Goal: Information Seeking & Learning: Learn about a topic

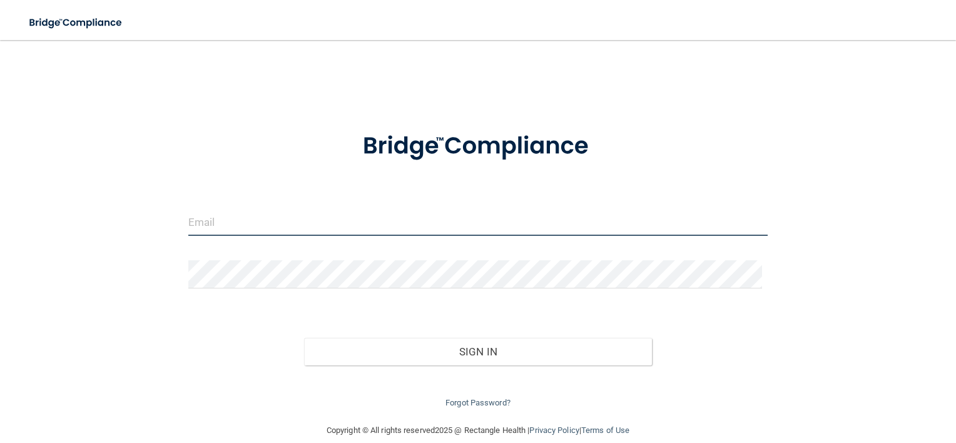
click at [237, 229] on input "email" at bounding box center [478, 222] width 580 height 28
type input "[EMAIL_ADDRESS][DOMAIN_NAME]"
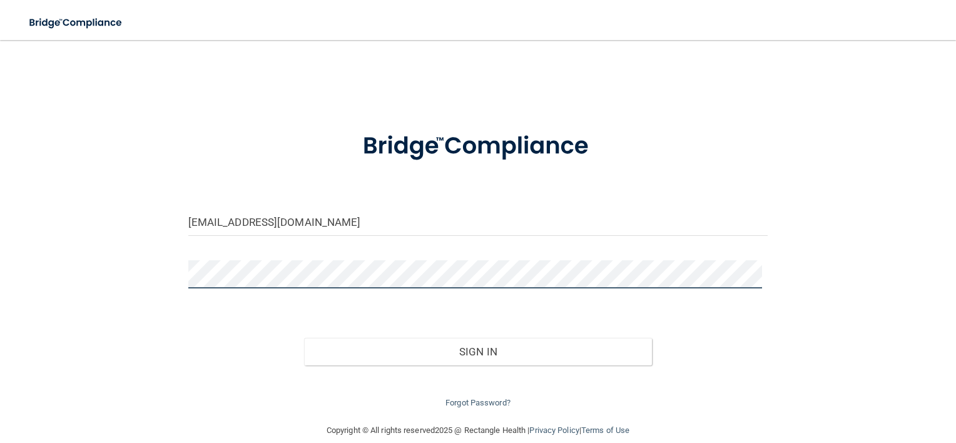
click at [304, 338] on button "Sign In" at bounding box center [478, 352] width 348 height 28
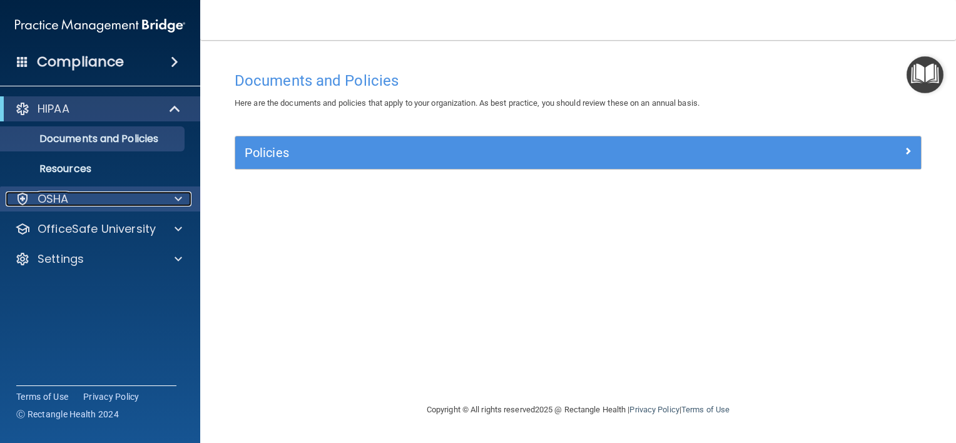
click at [181, 205] on span at bounding box center [179, 199] width 8 height 15
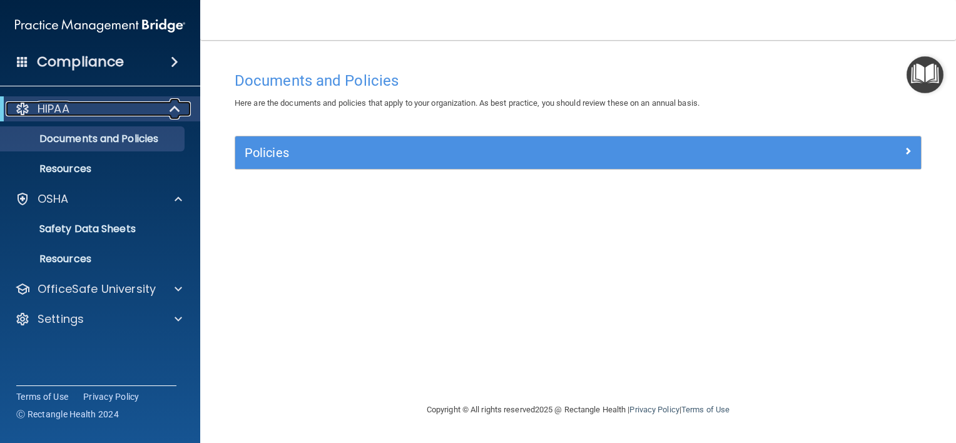
click at [171, 112] on span at bounding box center [176, 108] width 11 height 15
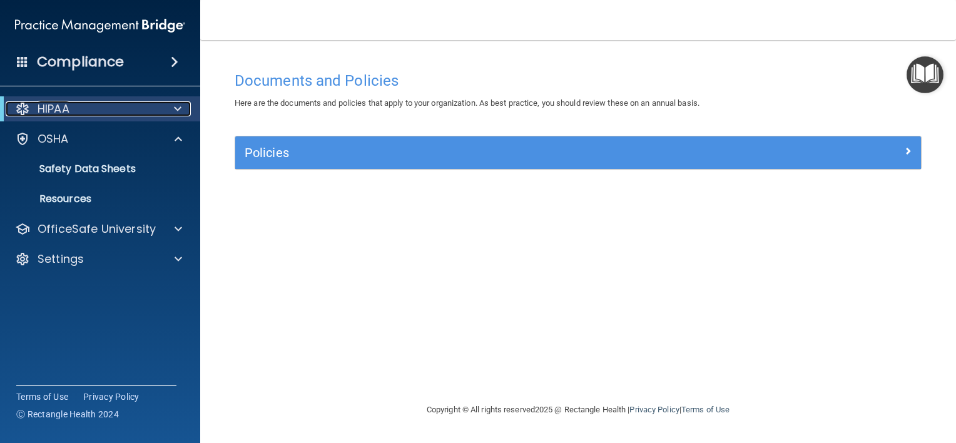
click at [170, 112] on div at bounding box center [175, 108] width 31 height 15
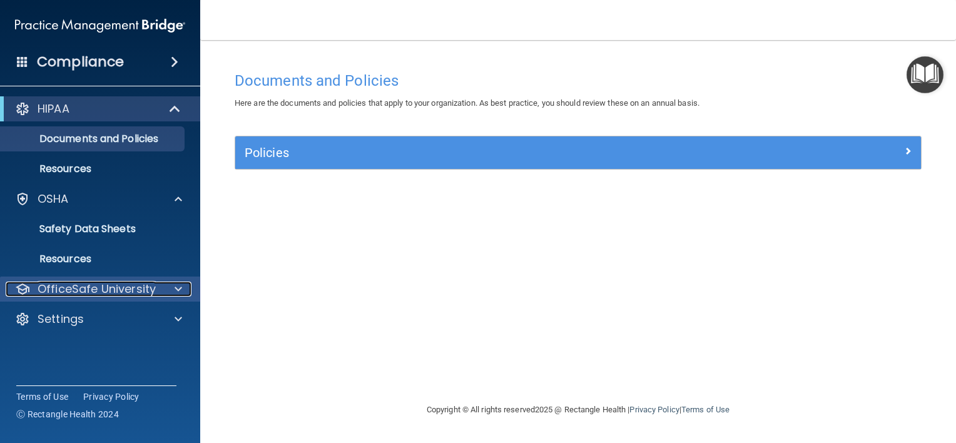
click at [139, 290] on p "OfficeSafe University" at bounding box center [97, 289] width 118 height 15
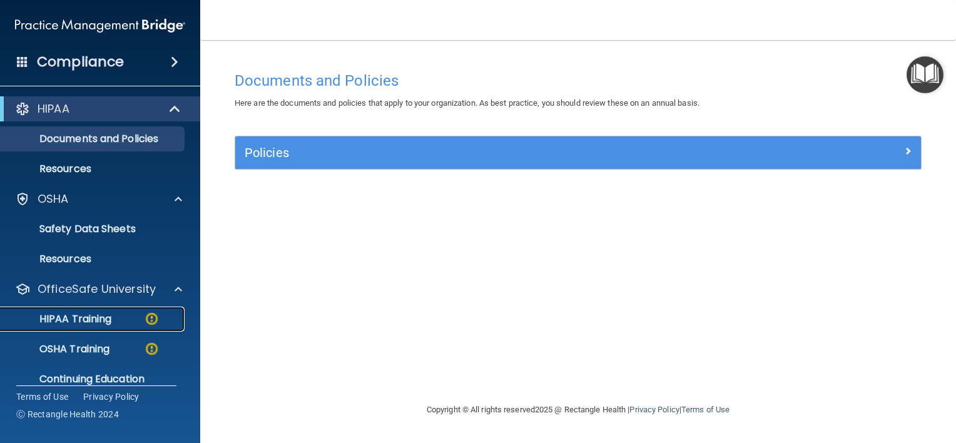
click at [130, 313] on div "HIPAA Training" at bounding box center [93, 319] width 171 height 13
click at [130, 312] on ul "HIPAA Training OSHA Training Continuing Education" at bounding box center [100, 347] width 227 height 90
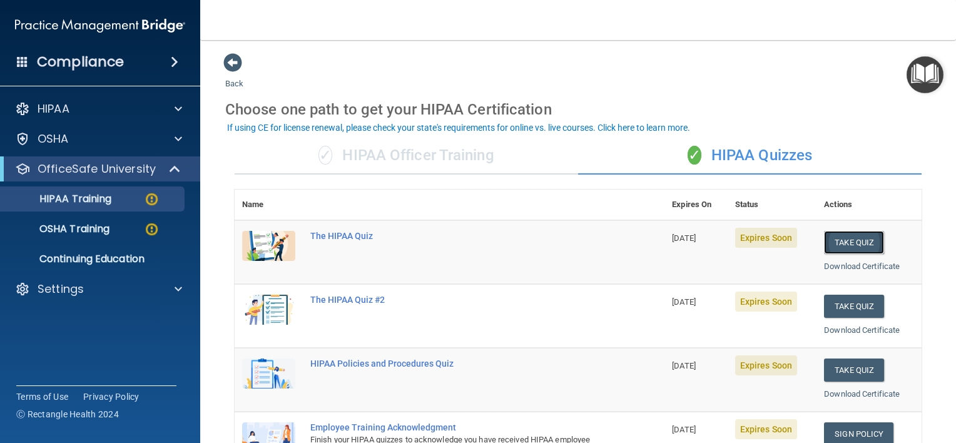
click at [850, 239] on button "Take Quiz" at bounding box center [854, 242] width 60 height 23
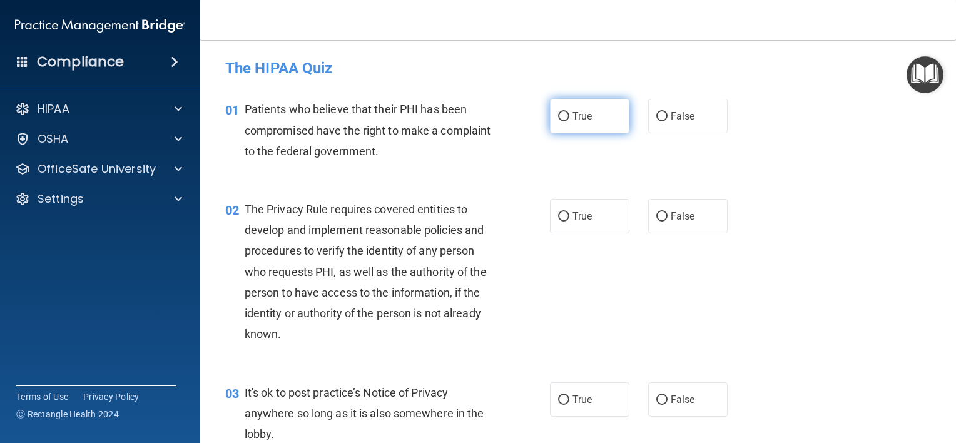
click at [573, 110] on span "True" at bounding box center [582, 116] width 19 height 12
click at [570, 112] on input "True" at bounding box center [563, 116] width 11 height 9
radio input "true"
click at [565, 215] on label "True" at bounding box center [589, 216] width 79 height 34
click at [565, 215] on input "True" at bounding box center [563, 216] width 11 height 9
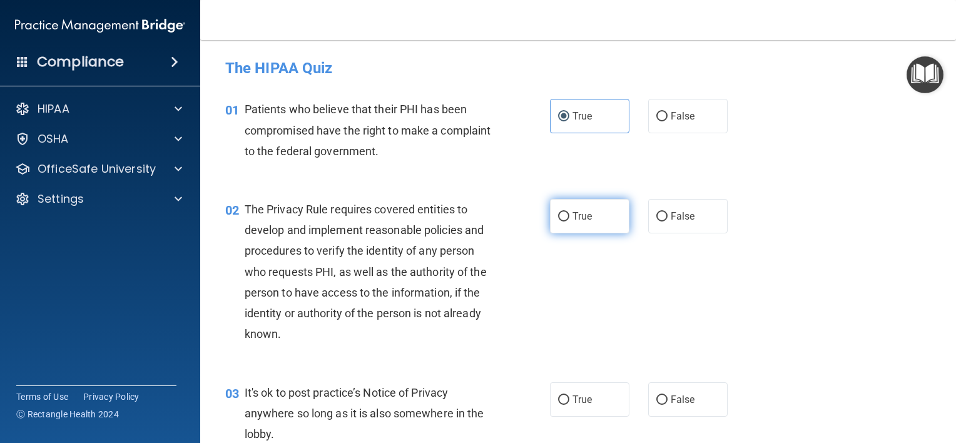
radio input "true"
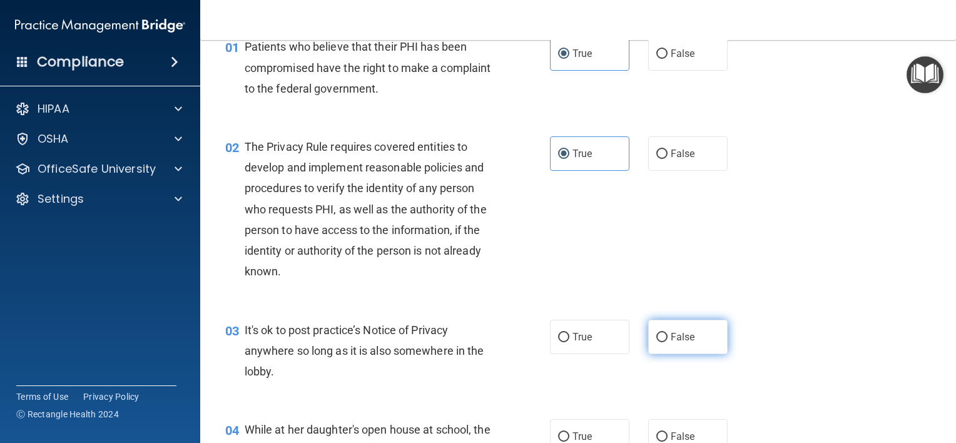
click at [658, 333] on input "False" at bounding box center [662, 337] width 11 height 9
radio input "true"
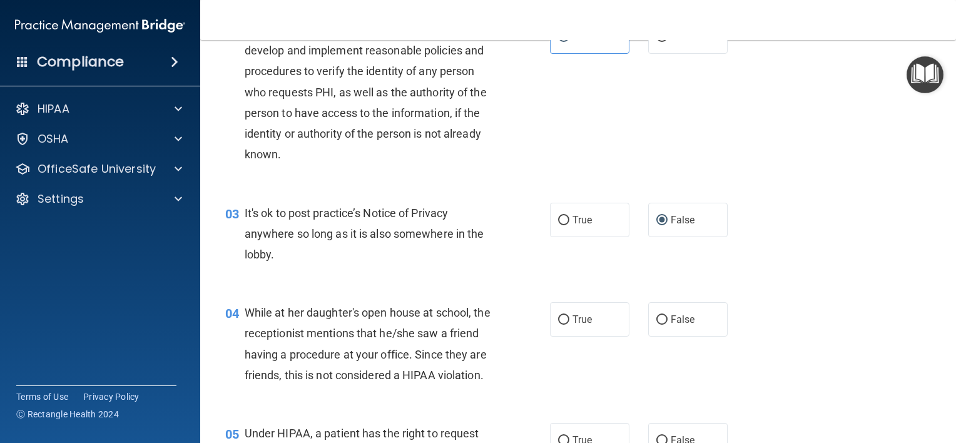
scroll to position [188, 0]
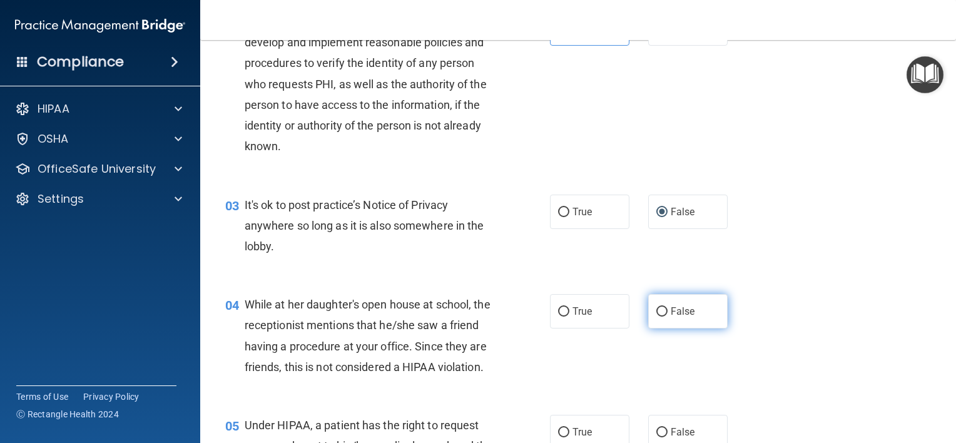
click at [661, 310] on input "False" at bounding box center [662, 311] width 11 height 9
radio input "true"
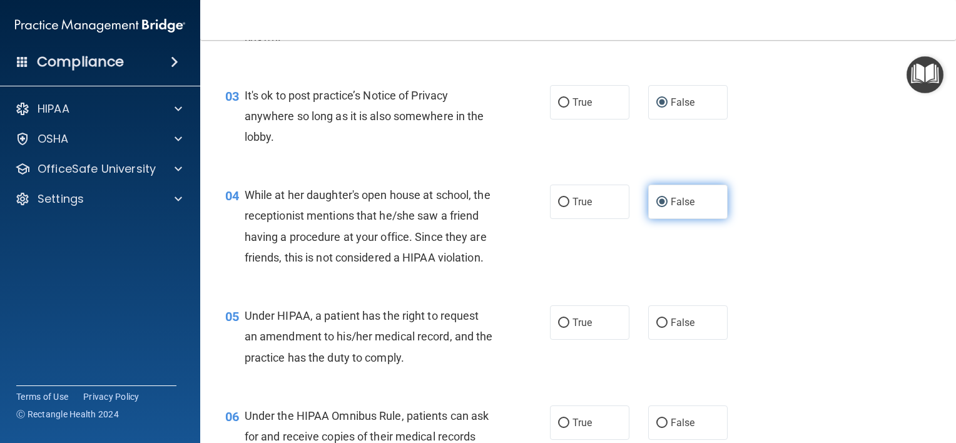
scroll to position [313, 0]
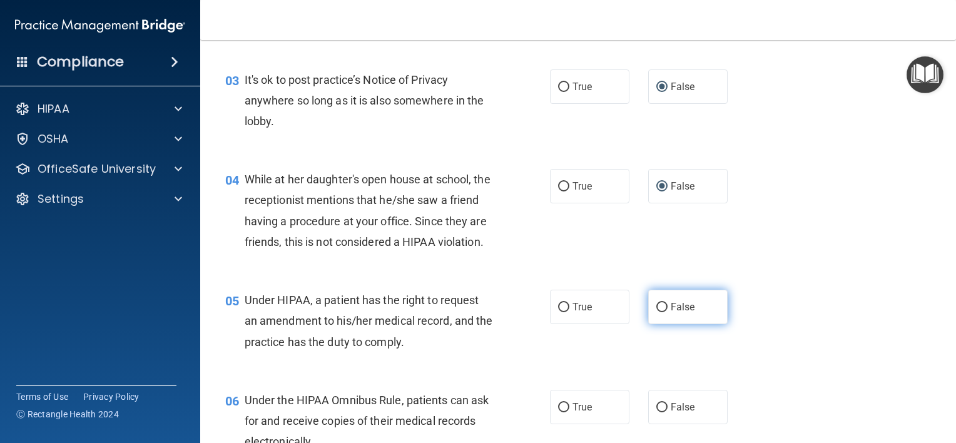
click at [657, 312] on input "False" at bounding box center [662, 307] width 11 height 9
radio input "true"
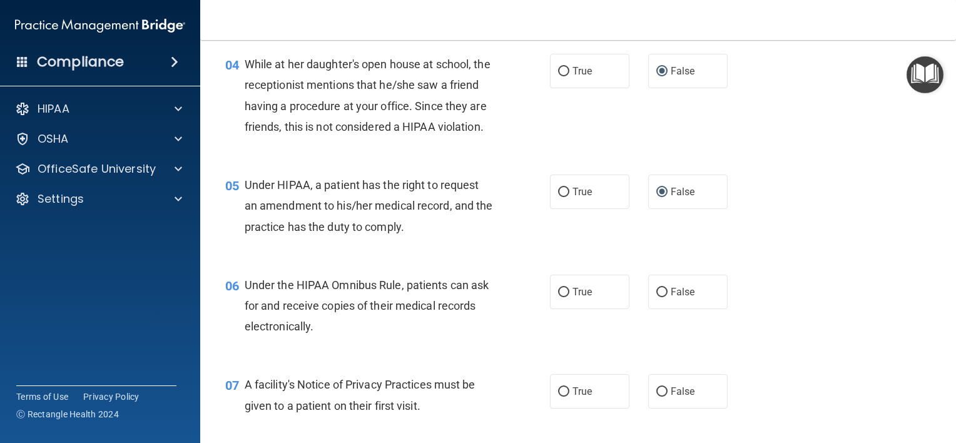
scroll to position [438, 0]
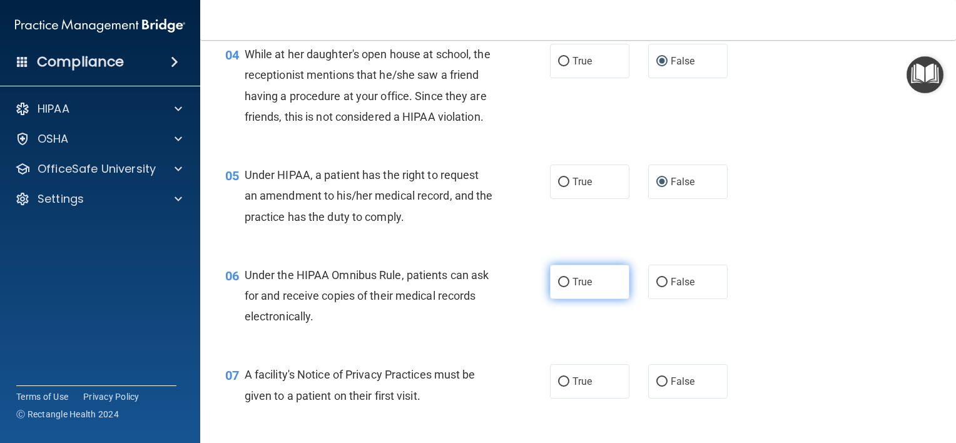
click at [573, 288] on span "True" at bounding box center [582, 282] width 19 height 12
click at [570, 287] on input "True" at bounding box center [563, 282] width 11 height 9
radio input "true"
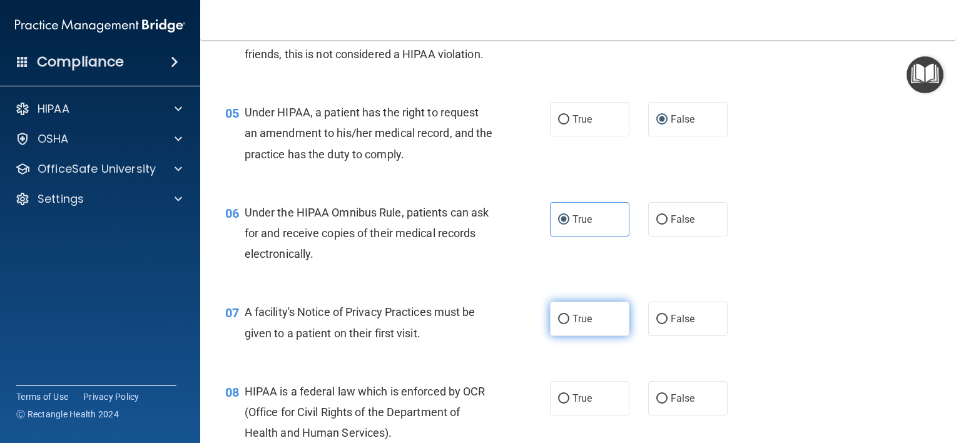
click at [563, 334] on label "True" at bounding box center [589, 319] width 79 height 34
click at [563, 324] on input "True" at bounding box center [563, 319] width 11 height 9
radio input "true"
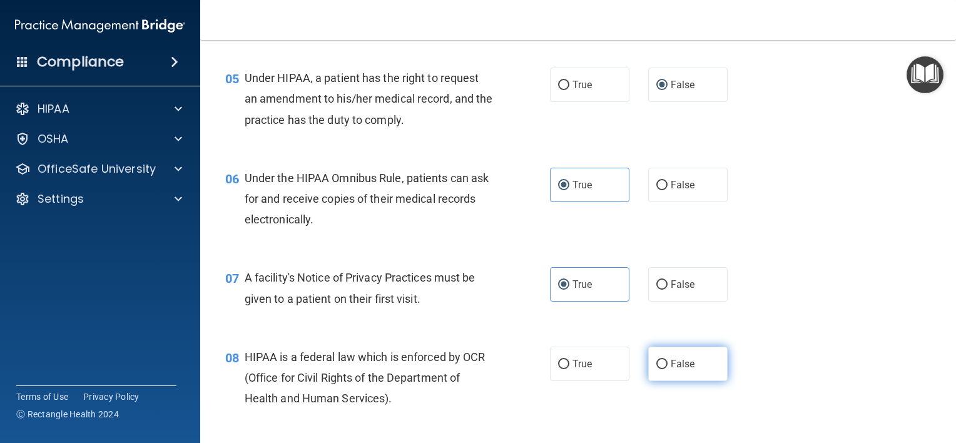
scroll to position [563, 0]
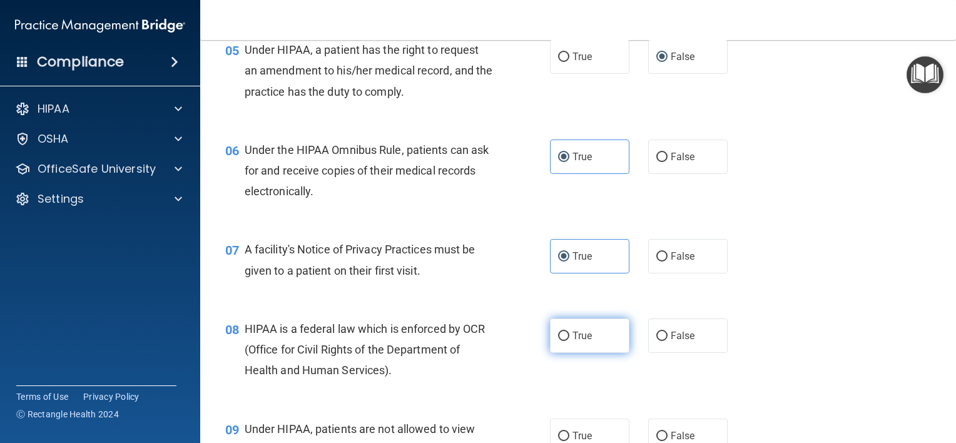
click at [565, 353] on label "True" at bounding box center [589, 336] width 79 height 34
click at [565, 341] on input "True" at bounding box center [563, 336] width 11 height 9
radio input "true"
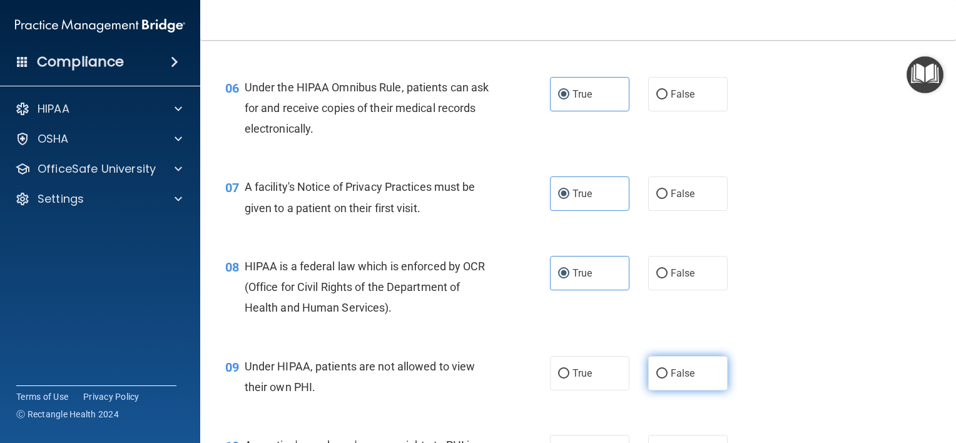
click at [658, 379] on input "False" at bounding box center [662, 373] width 11 height 9
radio input "true"
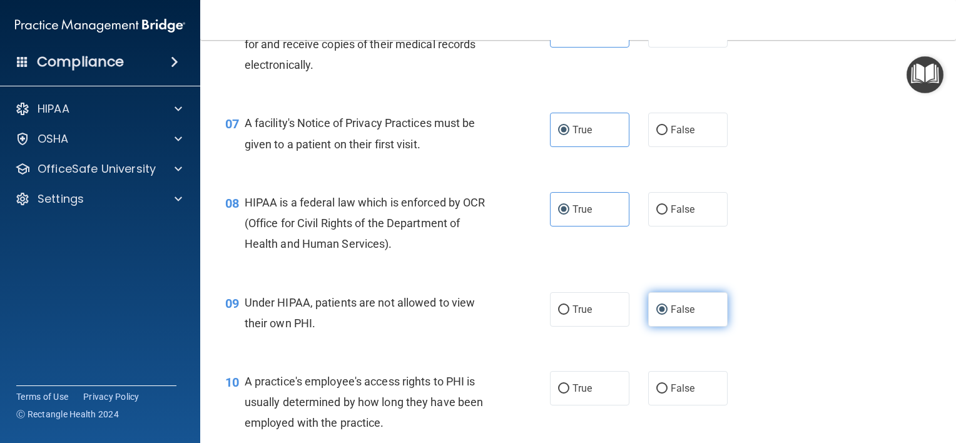
scroll to position [751, 0]
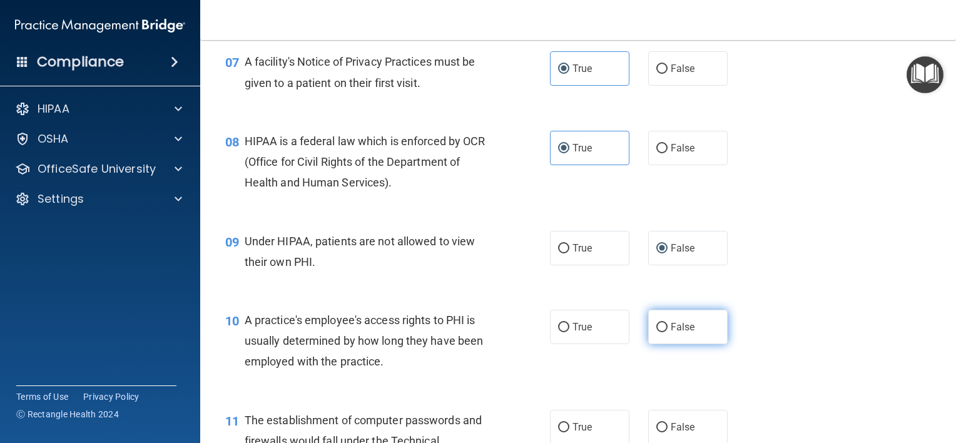
click at [657, 332] on input "False" at bounding box center [662, 327] width 11 height 9
radio input "true"
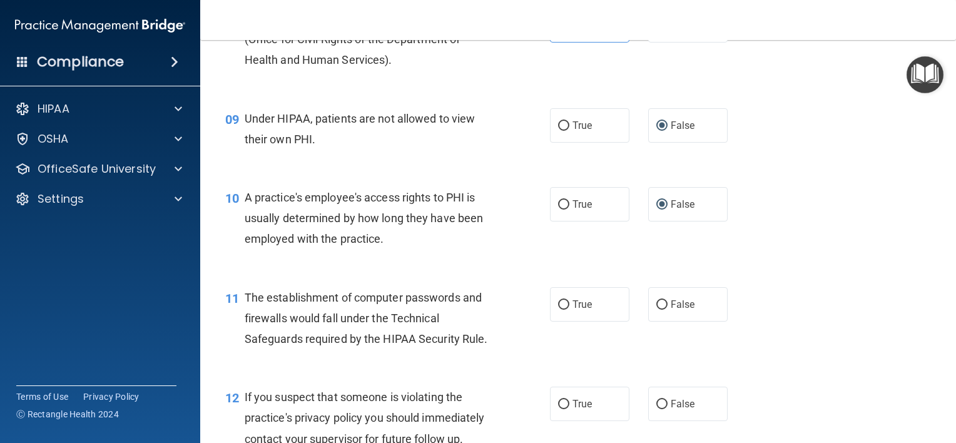
scroll to position [876, 0]
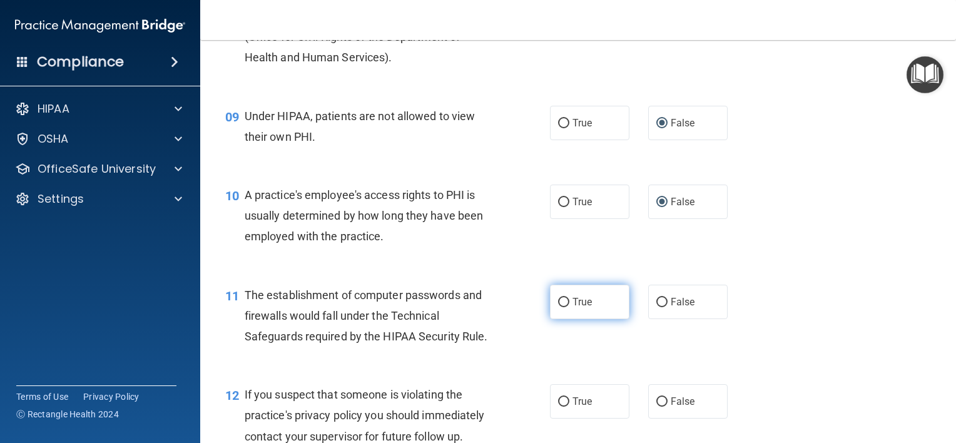
click at [563, 307] on input "True" at bounding box center [563, 302] width 11 height 9
radio input "true"
click at [563, 307] on input "True" at bounding box center [563, 302] width 11 height 9
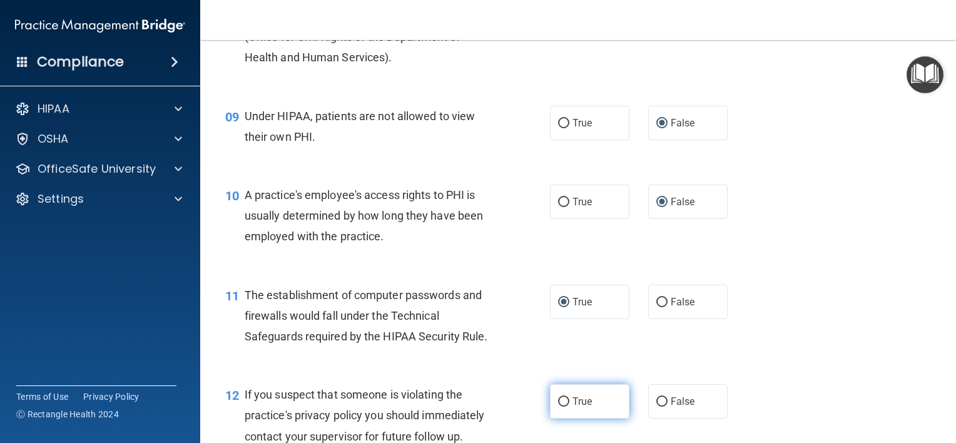
click at [559, 414] on label "True" at bounding box center [589, 401] width 79 height 34
click at [559, 407] on input "True" at bounding box center [563, 401] width 11 height 9
radio input "true"
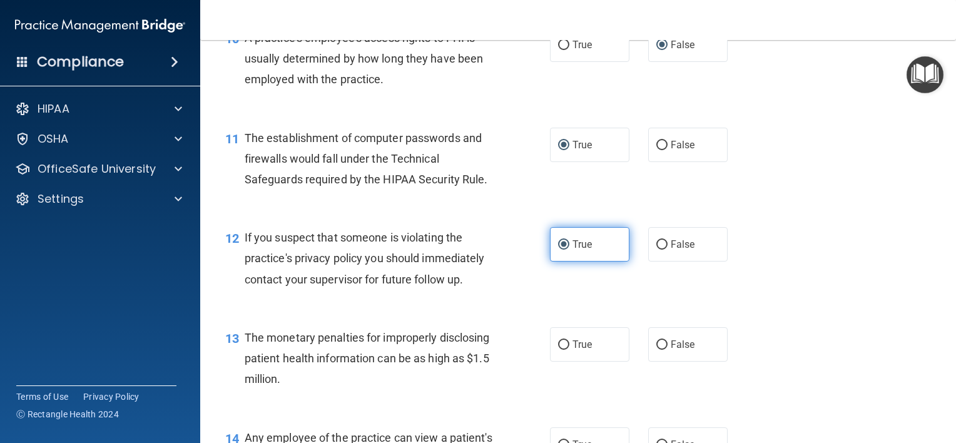
scroll to position [1064, 0]
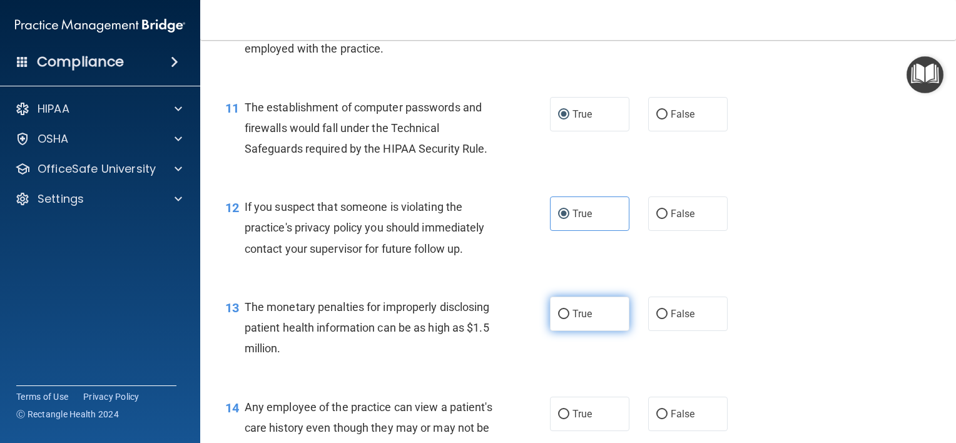
click at [558, 319] on input "True" at bounding box center [563, 314] width 11 height 9
radio input "true"
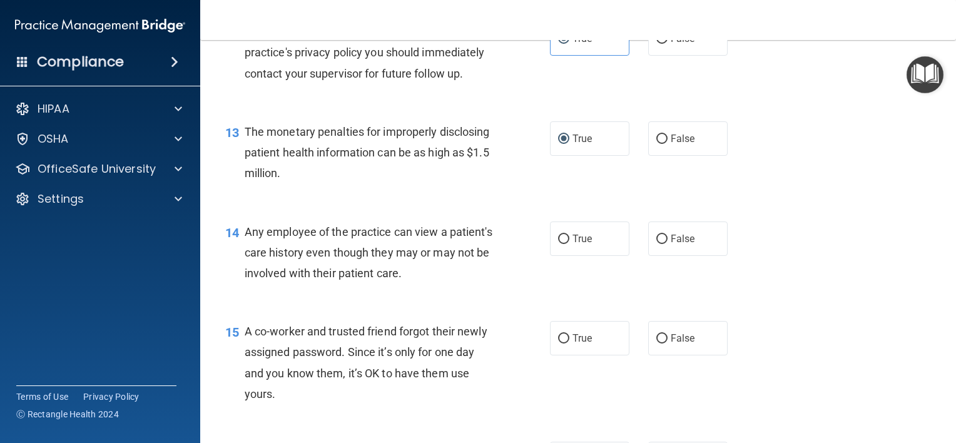
scroll to position [1252, 0]
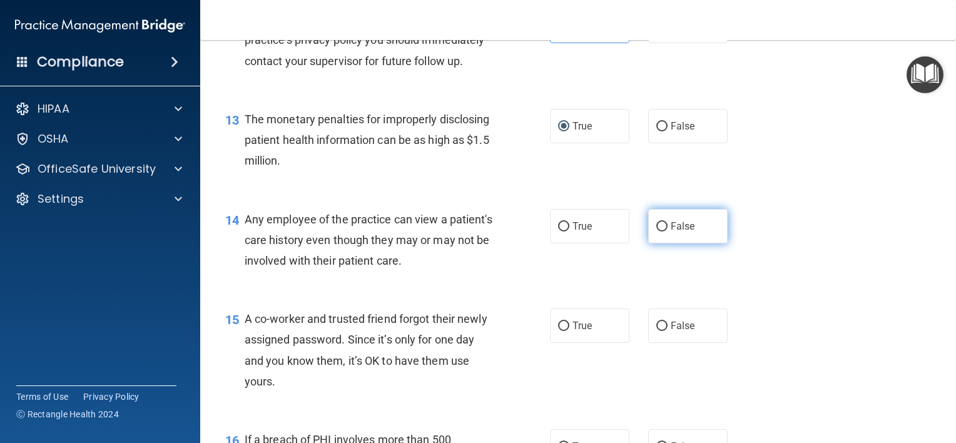
click at [652, 243] on label "False" at bounding box center [687, 226] width 79 height 34
click at [657, 232] on input "False" at bounding box center [662, 226] width 11 height 9
radio input "true"
click at [661, 331] on input "False" at bounding box center [662, 326] width 11 height 9
radio input "true"
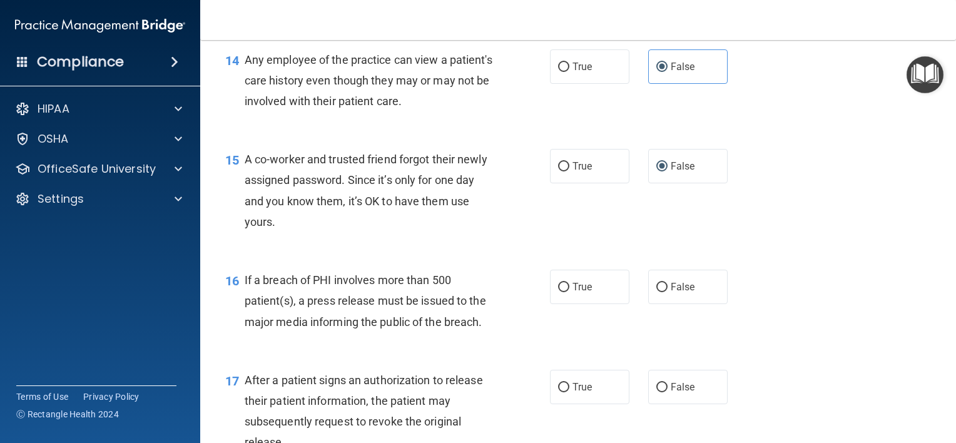
scroll to position [1440, 0]
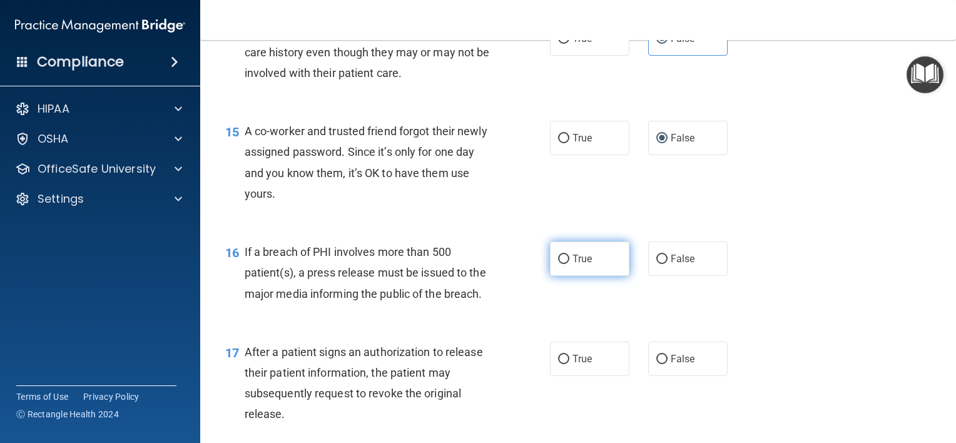
click at [561, 269] on label "True" at bounding box center [589, 259] width 79 height 34
click at [561, 264] on input "True" at bounding box center [563, 259] width 11 height 9
radio input "true"
click at [564, 364] on input "True" at bounding box center [563, 359] width 11 height 9
radio input "true"
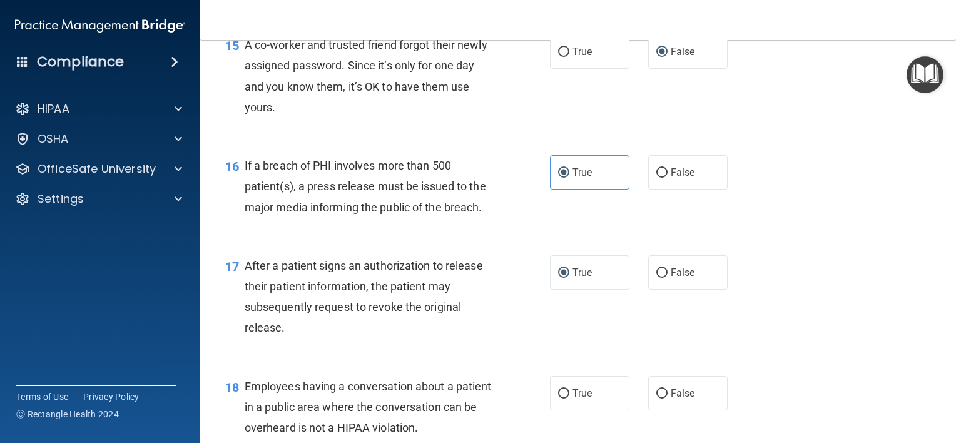
scroll to position [1565, 0]
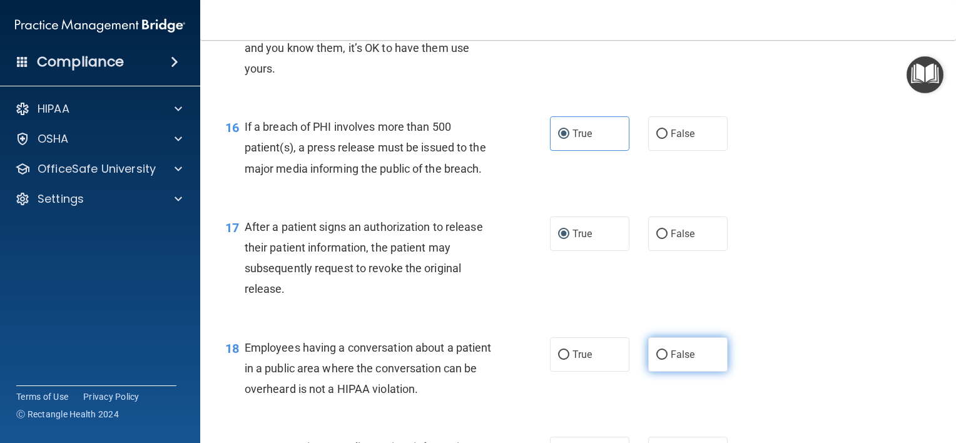
click at [656, 366] on label "False" at bounding box center [687, 354] width 79 height 34
click at [657, 360] on input "False" at bounding box center [662, 355] width 11 height 9
radio input "true"
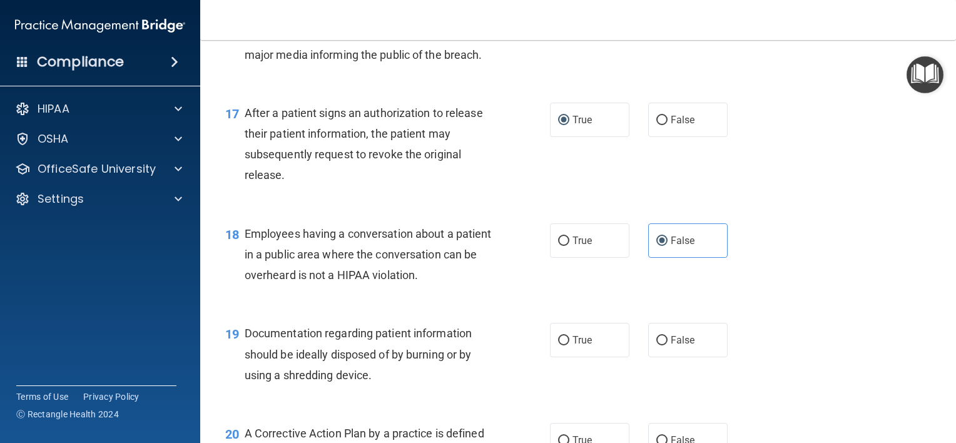
scroll to position [1690, 0]
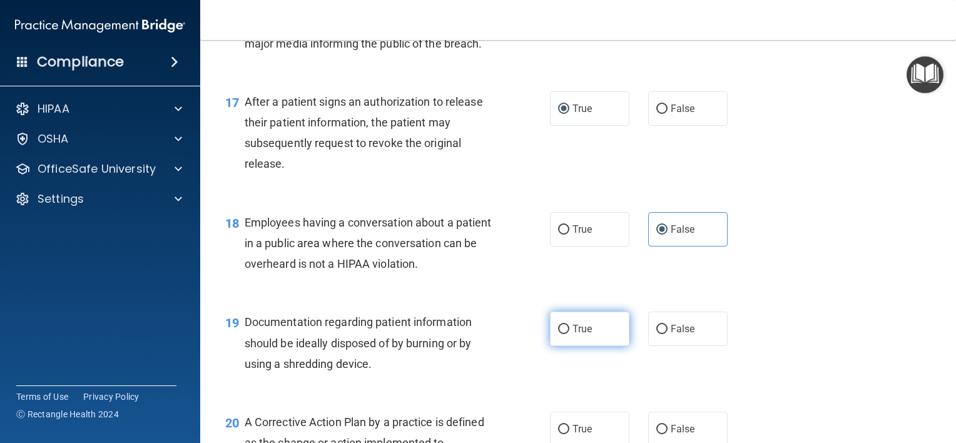
click at [568, 343] on label "True" at bounding box center [589, 329] width 79 height 34
click at [568, 334] on input "True" at bounding box center [563, 329] width 11 height 9
radio input "true"
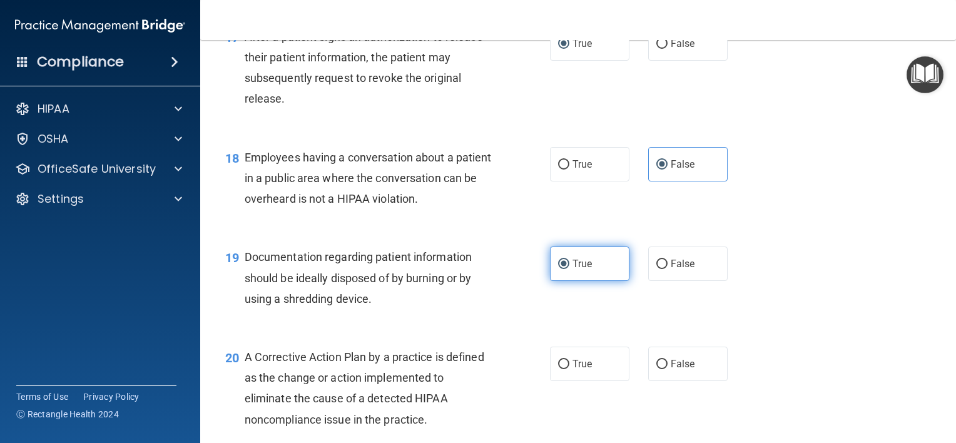
scroll to position [1815, 0]
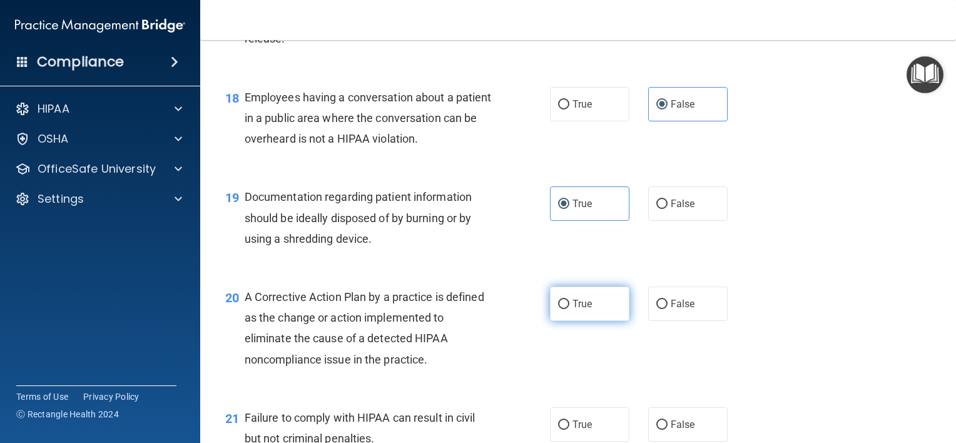
click at [573, 310] on span "True" at bounding box center [582, 304] width 19 height 12
click at [570, 309] on input "True" at bounding box center [563, 304] width 11 height 9
radio input "true"
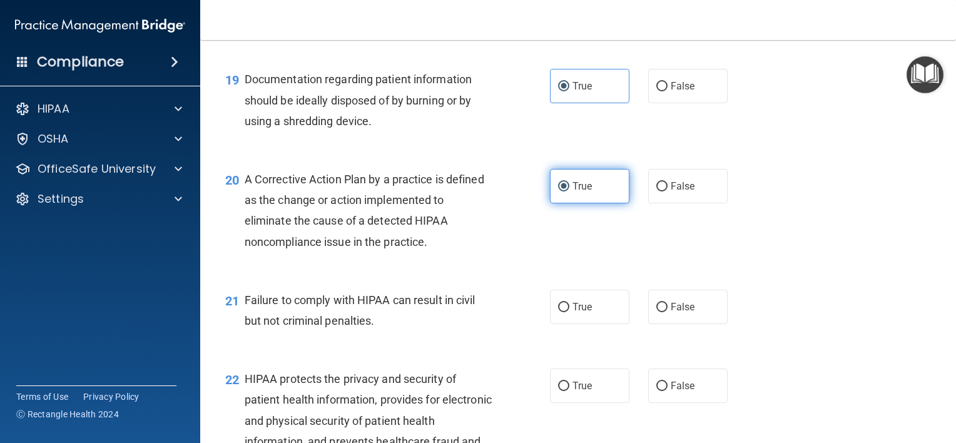
scroll to position [1940, 0]
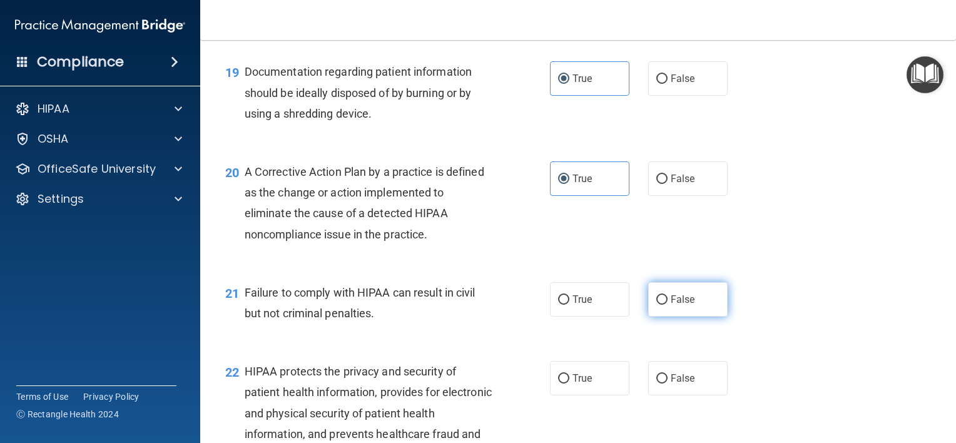
click at [653, 317] on label "False" at bounding box center [687, 299] width 79 height 34
click at [657, 305] on input "False" at bounding box center [662, 299] width 11 height 9
radio input "true"
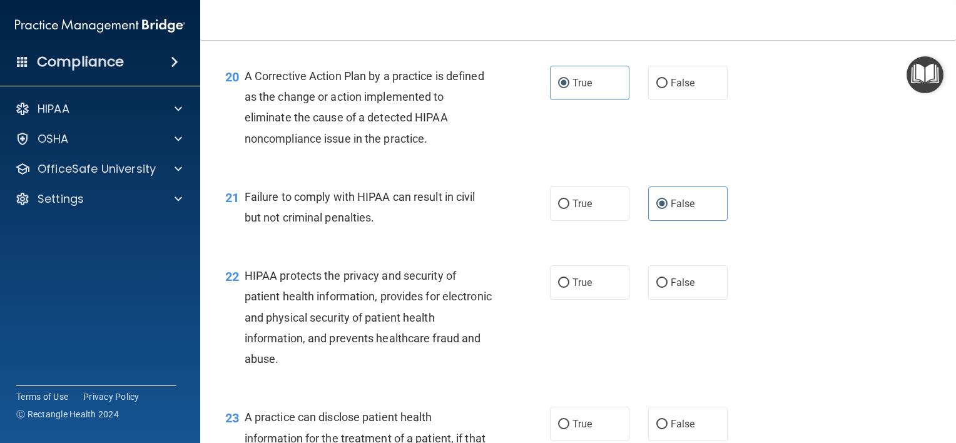
scroll to position [2065, 0]
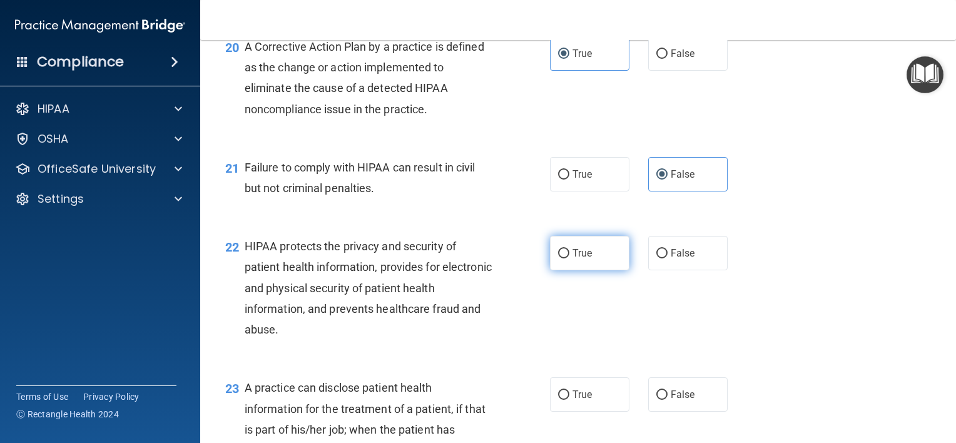
click at [571, 270] on label "True" at bounding box center [589, 253] width 79 height 34
click at [570, 259] on input "True" at bounding box center [563, 253] width 11 height 9
radio input "true"
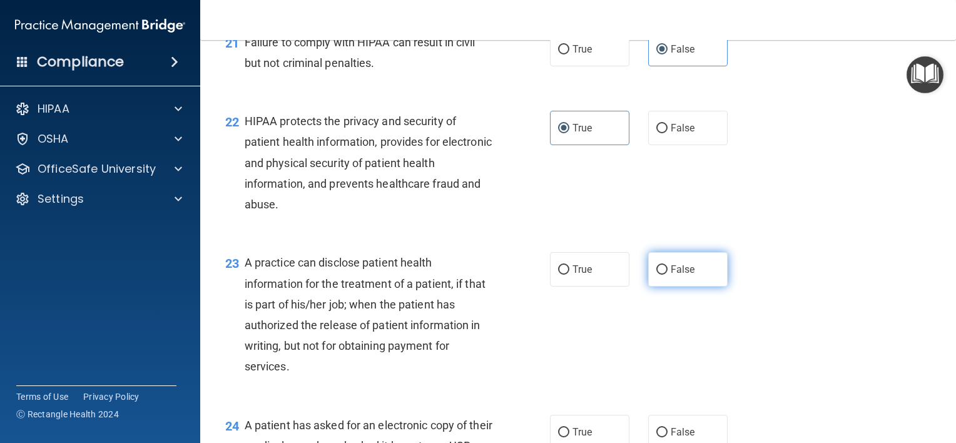
click at [657, 275] on input "False" at bounding box center [662, 269] width 11 height 9
radio input "true"
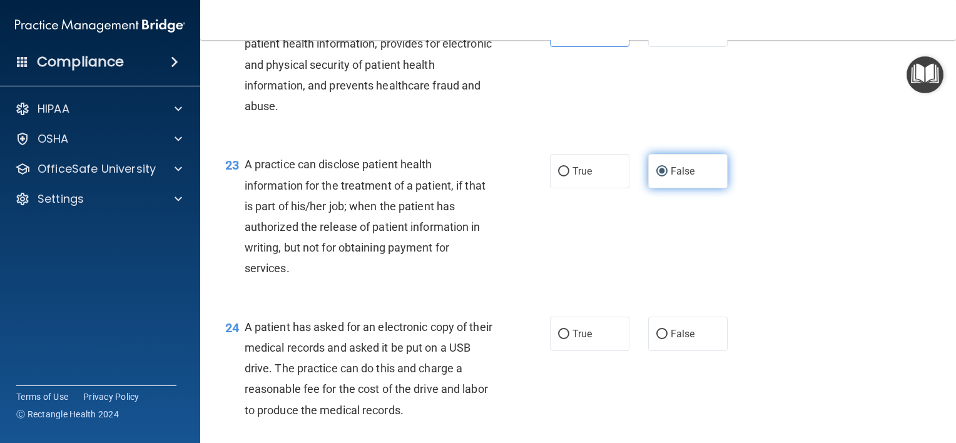
scroll to position [2316, 0]
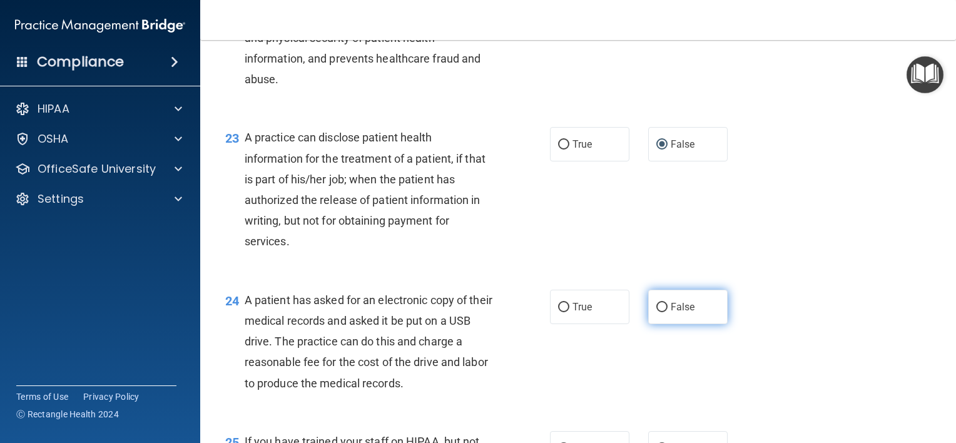
click at [659, 312] on input "False" at bounding box center [662, 307] width 11 height 9
radio input "true"
click at [588, 324] on label "True" at bounding box center [589, 307] width 79 height 34
click at [570, 312] on input "True" at bounding box center [563, 307] width 11 height 9
radio input "true"
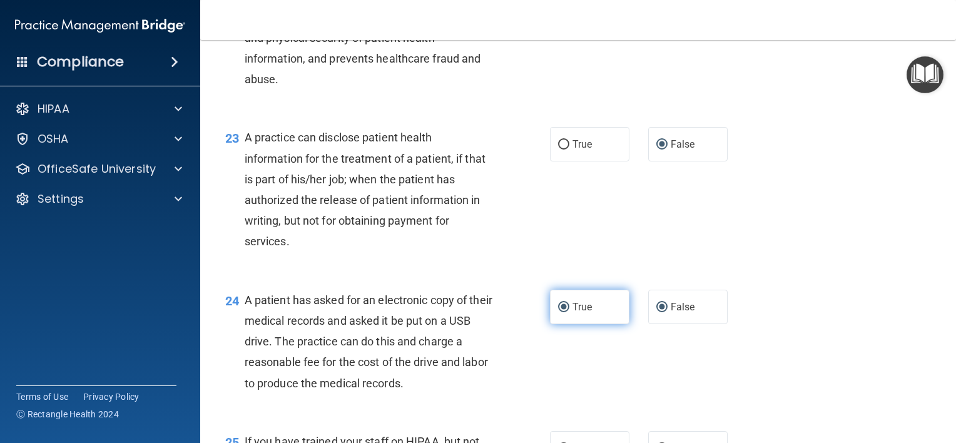
radio input "false"
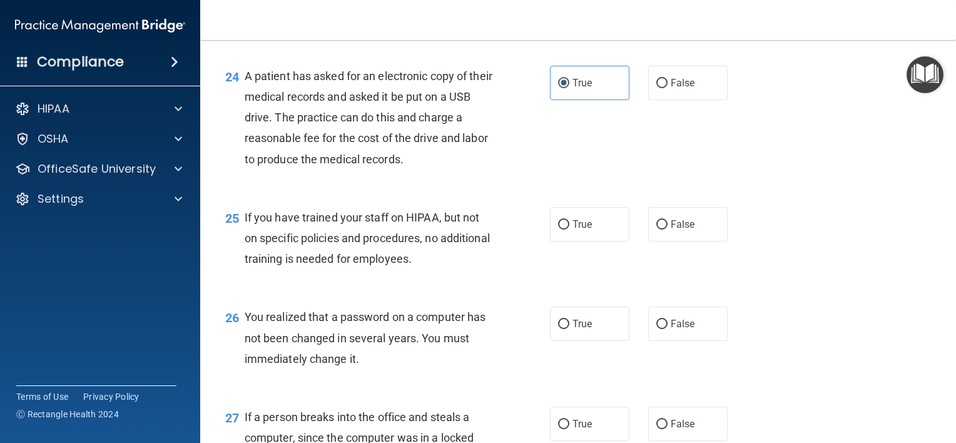
scroll to position [2566, 0]
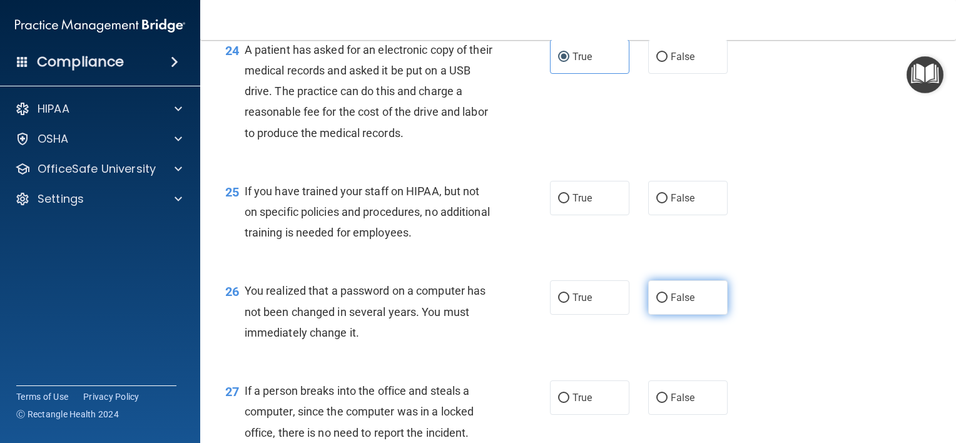
click at [671, 304] on span "False" at bounding box center [683, 298] width 24 height 12
click at [666, 303] on input "False" at bounding box center [662, 298] width 11 height 9
radio input "true"
click at [657, 203] on input "False" at bounding box center [662, 198] width 11 height 9
radio input "true"
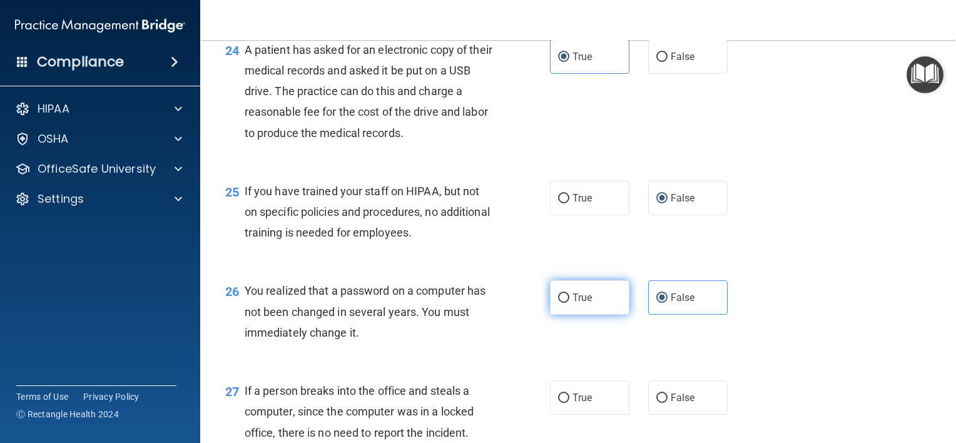
click at [566, 315] on label "True" at bounding box center [589, 297] width 79 height 34
click at [566, 303] on input "True" at bounding box center [563, 298] width 11 height 9
radio input "true"
radio input "false"
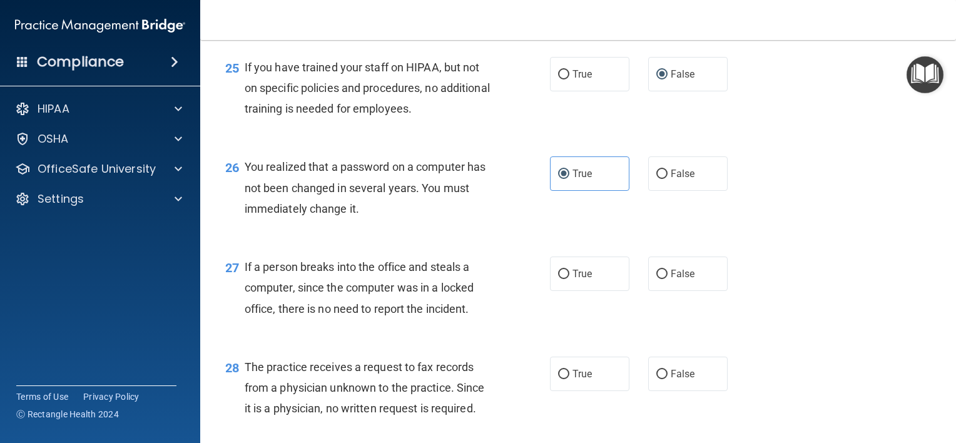
scroll to position [2691, 0]
click at [671, 279] on span "False" at bounding box center [683, 273] width 24 height 12
click at [667, 278] on input "False" at bounding box center [662, 273] width 11 height 9
radio input "true"
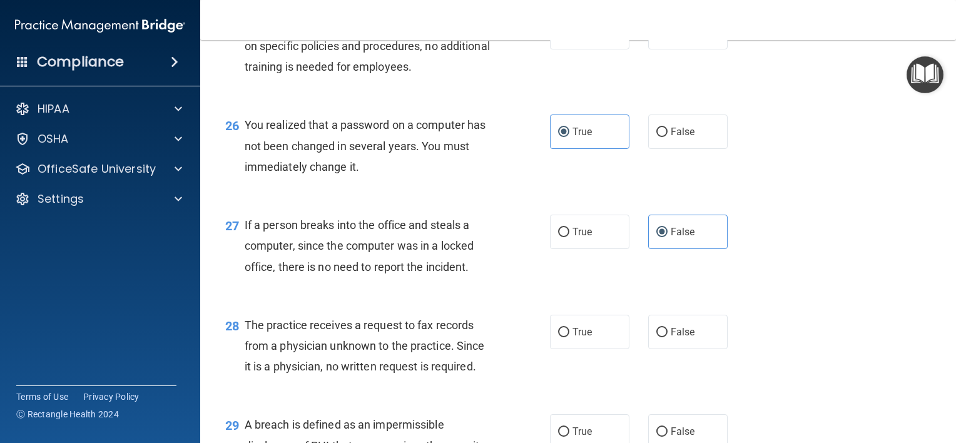
scroll to position [2817, 0]
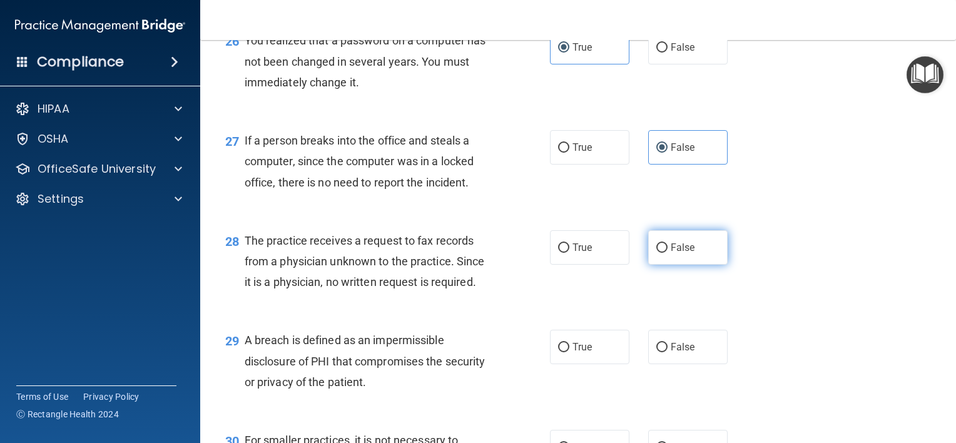
click at [655, 265] on label "False" at bounding box center [687, 247] width 79 height 34
click at [657, 253] on input "False" at bounding box center [662, 247] width 11 height 9
radio input "true"
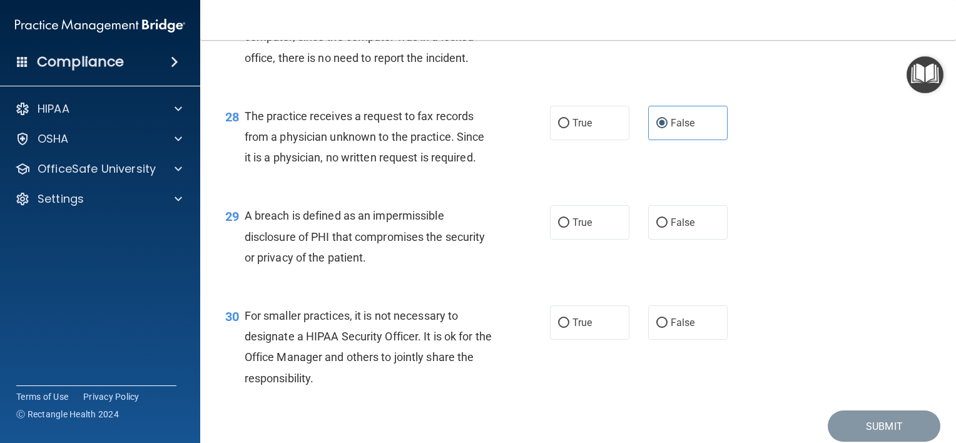
scroll to position [2942, 0]
click at [571, 239] on label "True" at bounding box center [589, 222] width 79 height 34
click at [570, 227] on input "True" at bounding box center [563, 222] width 11 height 9
radio input "true"
click at [671, 328] on span "False" at bounding box center [683, 322] width 24 height 12
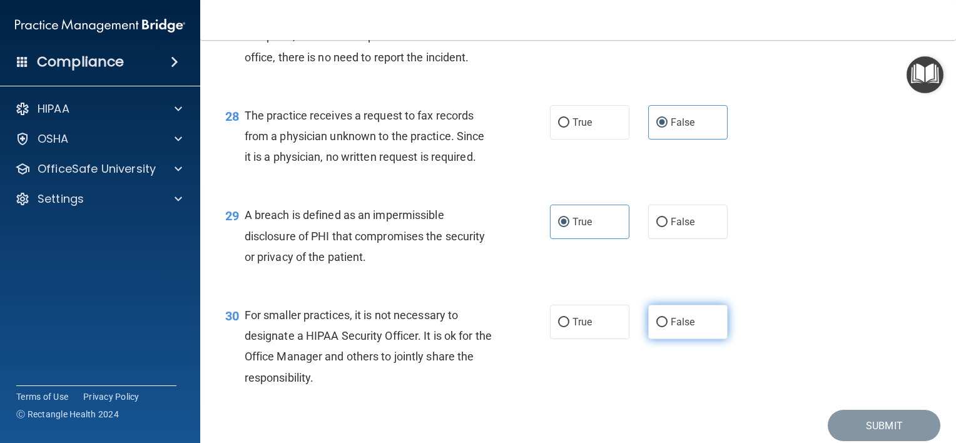
click at [667, 327] on input "False" at bounding box center [662, 322] width 11 height 9
radio input "true"
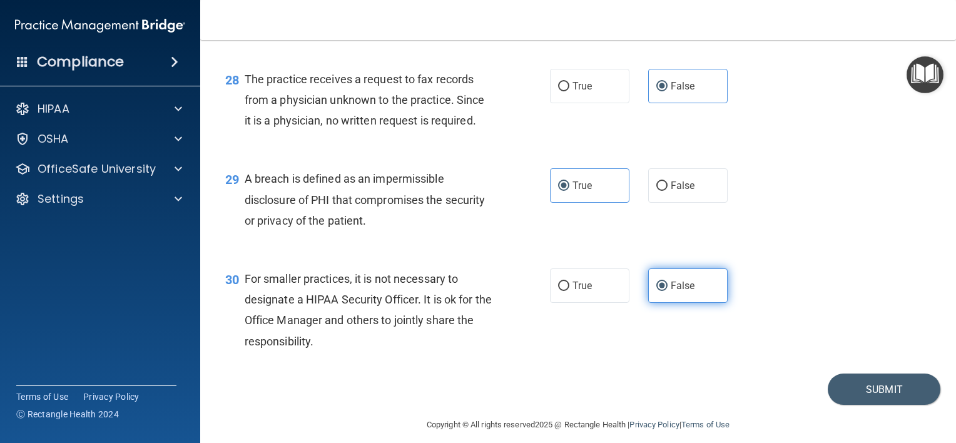
scroll to position [3011, 0]
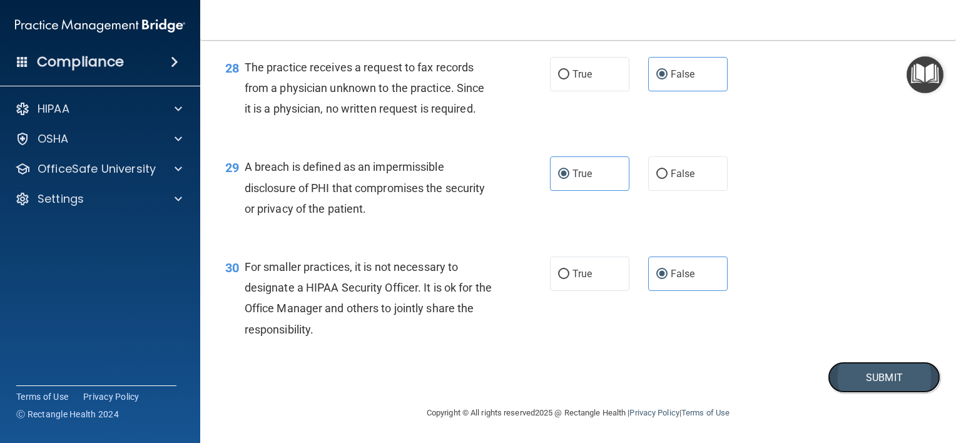
click at [891, 366] on button "Submit" at bounding box center [884, 378] width 113 height 32
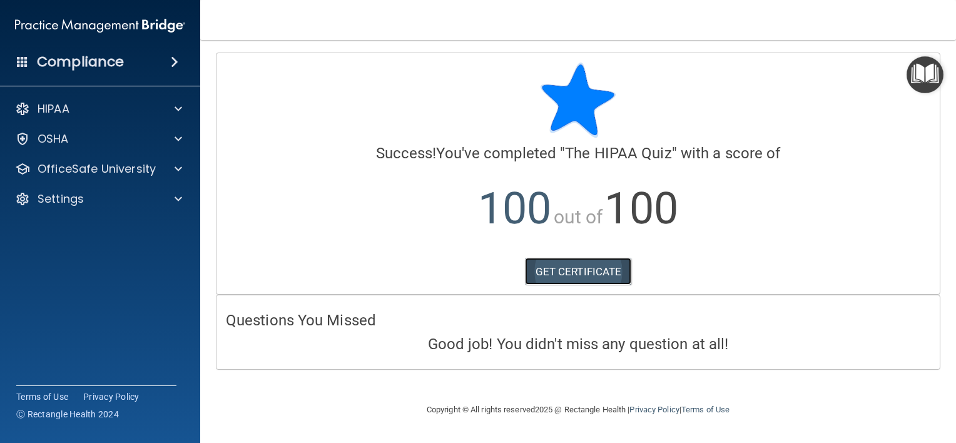
click at [578, 270] on link "GET CERTIFICATE" at bounding box center [578, 272] width 107 height 28
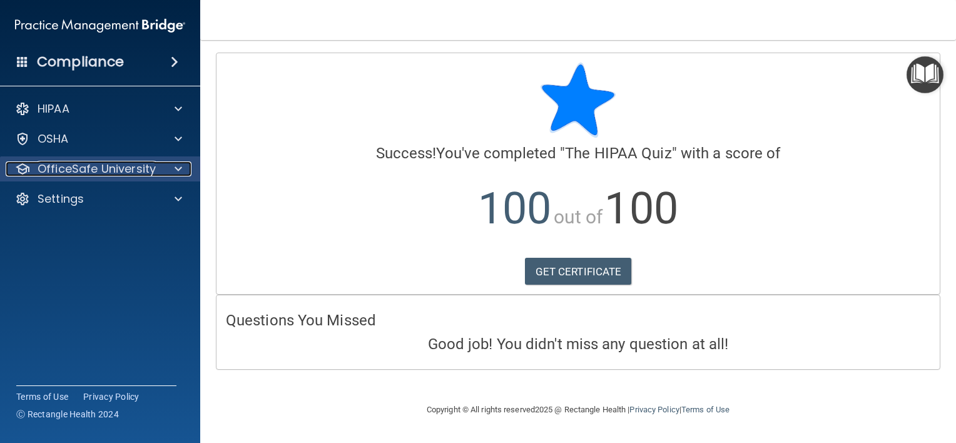
click at [133, 168] on p "OfficeSafe University" at bounding box center [97, 168] width 118 height 15
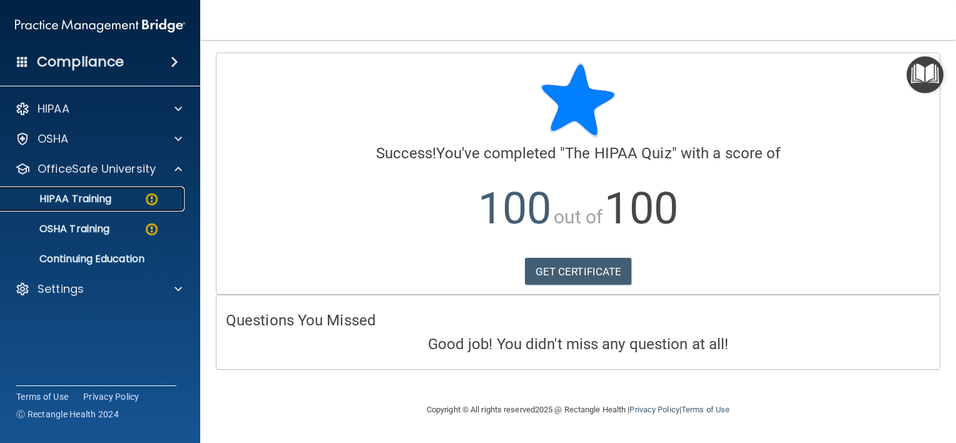
click at [103, 203] on p "HIPAA Training" at bounding box center [59, 199] width 103 height 13
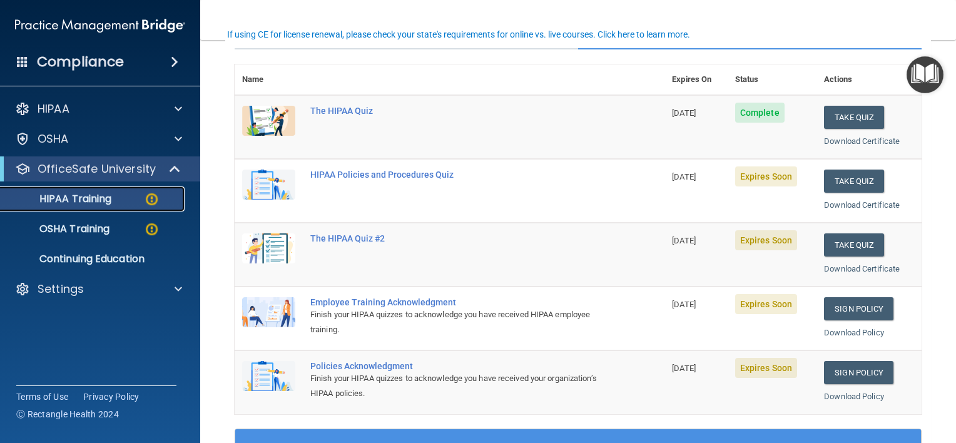
scroll to position [63, 0]
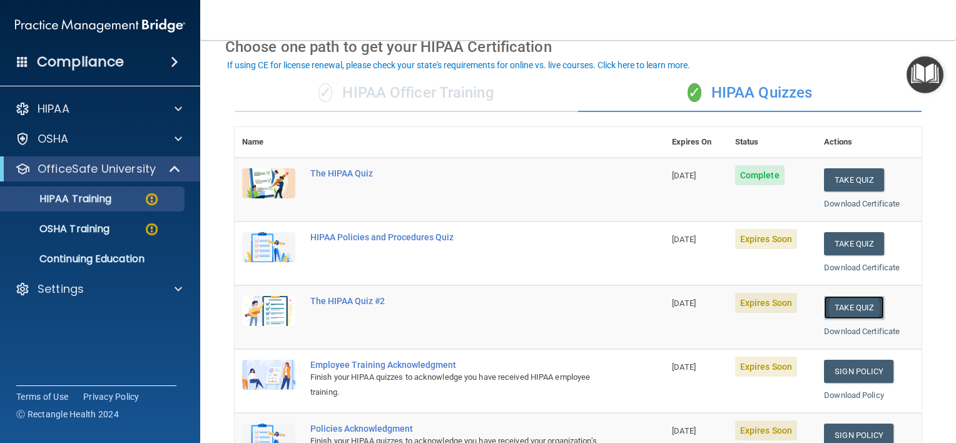
click at [856, 307] on button "Take Quiz" at bounding box center [854, 307] width 60 height 23
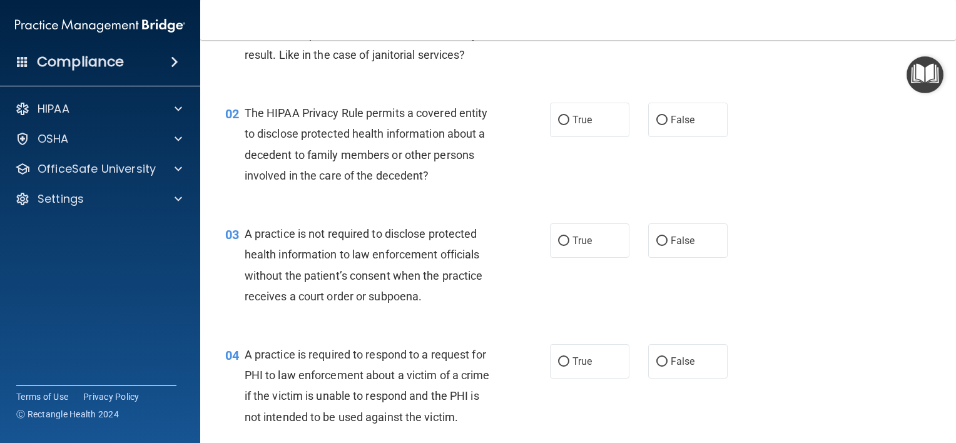
scroll to position [125, 0]
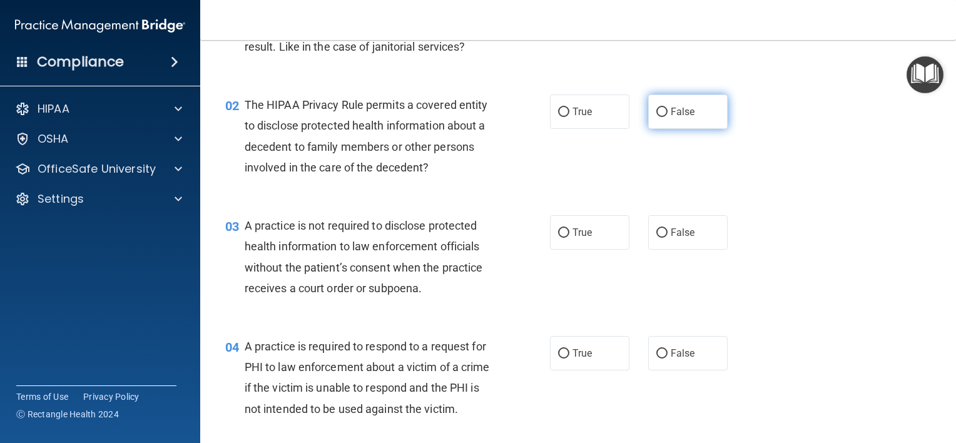
click at [661, 110] on input "False" at bounding box center [662, 112] width 11 height 9
radio input "true"
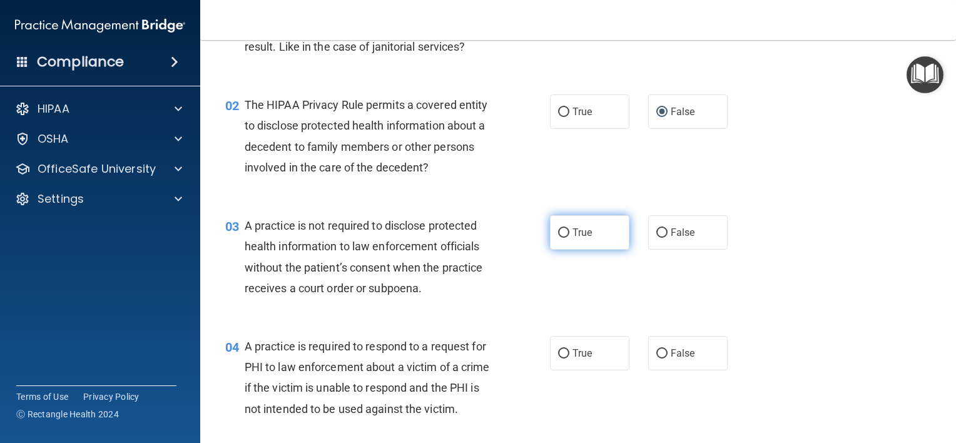
click at [573, 228] on span "True" at bounding box center [582, 233] width 19 height 12
click at [568, 228] on input "True" at bounding box center [563, 232] width 11 height 9
radio input "true"
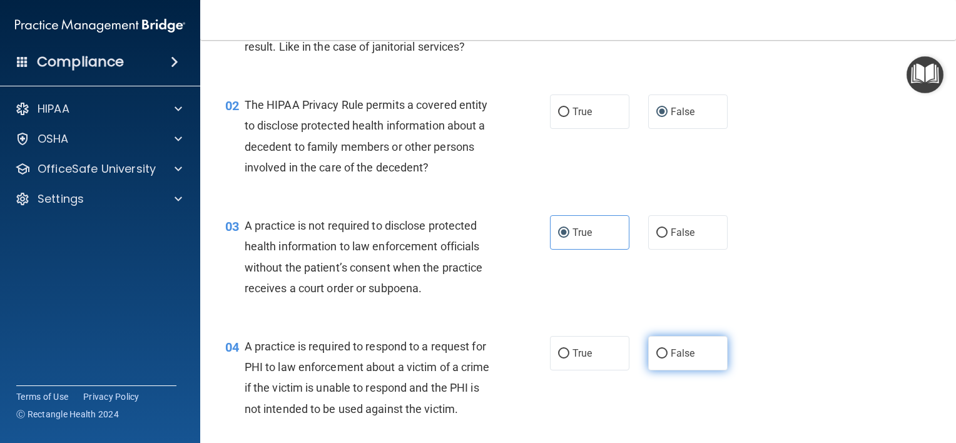
click at [678, 342] on label "False" at bounding box center [687, 353] width 79 height 34
click at [668, 349] on input "False" at bounding box center [662, 353] width 11 height 9
radio input "true"
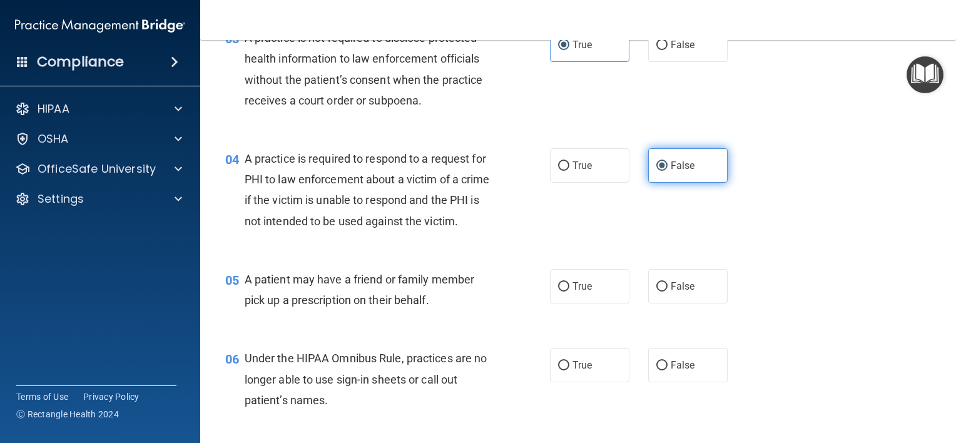
scroll to position [438, 0]
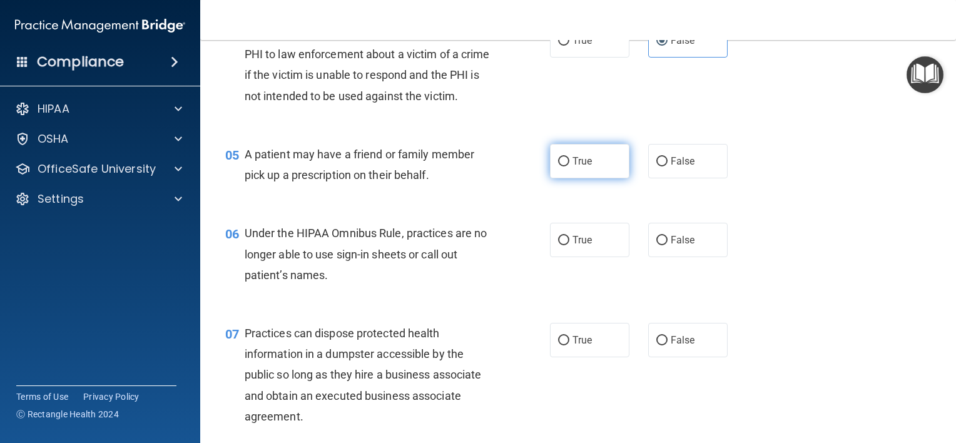
click at [577, 167] on span "True" at bounding box center [582, 161] width 19 height 12
click at [570, 166] on input "True" at bounding box center [563, 161] width 11 height 9
radio input "true"
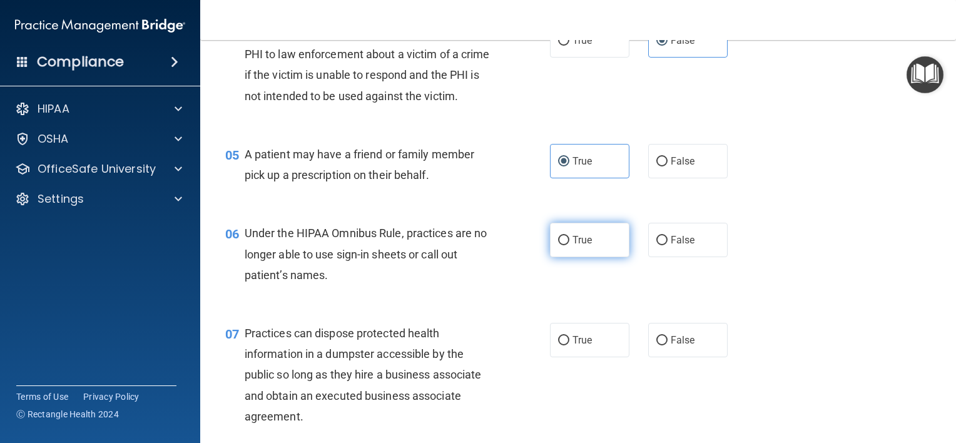
click at [579, 257] on label "True" at bounding box center [589, 240] width 79 height 34
click at [570, 245] on input "True" at bounding box center [563, 240] width 11 height 9
radio input "true"
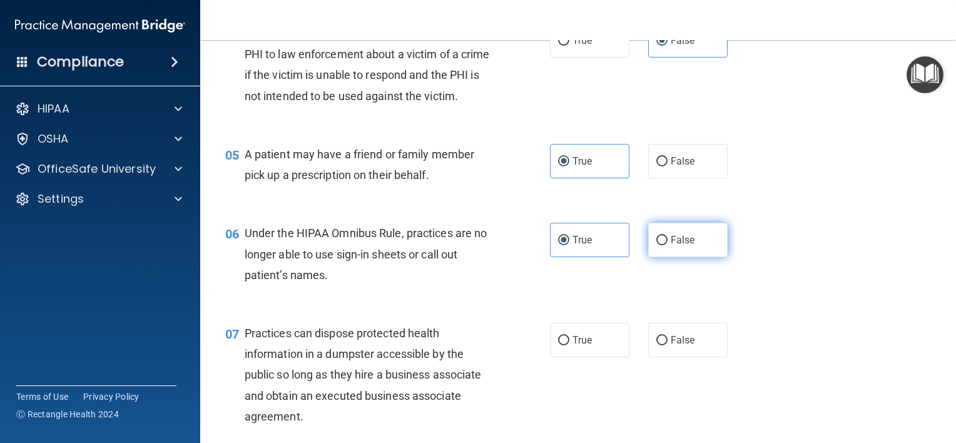
click at [671, 246] on span "False" at bounding box center [683, 240] width 24 height 12
click at [668, 245] on input "False" at bounding box center [662, 240] width 11 height 9
radio input "true"
radio input "false"
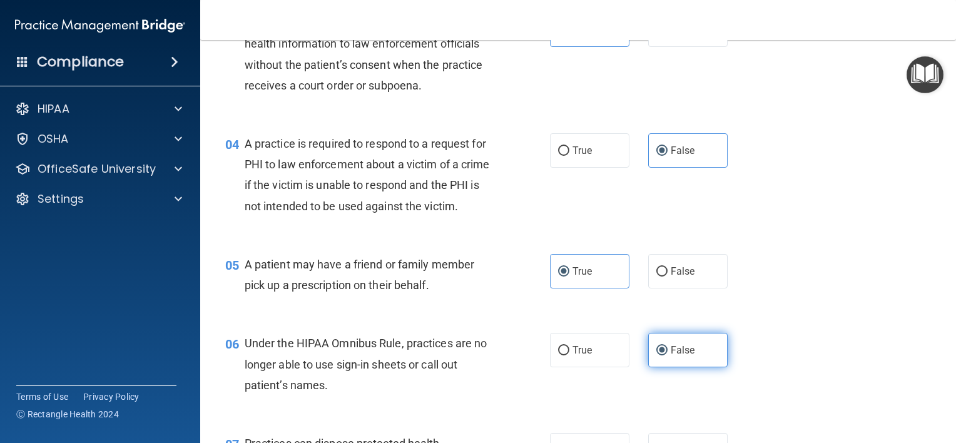
scroll to position [313, 0]
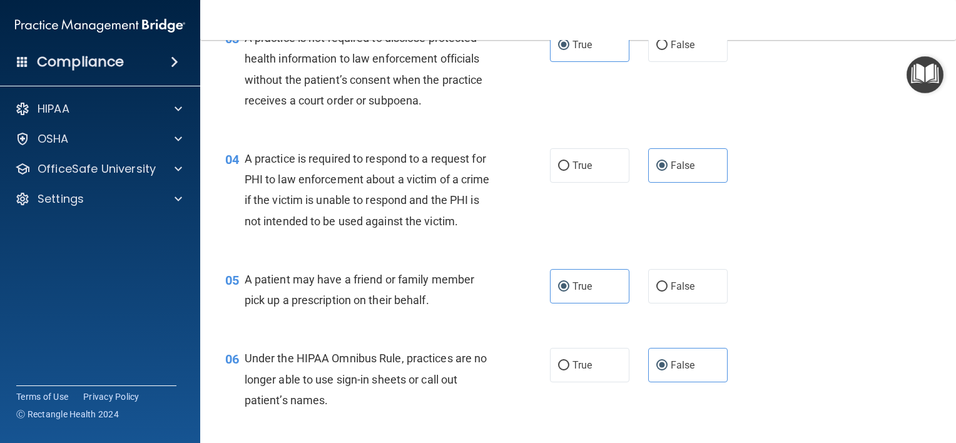
click at [557, 145] on div "04 A practice is required to respond to a request for PHI to law enforcement ab…" at bounding box center [578, 193] width 725 height 121
click at [583, 166] on span "True" at bounding box center [582, 166] width 19 height 12
click at [570, 166] on input "True" at bounding box center [563, 165] width 11 height 9
radio input "true"
radio input "false"
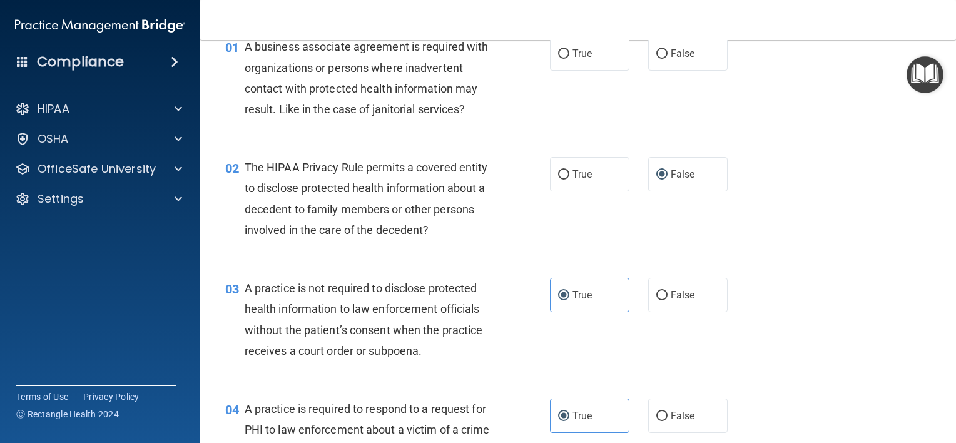
scroll to position [0, 0]
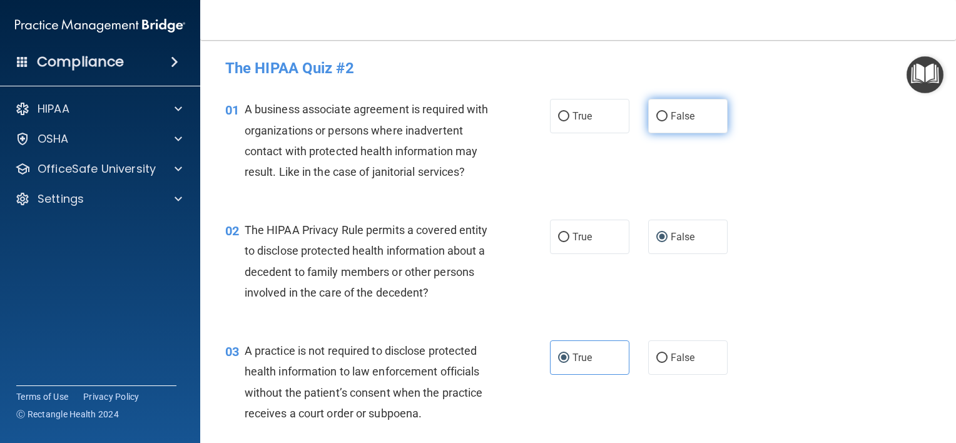
click at [677, 125] on label "False" at bounding box center [687, 116] width 79 height 34
click at [668, 121] on input "False" at bounding box center [662, 116] width 11 height 9
radio input "true"
click at [579, 243] on label "True" at bounding box center [589, 237] width 79 height 34
click at [570, 242] on input "True" at bounding box center [563, 237] width 11 height 9
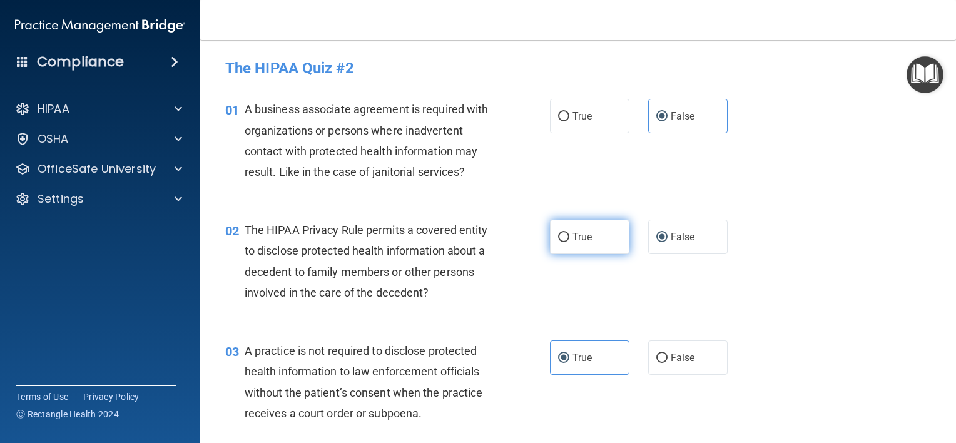
radio input "true"
radio input "false"
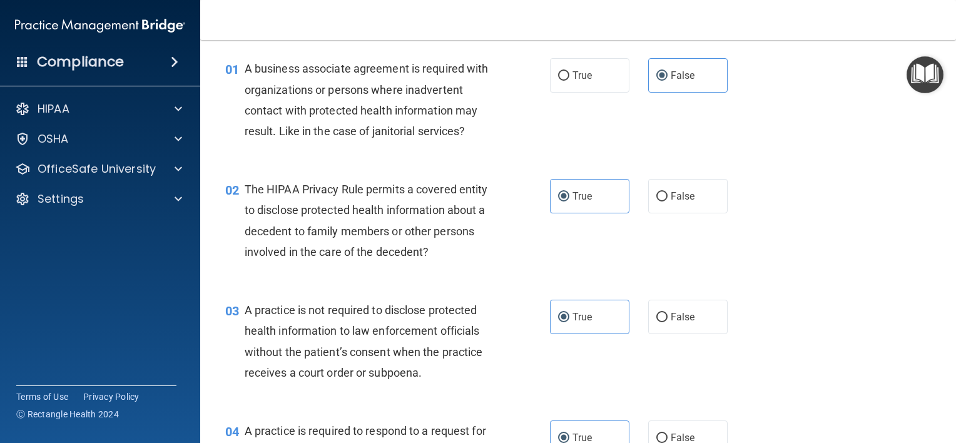
scroll to position [63, 0]
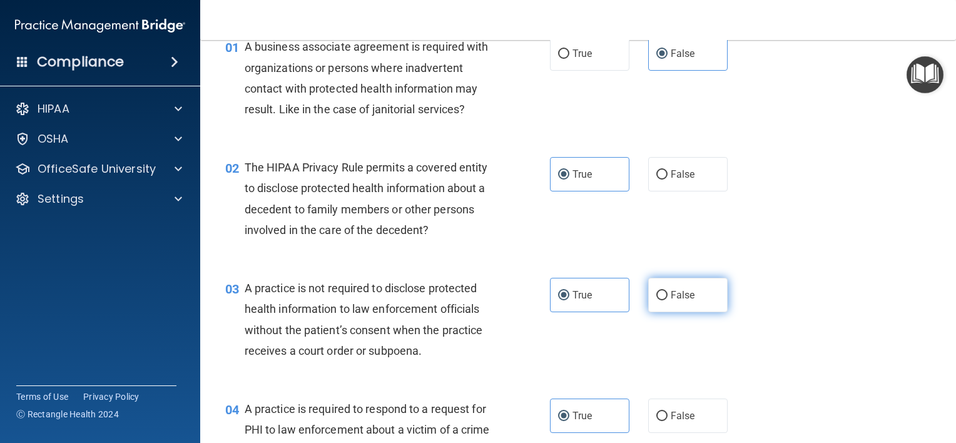
click at [674, 289] on span "False" at bounding box center [683, 295] width 24 height 12
click at [668, 291] on input "False" at bounding box center [662, 295] width 11 height 9
radio input "true"
radio input "false"
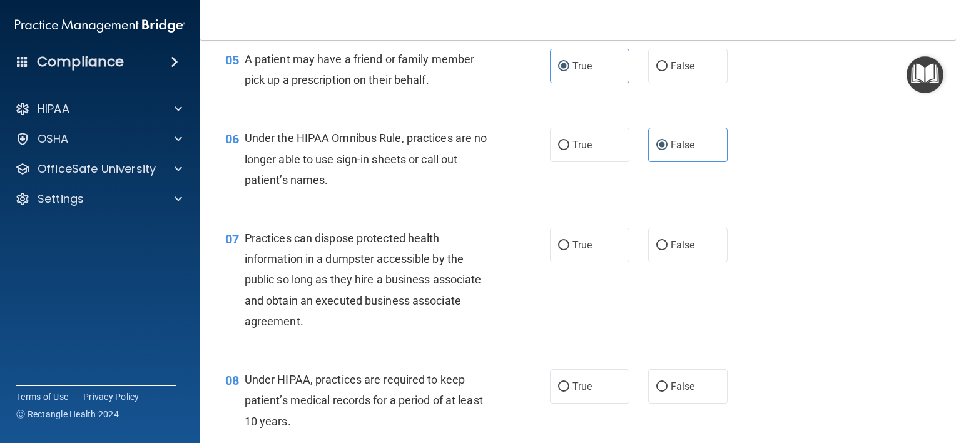
scroll to position [563, 0]
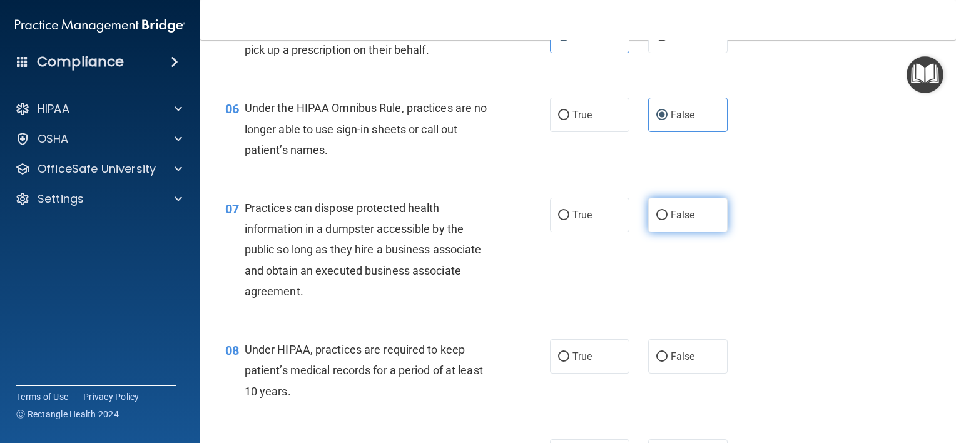
click at [677, 232] on label "False" at bounding box center [687, 215] width 79 height 34
click at [668, 220] on input "False" at bounding box center [662, 215] width 11 height 9
radio input "true"
click at [702, 374] on label "False" at bounding box center [687, 356] width 79 height 34
click at [668, 362] on input "False" at bounding box center [662, 356] width 11 height 9
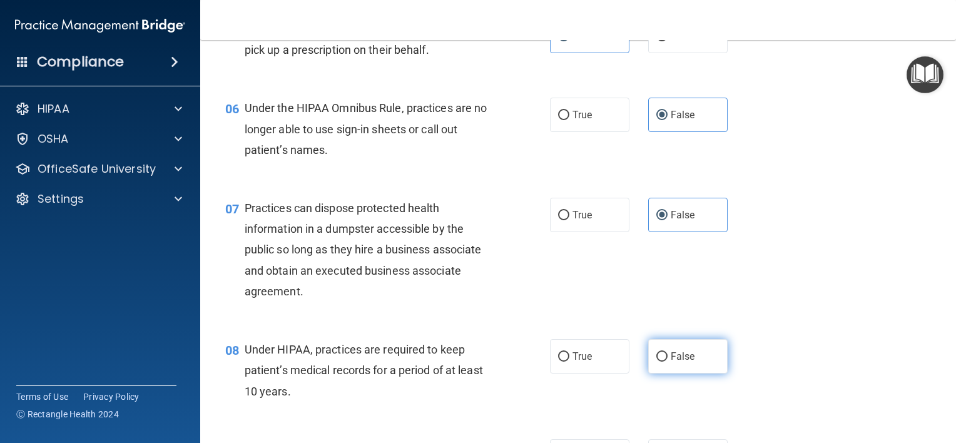
radio input "true"
click at [702, 374] on label "False" at bounding box center [687, 356] width 79 height 34
click at [668, 362] on input "False" at bounding box center [662, 356] width 11 height 9
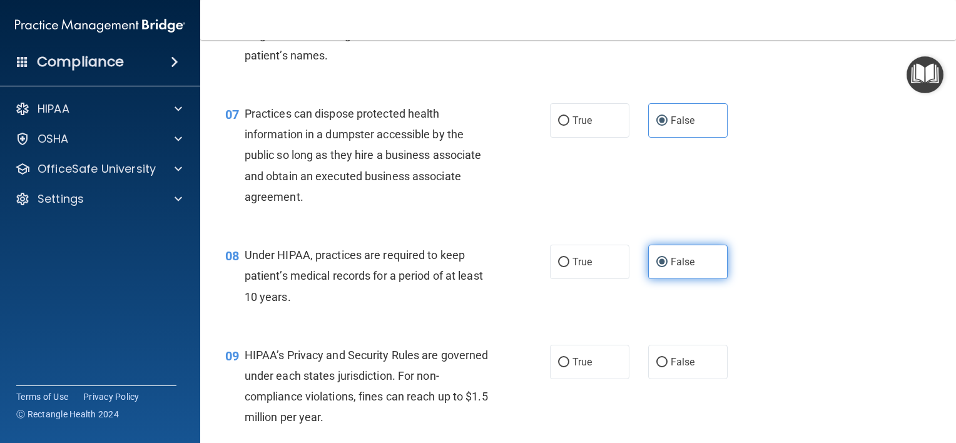
scroll to position [688, 0]
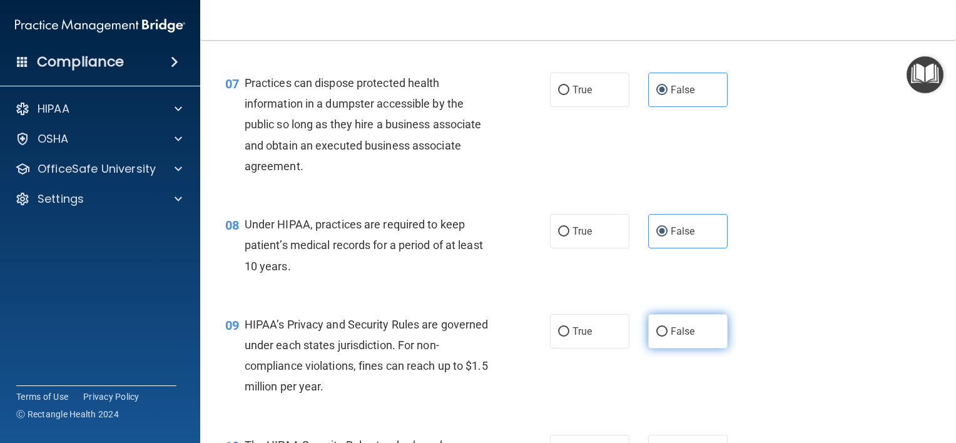
click at [661, 337] on input "False" at bounding box center [662, 331] width 11 height 9
radio input "true"
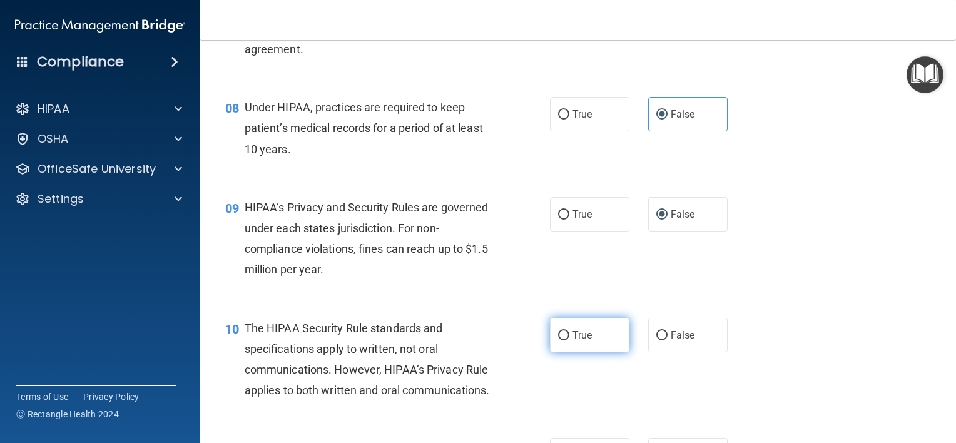
scroll to position [814, 0]
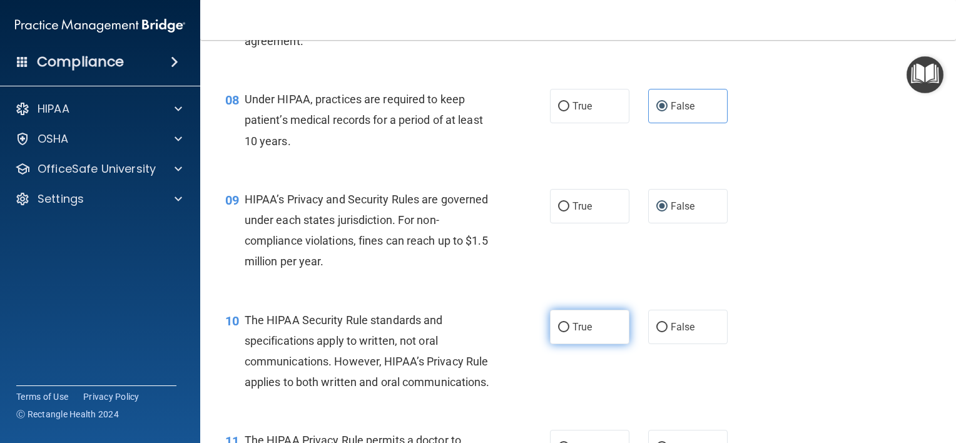
click at [594, 344] on label "True" at bounding box center [589, 327] width 79 height 34
click at [570, 332] on input "True" at bounding box center [563, 327] width 11 height 9
radio input "true"
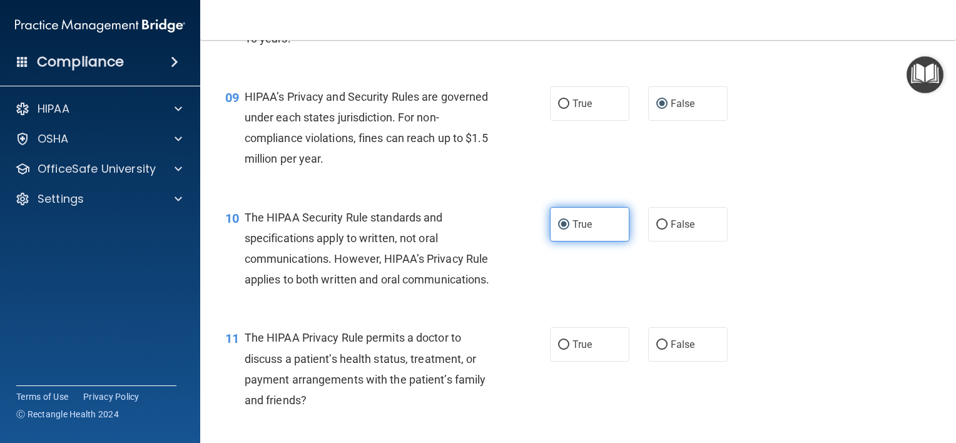
scroll to position [939, 0]
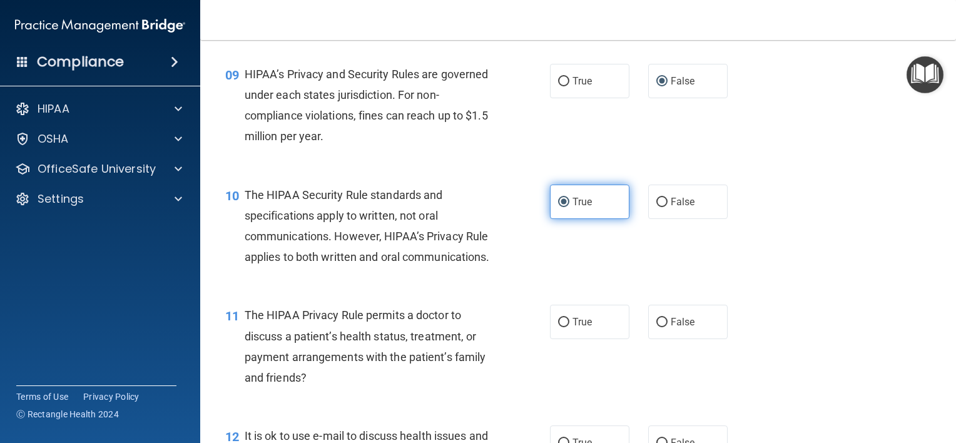
click at [594, 339] on label "True" at bounding box center [589, 322] width 79 height 34
click at [570, 327] on input "True" at bounding box center [563, 322] width 11 height 9
radio input "true"
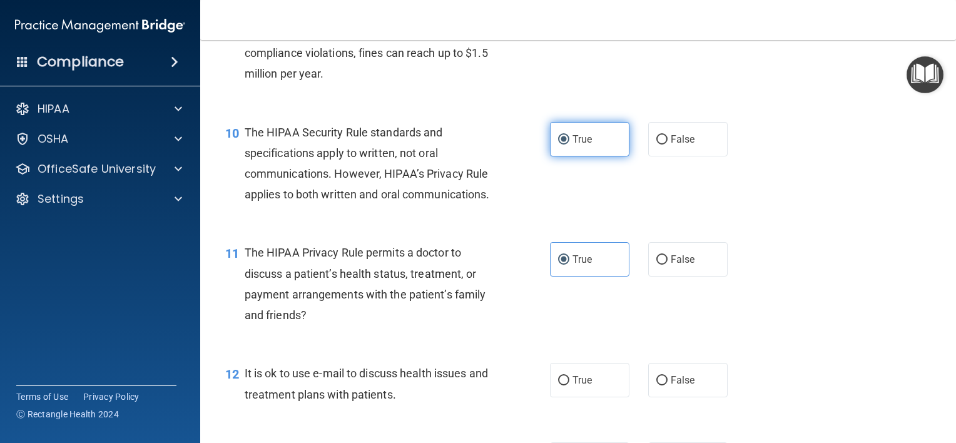
scroll to position [1064, 0]
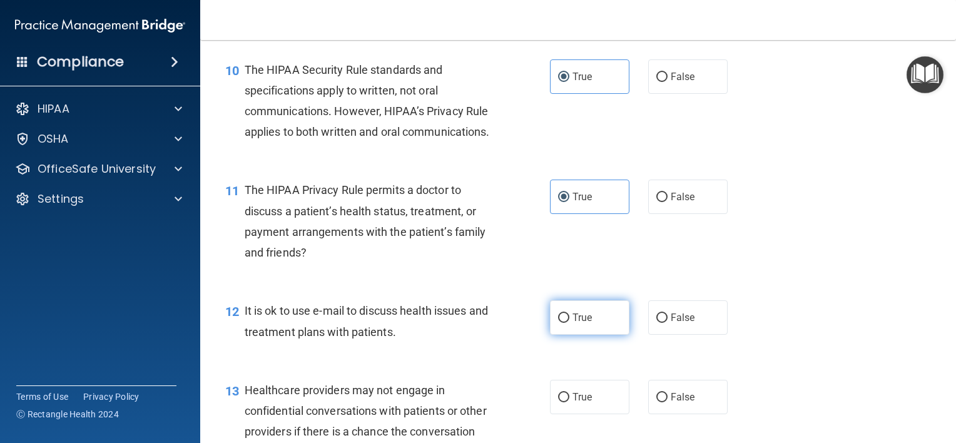
click at [589, 335] on label "True" at bounding box center [589, 317] width 79 height 34
click at [570, 323] on input "True" at bounding box center [563, 318] width 11 height 9
radio input "true"
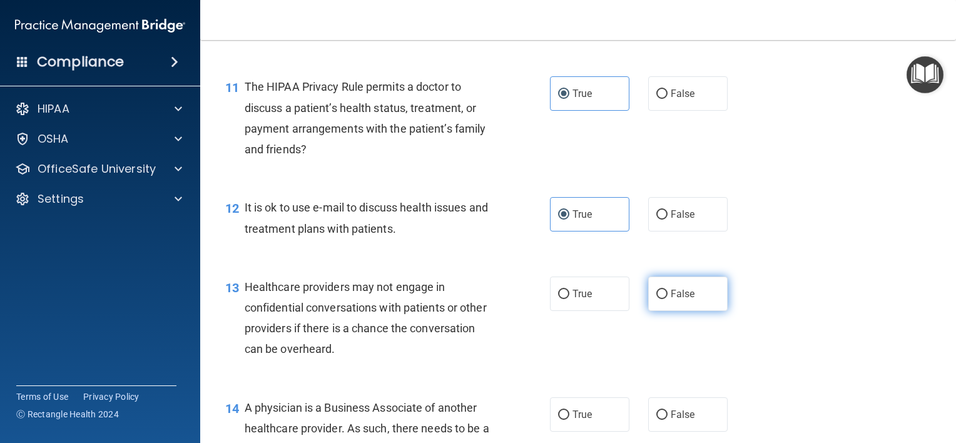
scroll to position [1189, 0]
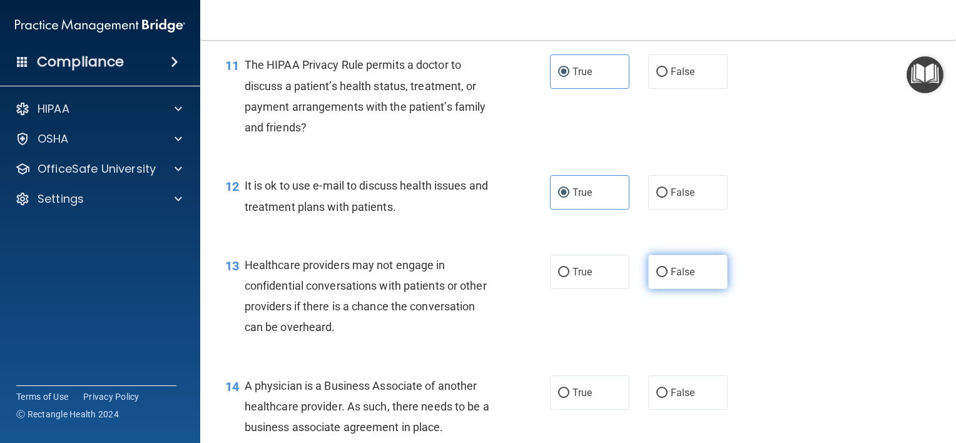
click at [661, 289] on label "False" at bounding box center [687, 272] width 79 height 34
click at [661, 277] on input "False" at bounding box center [662, 272] width 11 height 9
radio input "true"
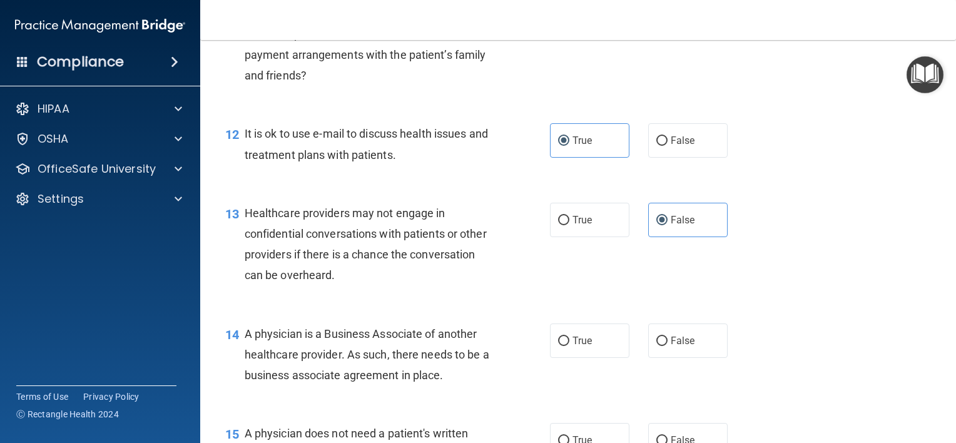
scroll to position [1314, 0]
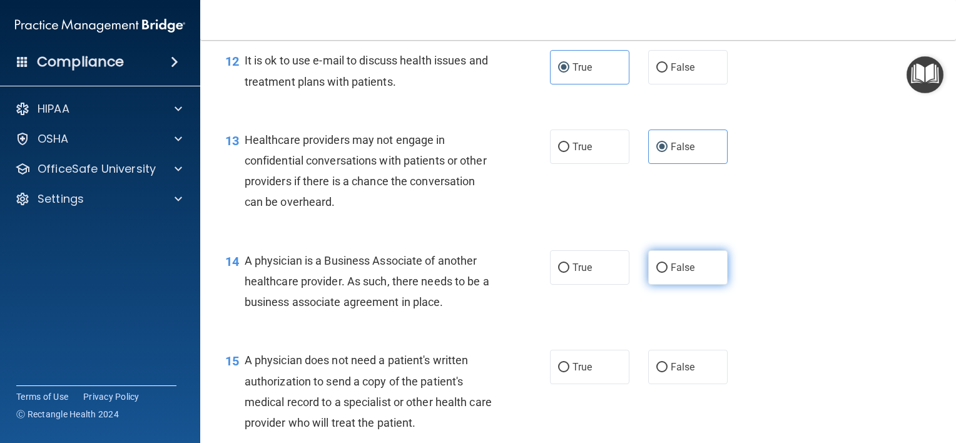
click at [666, 285] on label "False" at bounding box center [687, 267] width 79 height 34
click at [666, 273] on input "False" at bounding box center [662, 268] width 11 height 9
radio input "true"
click at [666, 285] on label "False" at bounding box center [687, 267] width 79 height 34
click at [666, 273] on input "False" at bounding box center [662, 268] width 11 height 9
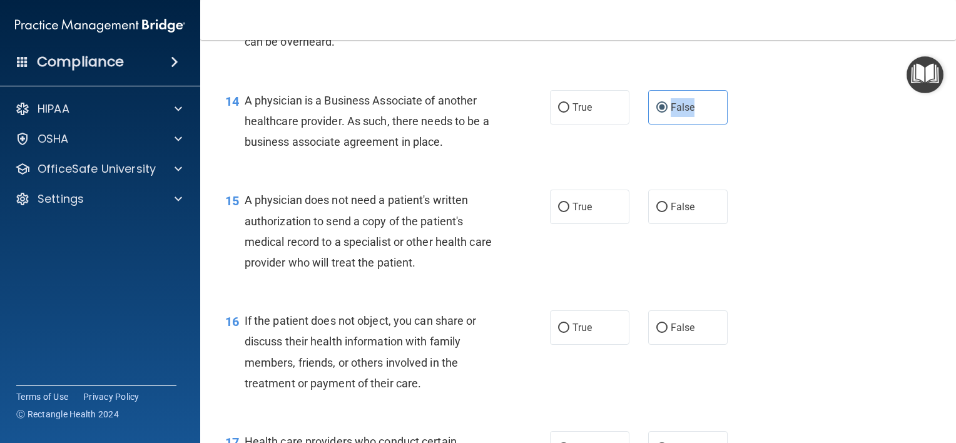
scroll to position [1502, 0]
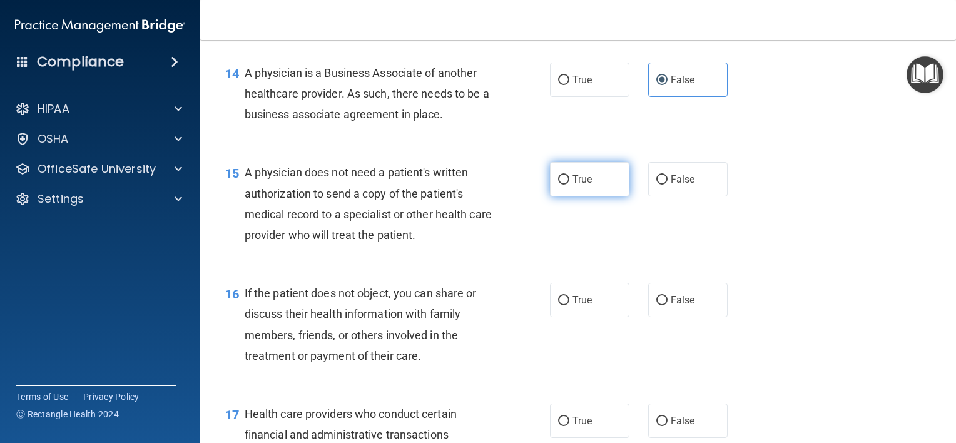
click at [568, 197] on label "True" at bounding box center [589, 179] width 79 height 34
click at [568, 185] on input "True" at bounding box center [563, 179] width 11 height 9
radio input "true"
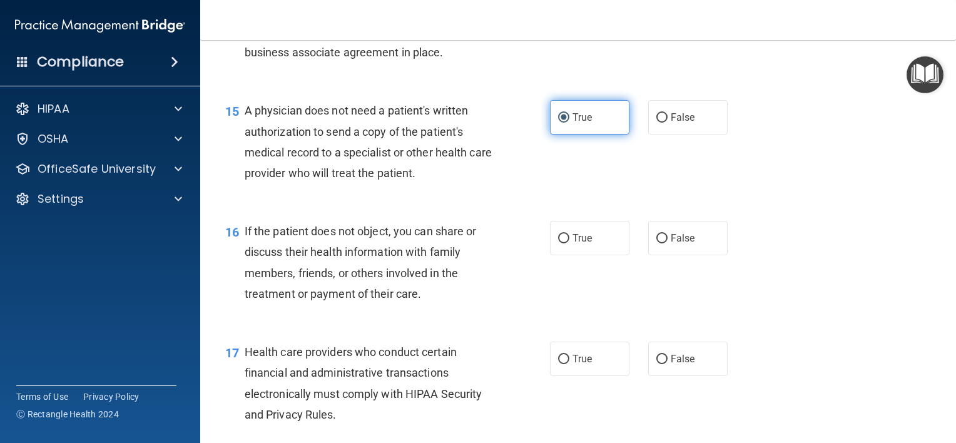
scroll to position [1565, 0]
click at [582, 255] on label "True" at bounding box center [589, 237] width 79 height 34
click at [570, 243] on input "True" at bounding box center [563, 237] width 11 height 9
radio input "true"
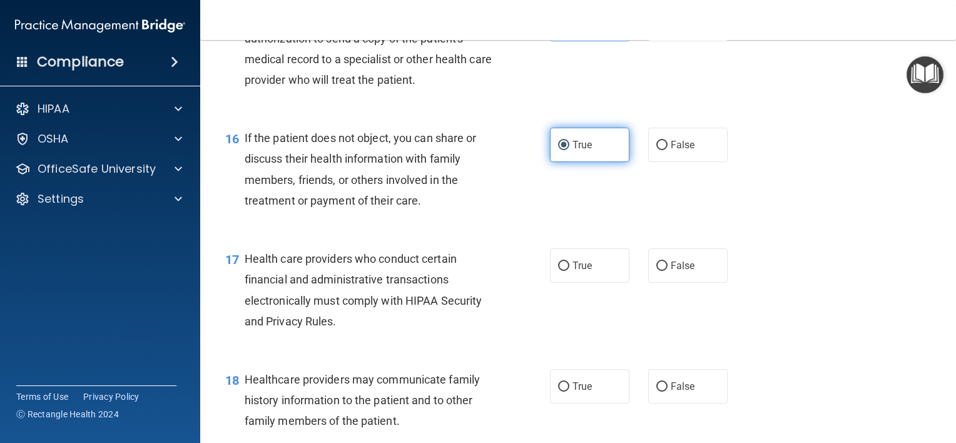
scroll to position [1690, 0]
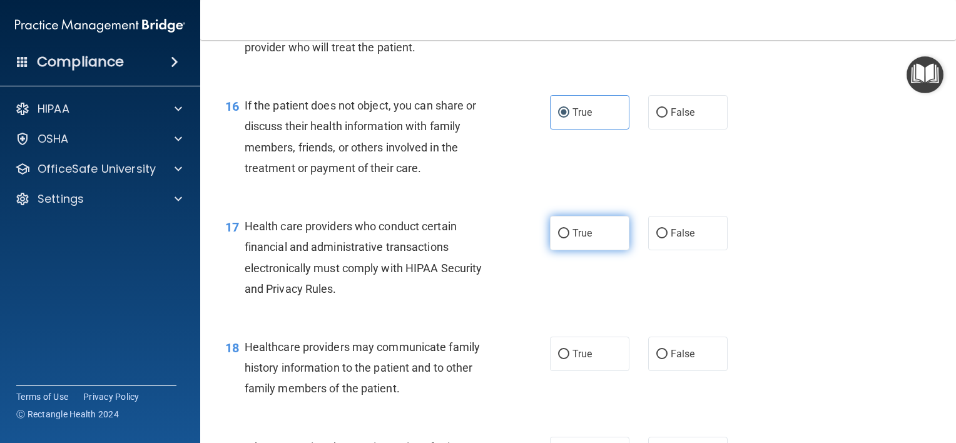
click at [578, 250] on label "True" at bounding box center [589, 233] width 79 height 34
click at [570, 238] on input "True" at bounding box center [563, 233] width 11 height 9
radio input "true"
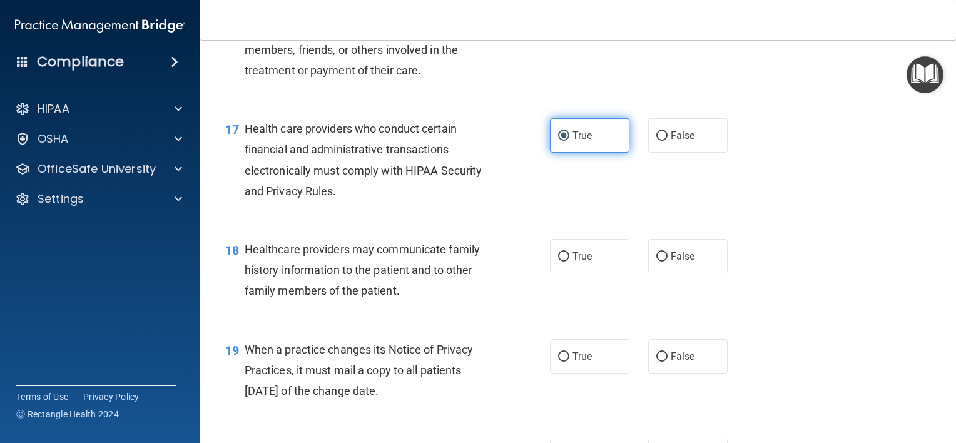
scroll to position [1815, 0]
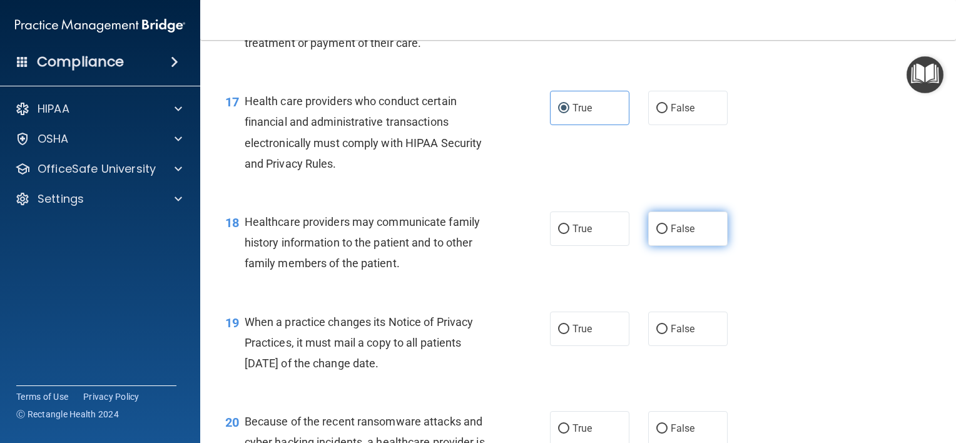
click at [657, 234] on input "False" at bounding box center [662, 229] width 11 height 9
radio input "true"
click at [662, 346] on label "False" at bounding box center [687, 329] width 79 height 34
click at [662, 334] on input "False" at bounding box center [662, 329] width 11 height 9
radio input "true"
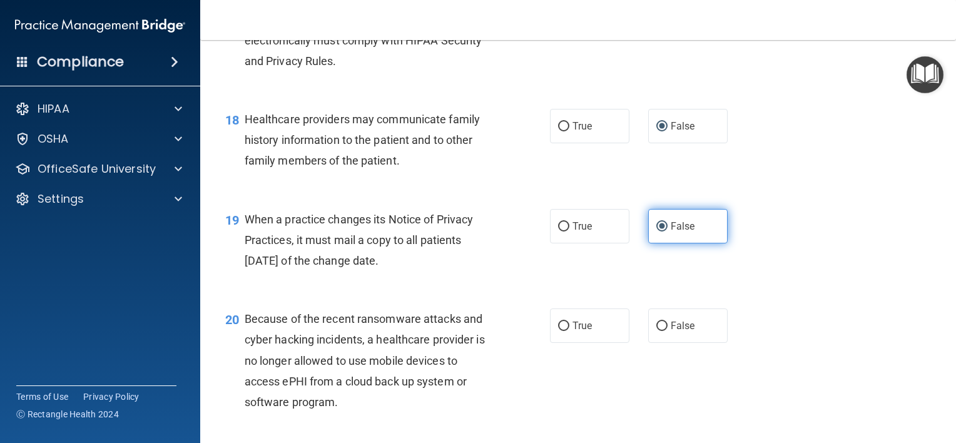
scroll to position [1940, 0]
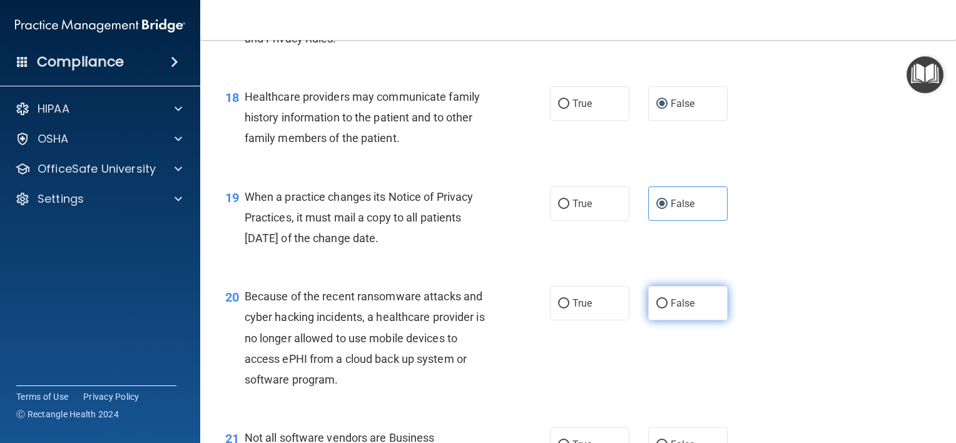
click at [671, 309] on span "False" at bounding box center [683, 303] width 24 height 12
click at [668, 309] on input "False" at bounding box center [662, 303] width 11 height 9
radio input "true"
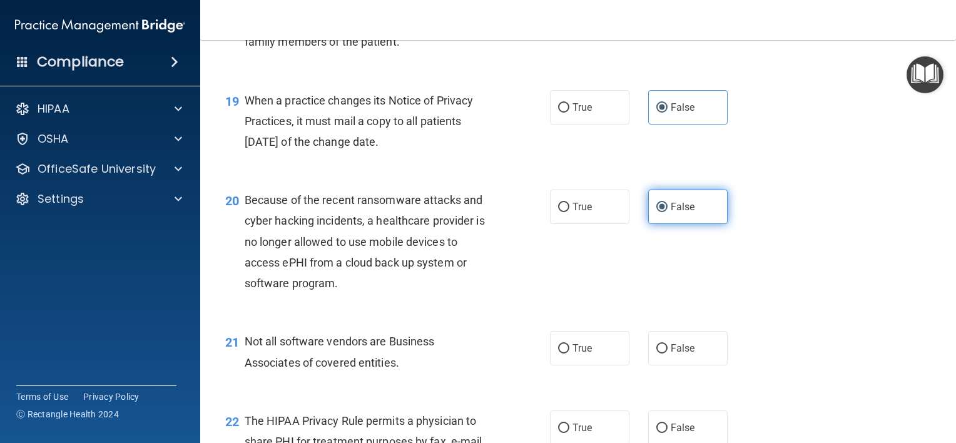
scroll to position [2065, 0]
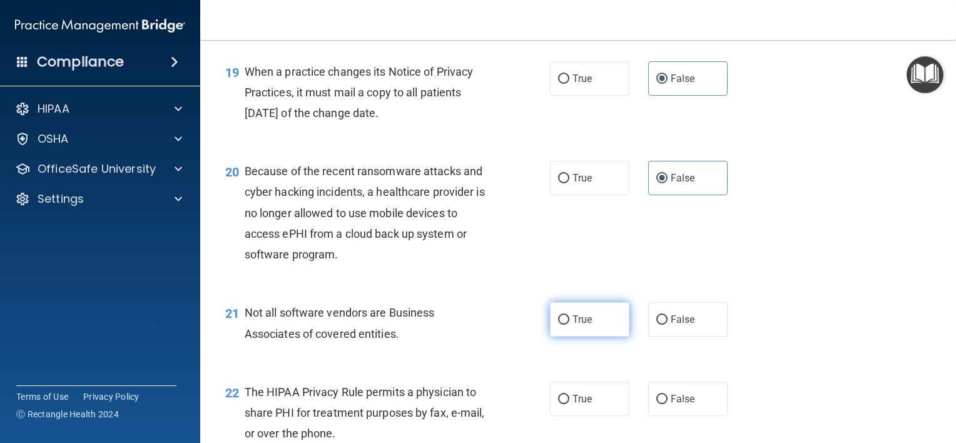
click at [565, 337] on label "True" at bounding box center [589, 319] width 79 height 34
click at [565, 325] on input "True" at bounding box center [563, 319] width 11 height 9
radio input "true"
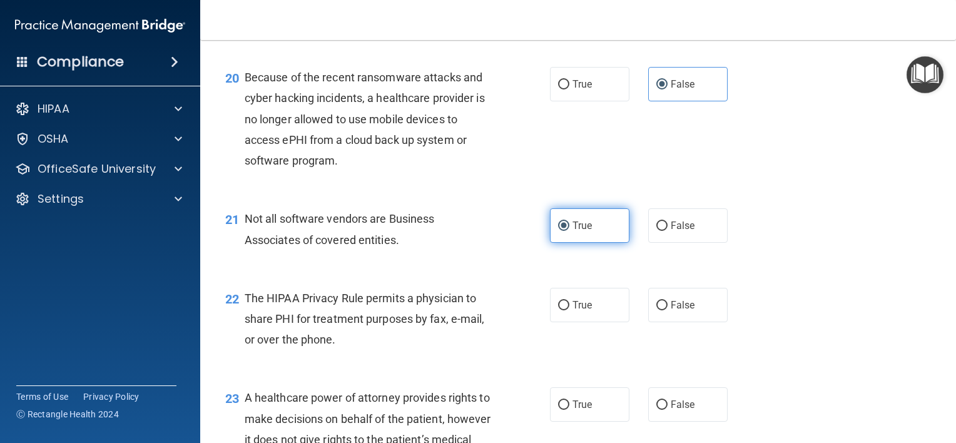
scroll to position [2191, 0]
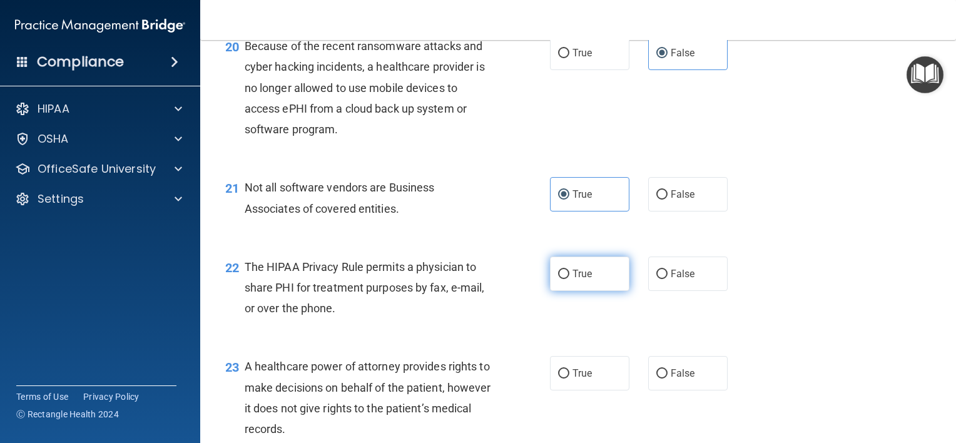
click at [581, 291] on label "True" at bounding box center [589, 274] width 79 height 34
click at [570, 279] on input "True" at bounding box center [563, 274] width 11 height 9
radio input "true"
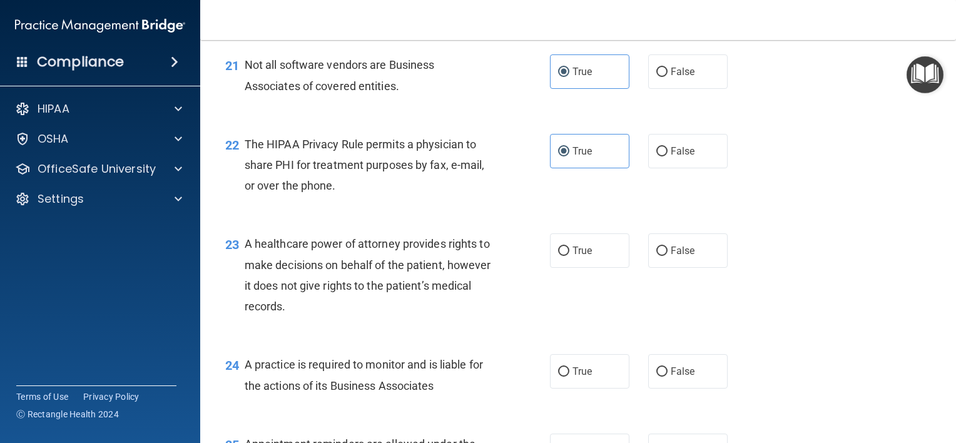
scroll to position [2316, 0]
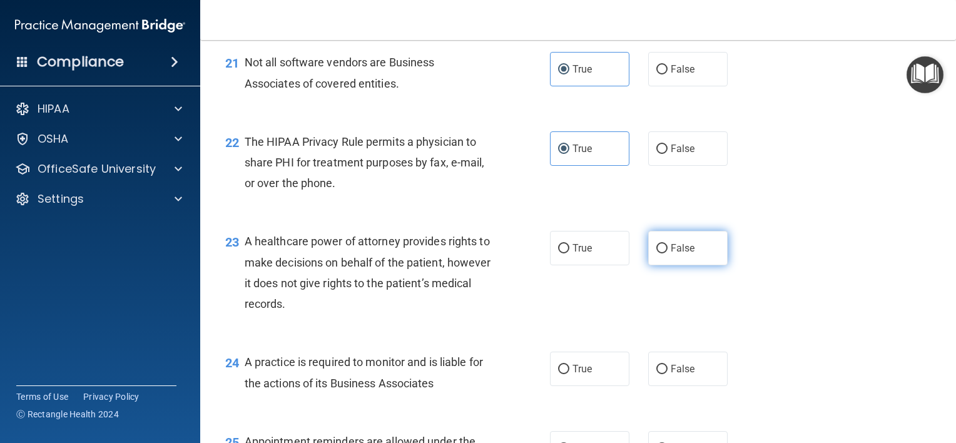
click at [657, 253] on input "False" at bounding box center [662, 248] width 11 height 9
radio input "true"
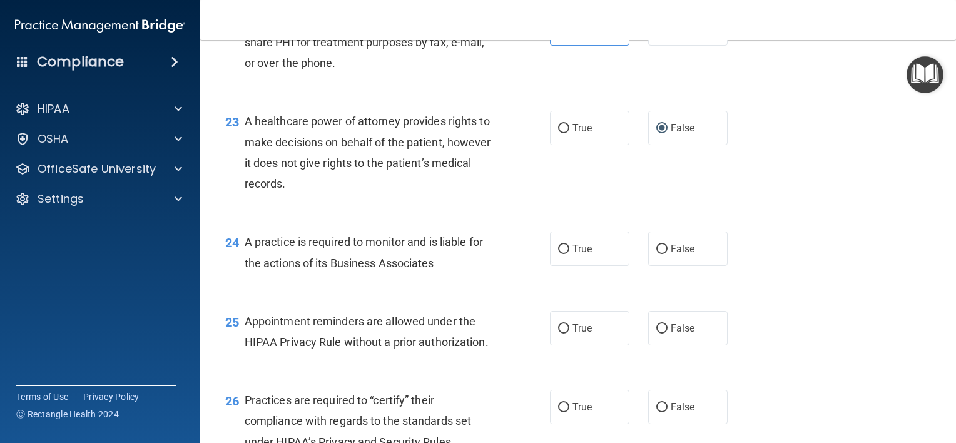
scroll to position [2441, 0]
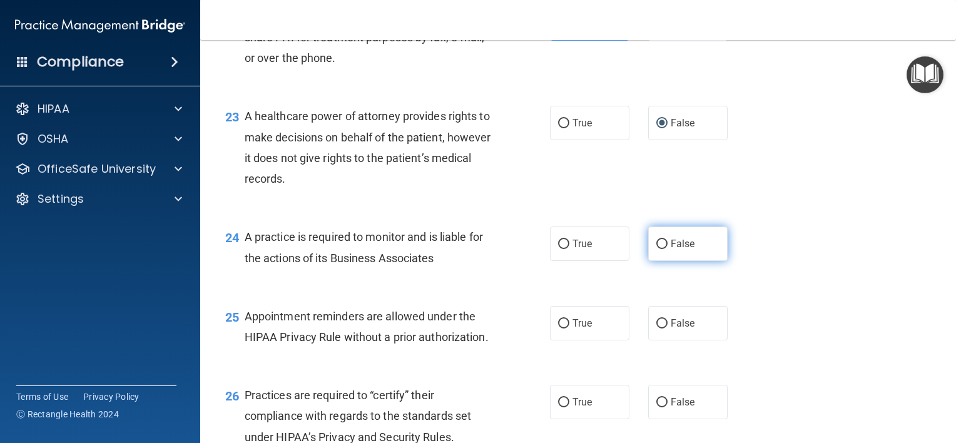
click at [671, 250] on span "False" at bounding box center [683, 244] width 24 height 12
click at [668, 249] on input "False" at bounding box center [662, 244] width 11 height 9
radio input "true"
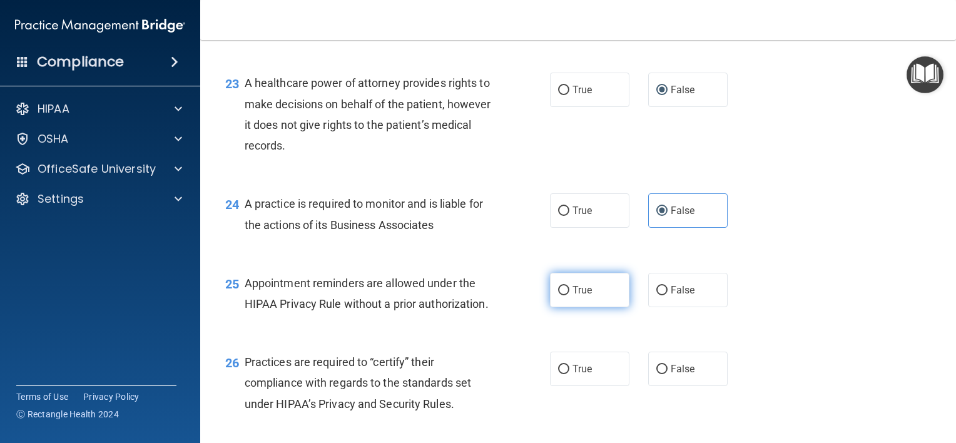
scroll to position [2504, 0]
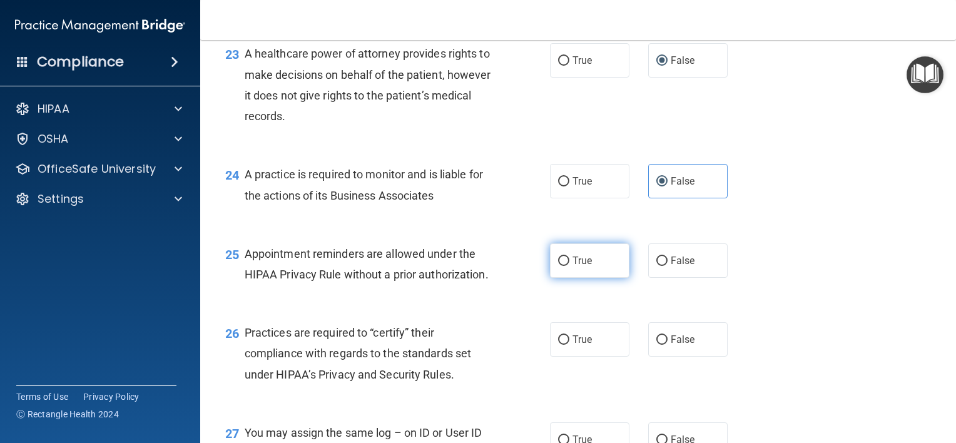
click at [583, 267] on span "True" at bounding box center [582, 261] width 19 height 12
click at [570, 266] on input "True" at bounding box center [563, 261] width 11 height 9
radio input "true"
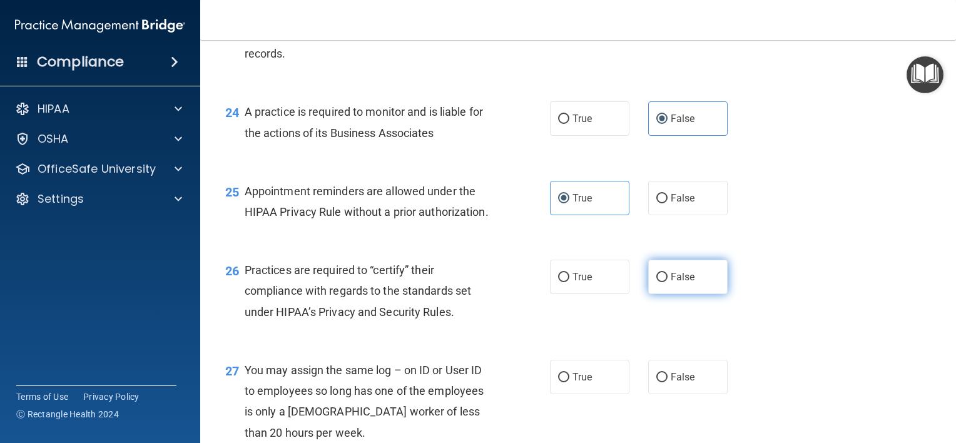
click at [664, 294] on label "False" at bounding box center [687, 277] width 79 height 34
click at [664, 282] on input "False" at bounding box center [662, 277] width 11 height 9
radio input "true"
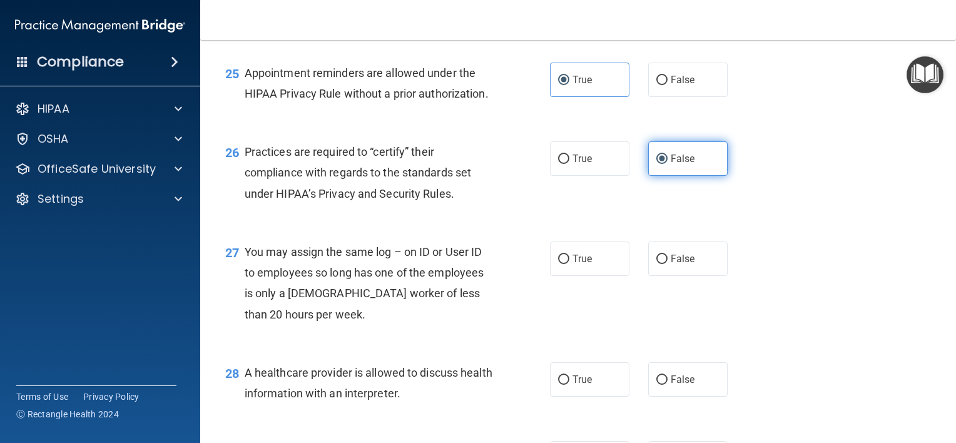
scroll to position [2691, 0]
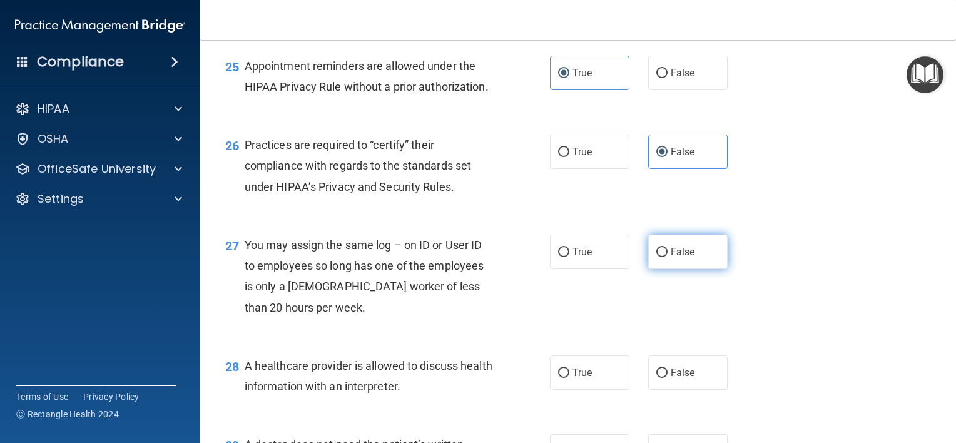
click at [663, 269] on label "False" at bounding box center [687, 252] width 79 height 34
click at [663, 257] on input "False" at bounding box center [662, 252] width 11 height 9
radio input "true"
click at [663, 269] on label "False" at bounding box center [687, 252] width 79 height 34
click at [663, 257] on input "False" at bounding box center [662, 252] width 11 height 9
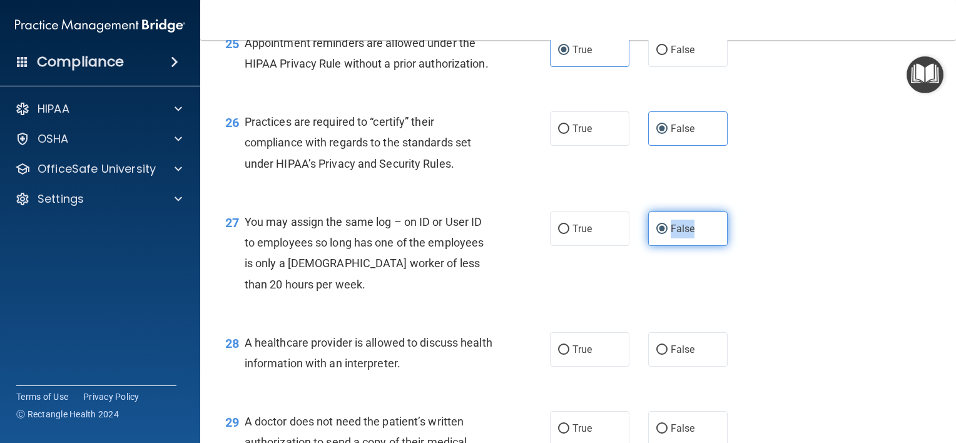
scroll to position [2754, 0]
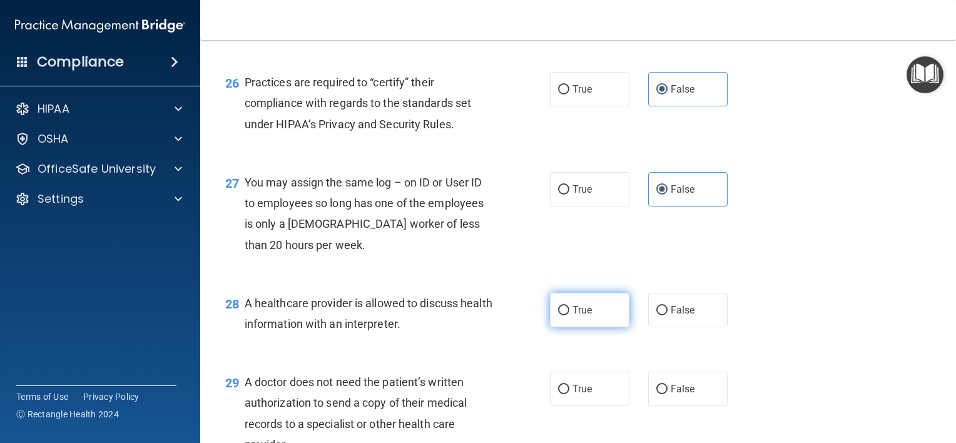
click at [573, 316] on span "True" at bounding box center [582, 310] width 19 height 12
click at [570, 315] on input "True" at bounding box center [563, 310] width 11 height 9
radio input "true"
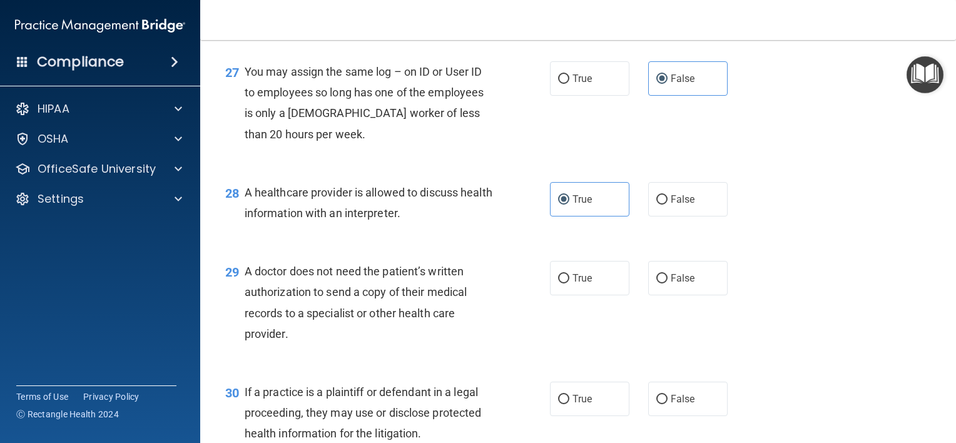
scroll to position [2879, 0]
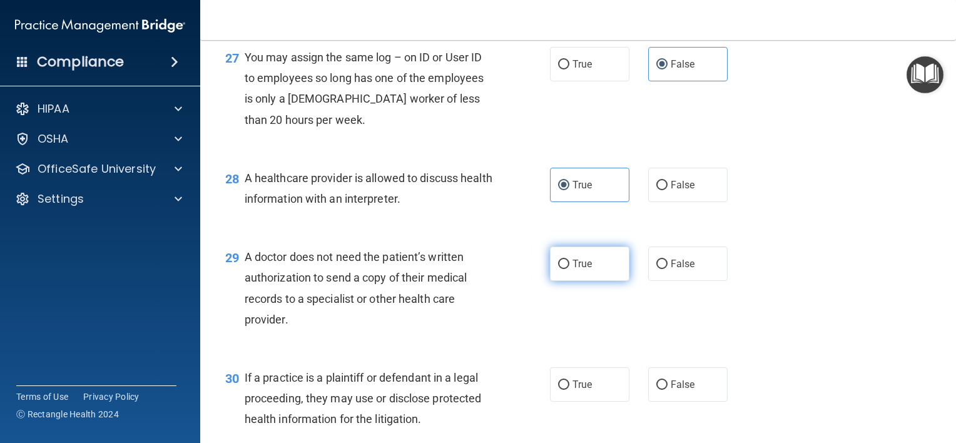
click at [573, 270] on span "True" at bounding box center [582, 264] width 19 height 12
click at [570, 269] on input "True" at bounding box center [563, 264] width 11 height 9
radio input "true"
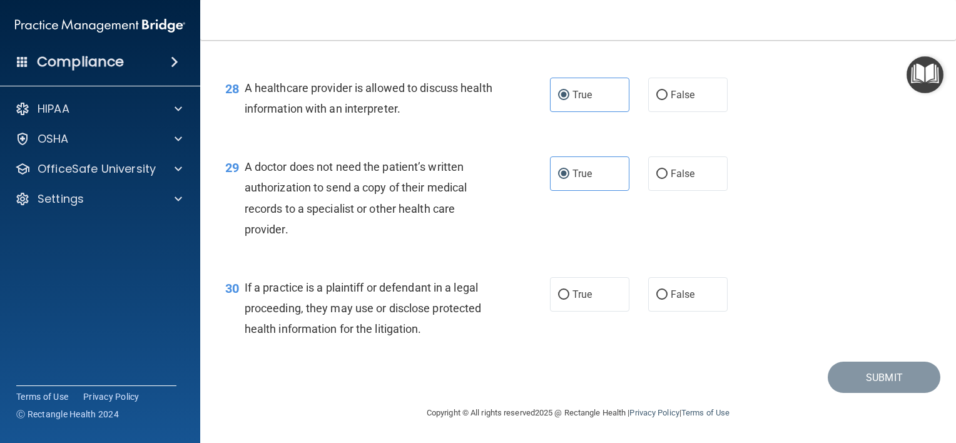
scroll to position [3004, 0]
click at [578, 300] on span "True" at bounding box center [582, 295] width 19 height 12
click at [570, 300] on input "True" at bounding box center [563, 294] width 11 height 9
radio input "true"
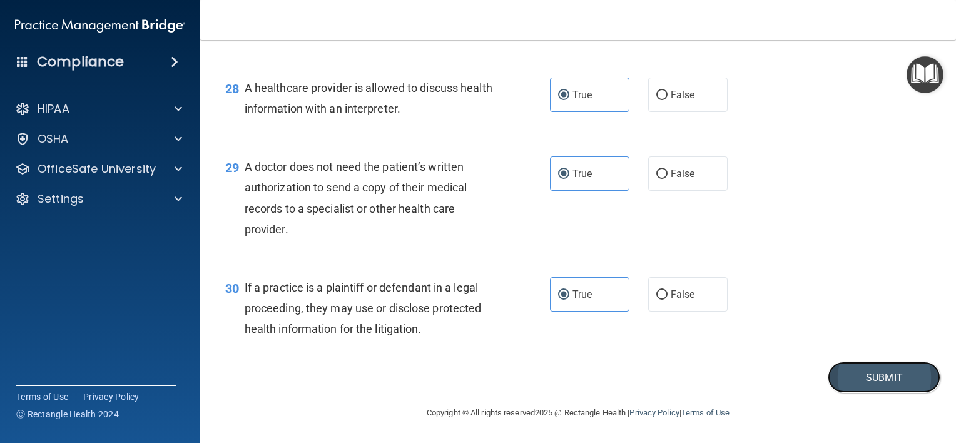
click at [879, 372] on button "Submit" at bounding box center [884, 378] width 113 height 32
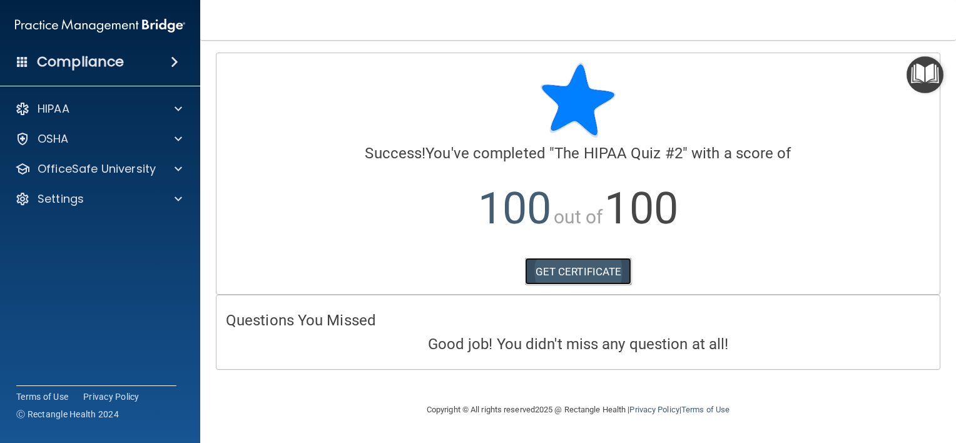
click at [576, 271] on link "GET CERTIFICATE" at bounding box center [578, 272] width 107 height 28
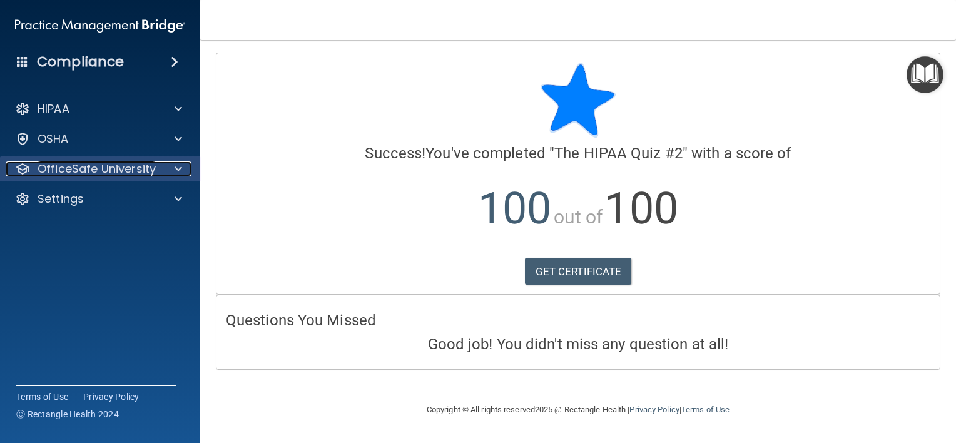
click at [149, 168] on p "OfficeSafe University" at bounding box center [97, 168] width 118 height 15
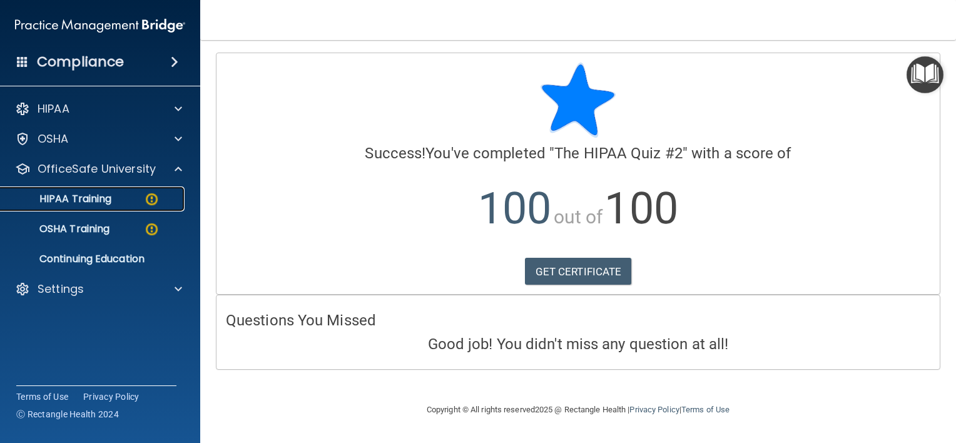
click at [140, 192] on link "HIPAA Training" at bounding box center [85, 199] width 197 height 25
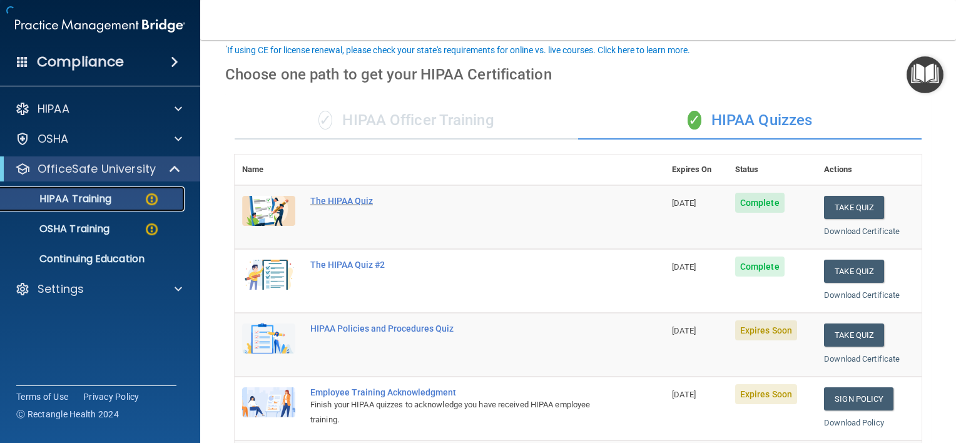
scroll to position [188, 0]
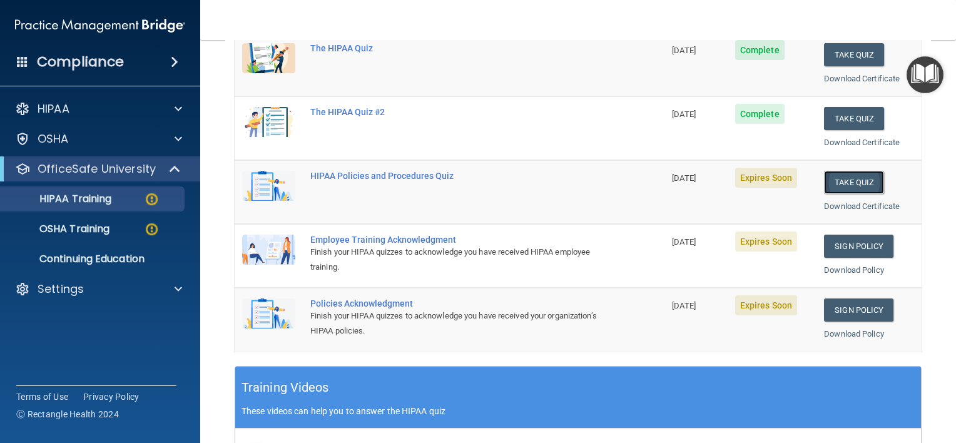
click at [859, 180] on button "Take Quiz" at bounding box center [854, 182] width 60 height 23
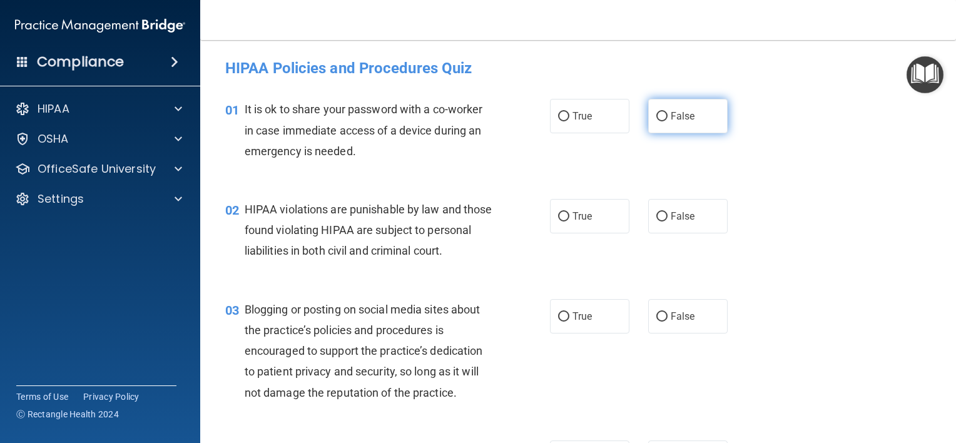
click at [653, 126] on label "False" at bounding box center [687, 116] width 79 height 34
click at [657, 121] on input "False" at bounding box center [662, 116] width 11 height 9
radio input "true"
click at [578, 210] on span "True" at bounding box center [582, 216] width 19 height 12
click at [570, 212] on input "True" at bounding box center [563, 216] width 11 height 9
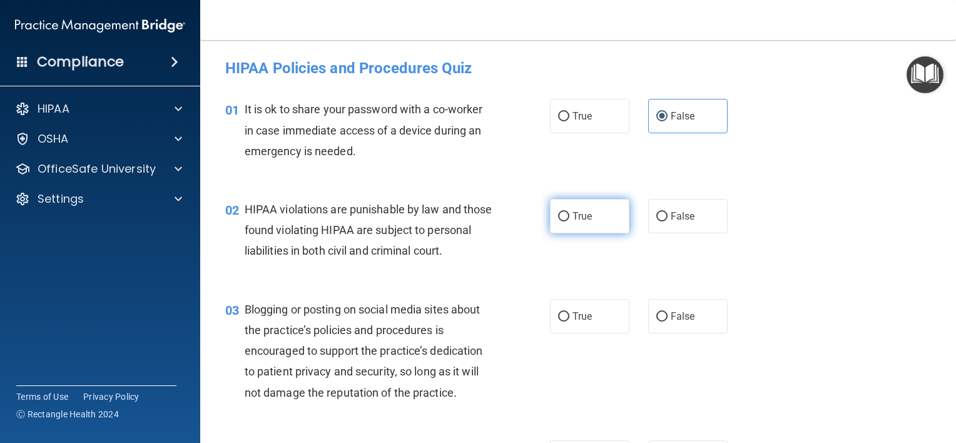
radio input "true"
click at [680, 322] on span "False" at bounding box center [683, 316] width 24 height 12
click at [668, 322] on input "False" at bounding box center [662, 316] width 11 height 9
radio input "true"
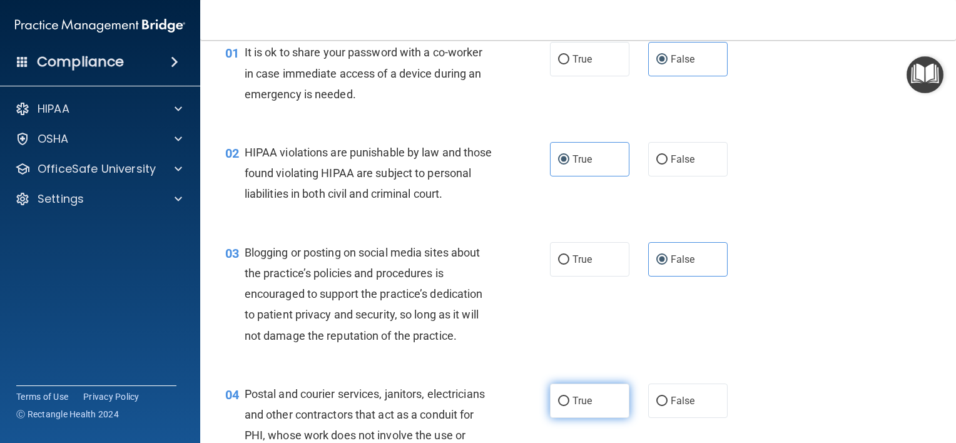
scroll to position [125, 0]
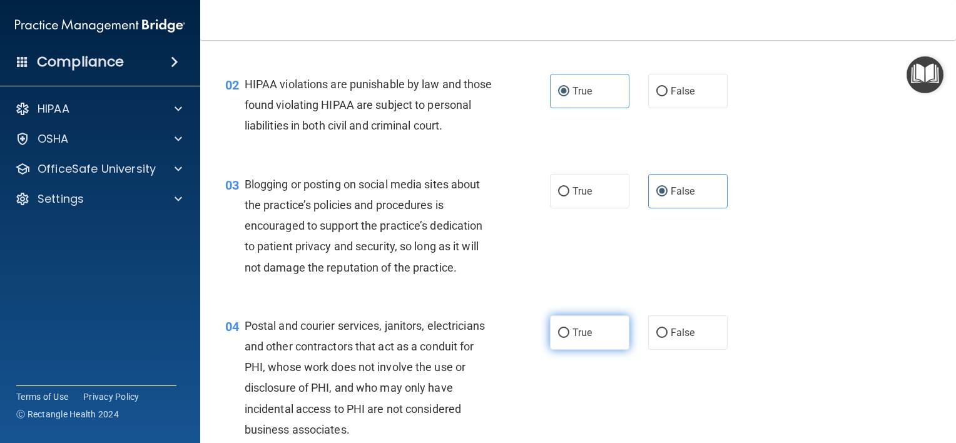
click at [582, 342] on label "True" at bounding box center [589, 332] width 79 height 34
click at [570, 338] on input "True" at bounding box center [563, 333] width 11 height 9
radio input "true"
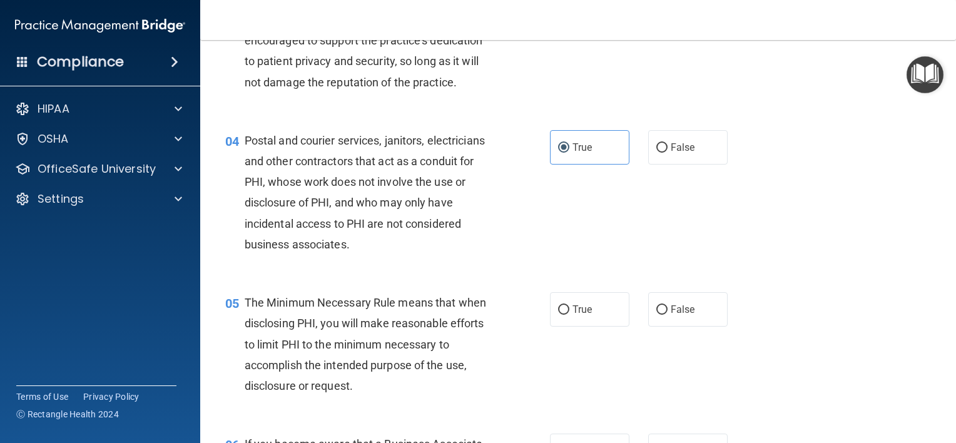
scroll to position [376, 0]
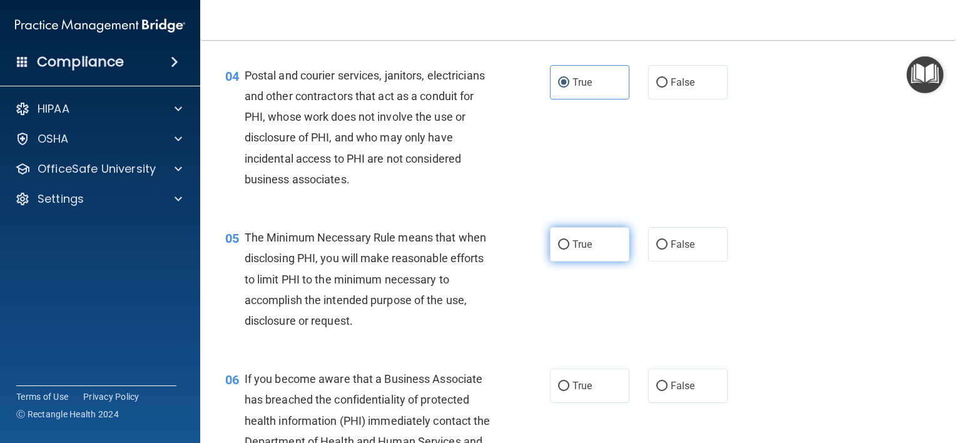
click at [574, 250] on span "True" at bounding box center [582, 244] width 19 height 12
click at [570, 250] on input "True" at bounding box center [563, 244] width 11 height 9
radio input "true"
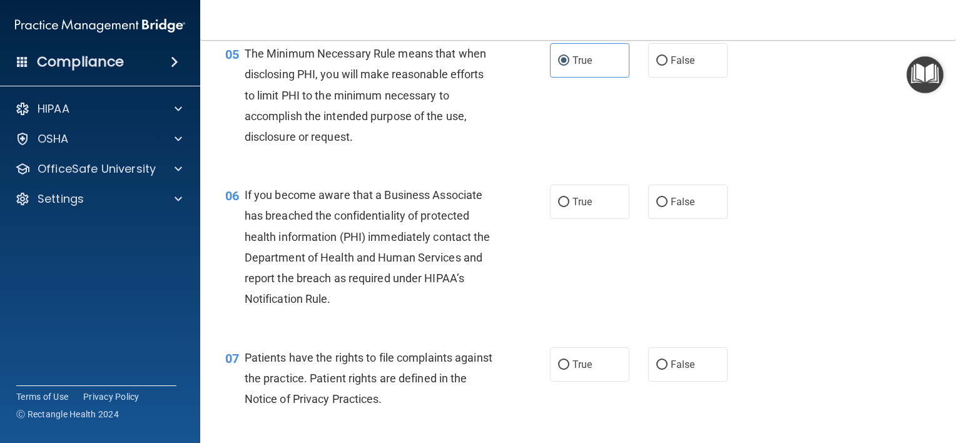
scroll to position [563, 0]
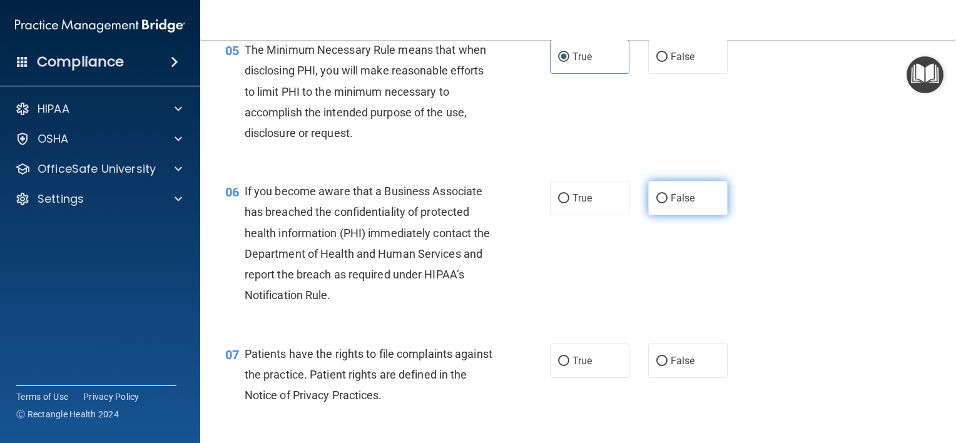
click at [668, 215] on label "False" at bounding box center [687, 198] width 79 height 34
click at [668, 203] on input "False" at bounding box center [662, 198] width 11 height 9
radio input "true"
click at [668, 215] on label "False" at bounding box center [687, 198] width 79 height 34
click at [668, 203] on input "False" at bounding box center [662, 198] width 11 height 9
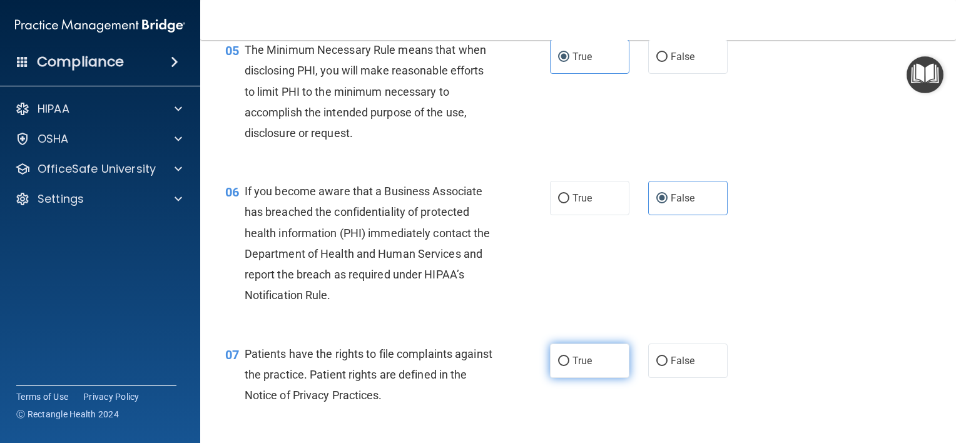
click at [573, 367] on span "True" at bounding box center [582, 361] width 19 height 12
click at [568, 366] on input "True" at bounding box center [563, 361] width 11 height 9
radio input "true"
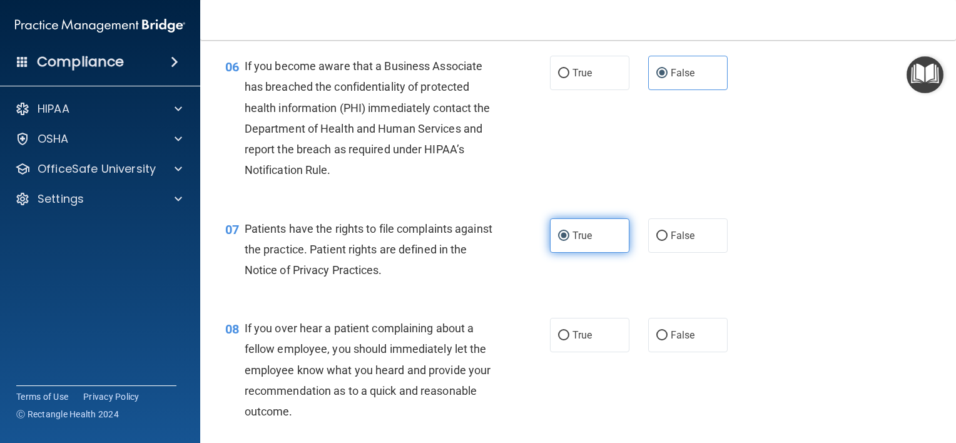
scroll to position [751, 0]
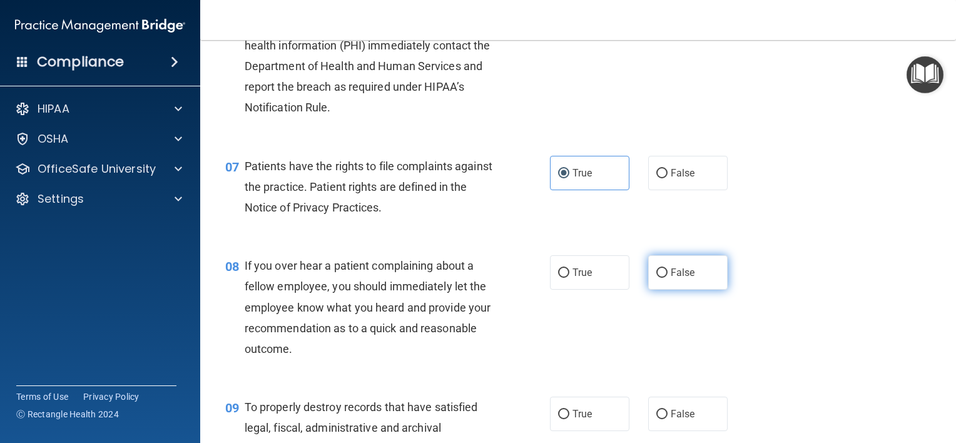
click at [648, 287] on label "False" at bounding box center [687, 272] width 79 height 34
click at [657, 278] on input "False" at bounding box center [662, 273] width 11 height 9
radio input "true"
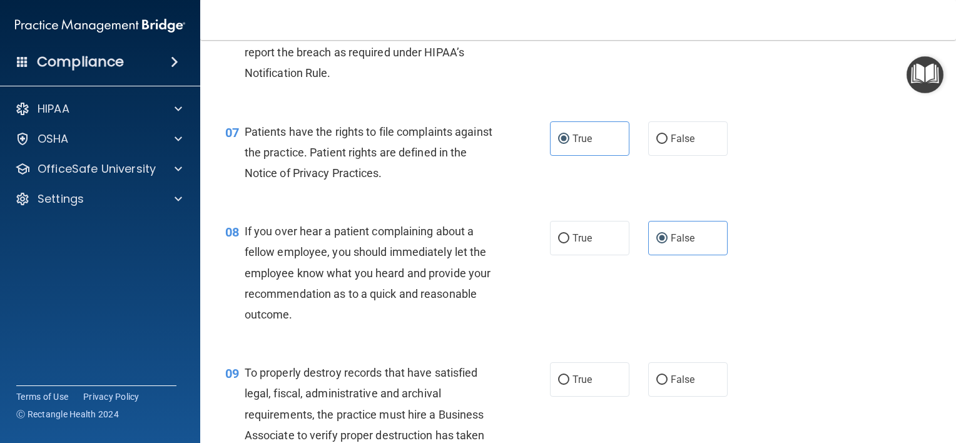
scroll to position [814, 0]
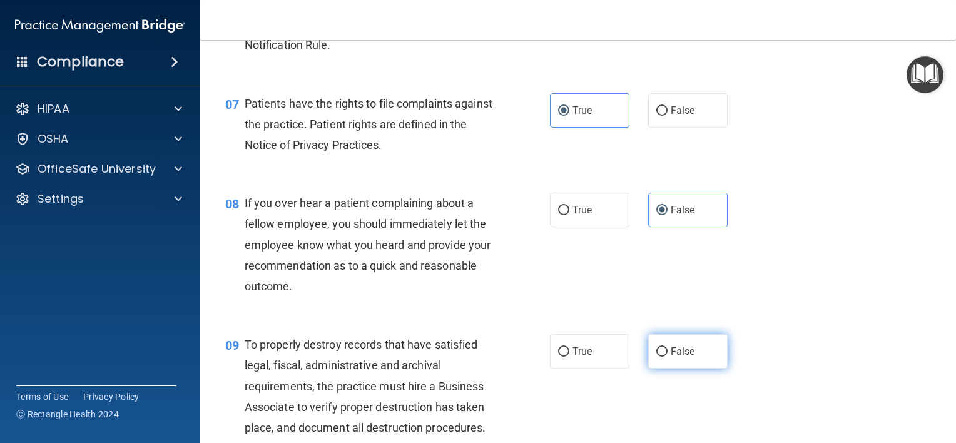
click at [658, 357] on input "False" at bounding box center [662, 351] width 11 height 9
radio input "true"
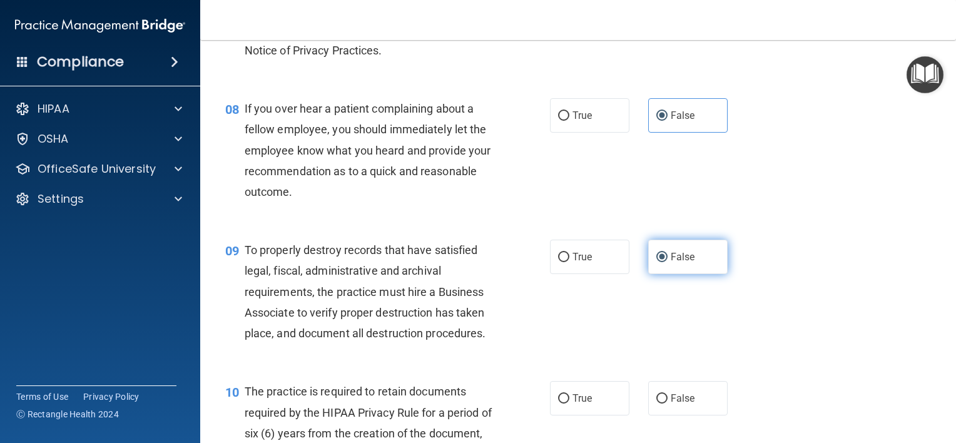
scroll to position [939, 0]
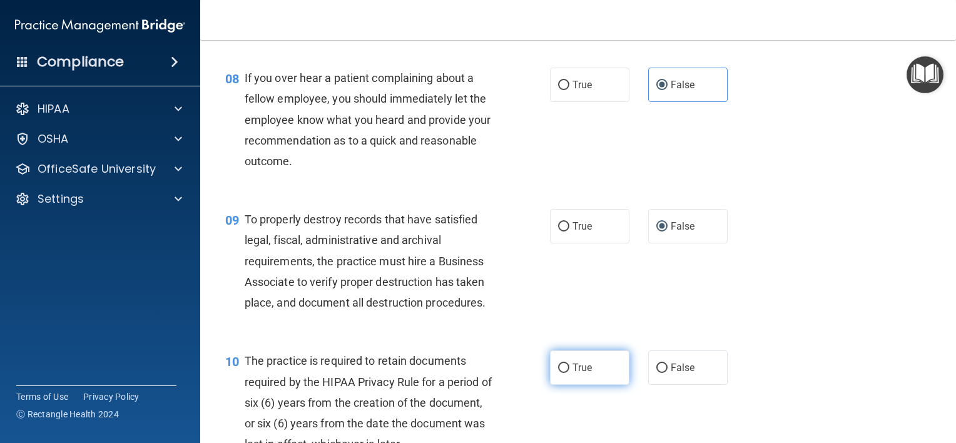
click at [580, 381] on label "True" at bounding box center [589, 368] width 79 height 34
click at [570, 373] on input "True" at bounding box center [563, 368] width 11 height 9
radio input "true"
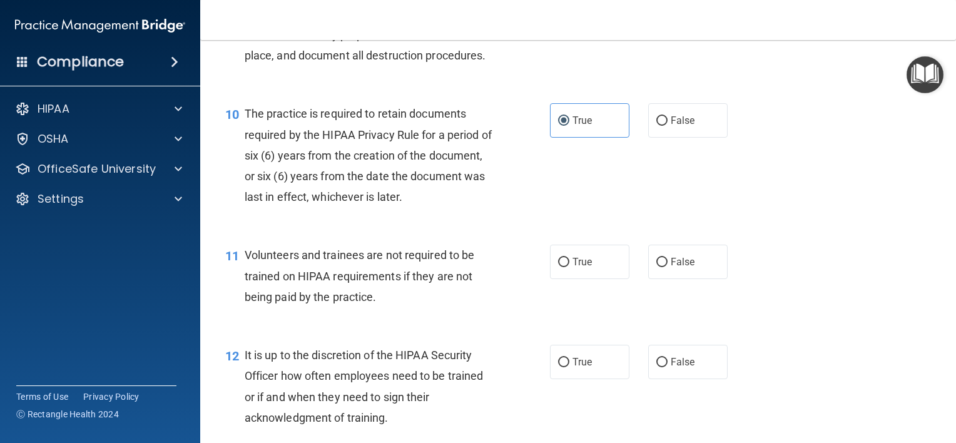
scroll to position [1189, 0]
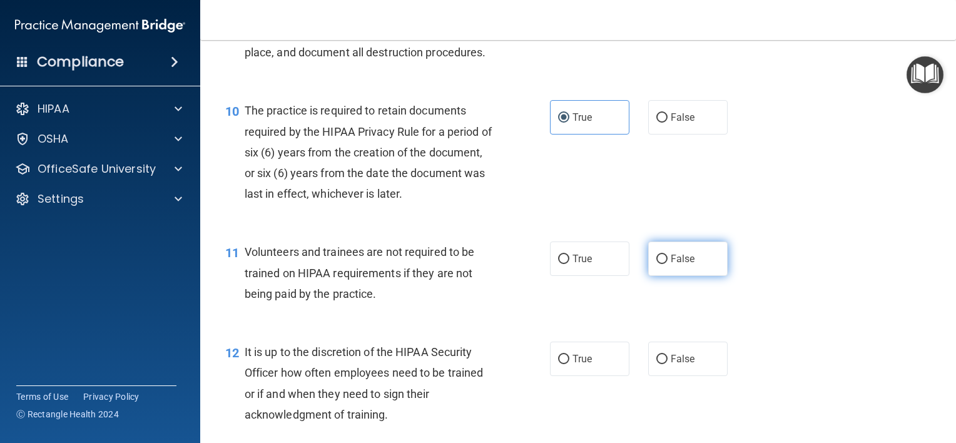
click at [669, 276] on label "False" at bounding box center [687, 259] width 79 height 34
click at [668, 264] on input "False" at bounding box center [662, 259] width 11 height 9
radio input "true"
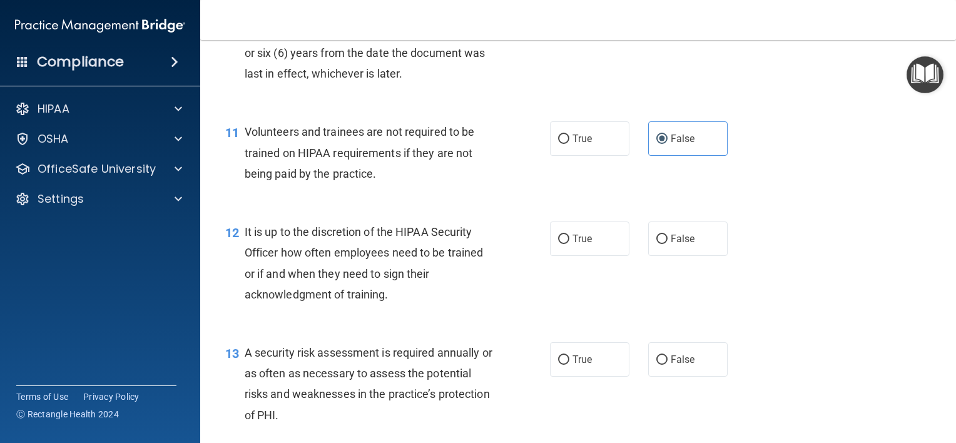
scroll to position [1314, 0]
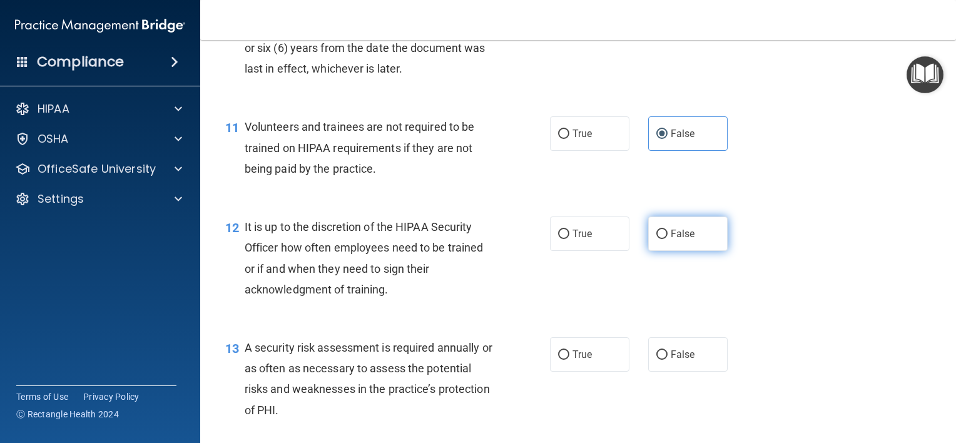
click at [657, 251] on label "False" at bounding box center [687, 234] width 79 height 34
click at [657, 239] on input "False" at bounding box center [662, 234] width 11 height 9
radio input "true"
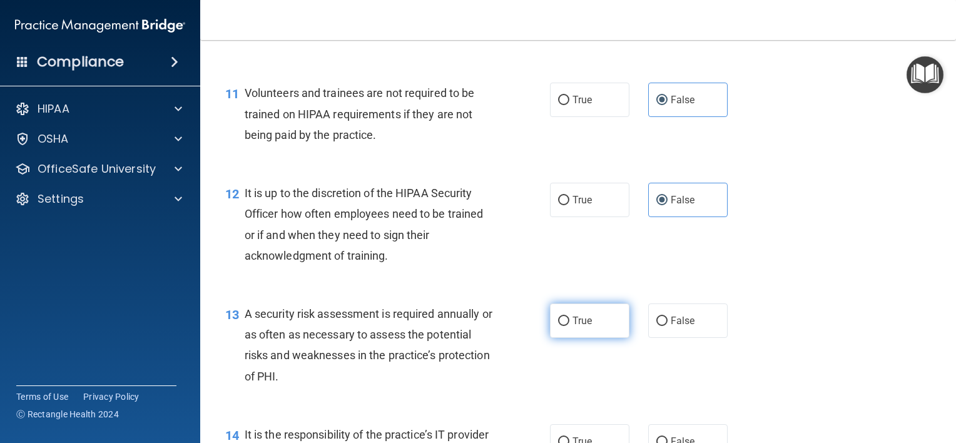
scroll to position [1377, 0]
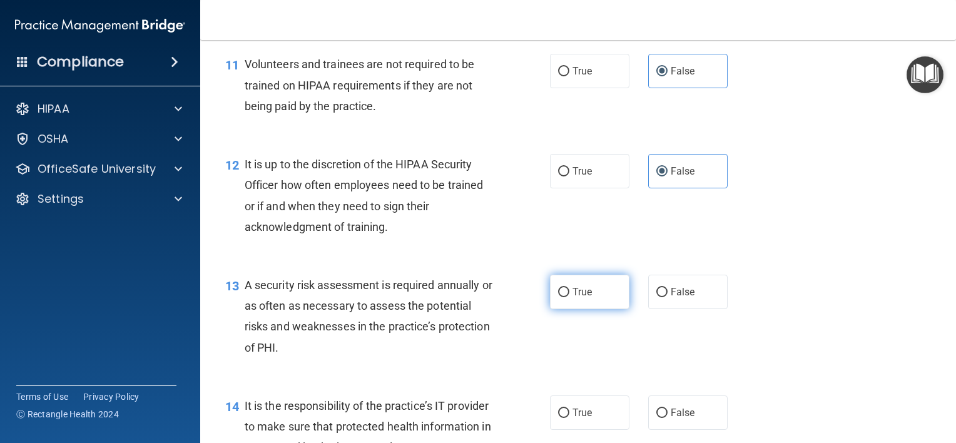
click at [584, 298] on span "True" at bounding box center [582, 292] width 19 height 12
click at [570, 297] on input "True" at bounding box center [563, 292] width 11 height 9
radio input "true"
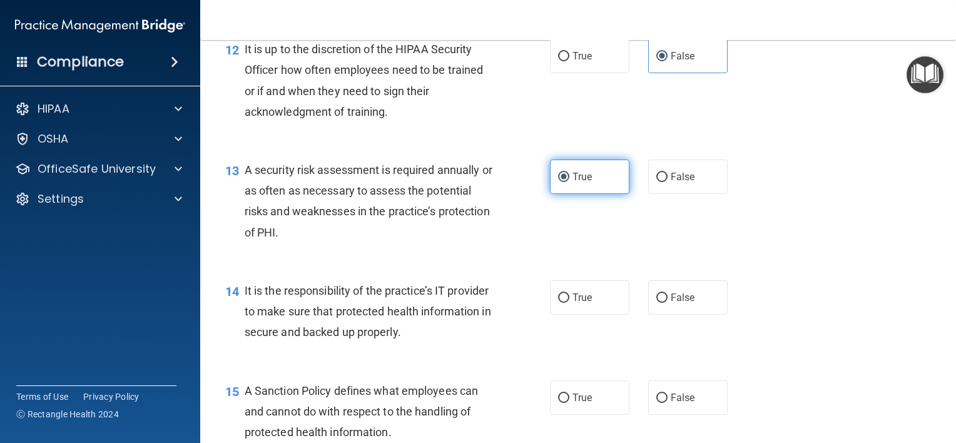
scroll to position [1565, 0]
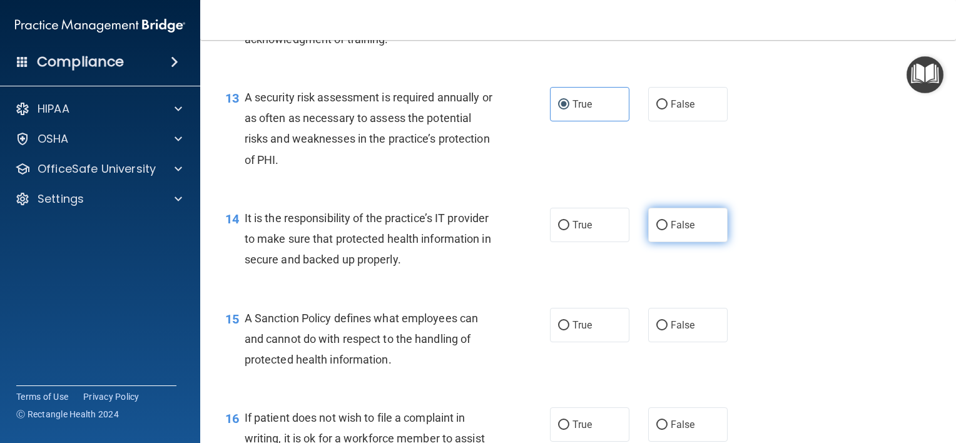
click at [668, 242] on label "False" at bounding box center [687, 225] width 79 height 34
click at [668, 230] on input "False" at bounding box center [662, 225] width 11 height 9
radio input "true"
click at [668, 342] on label "False" at bounding box center [687, 325] width 79 height 34
click at [668, 330] on input "False" at bounding box center [662, 325] width 11 height 9
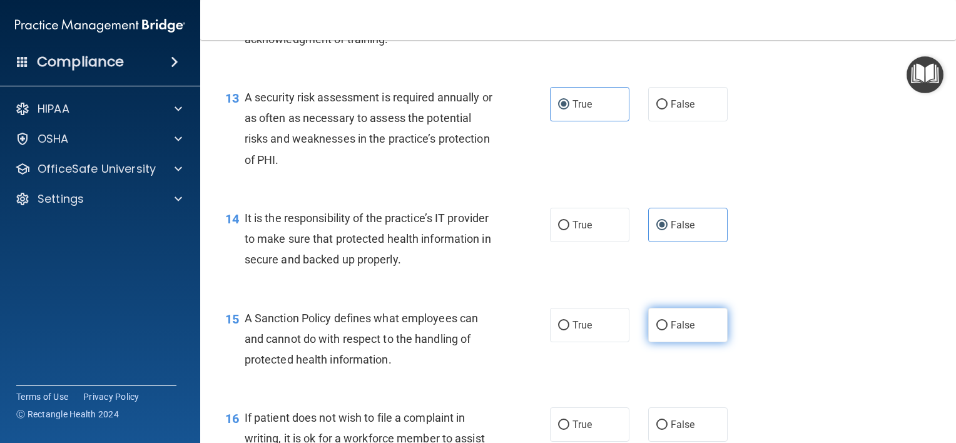
radio input "true"
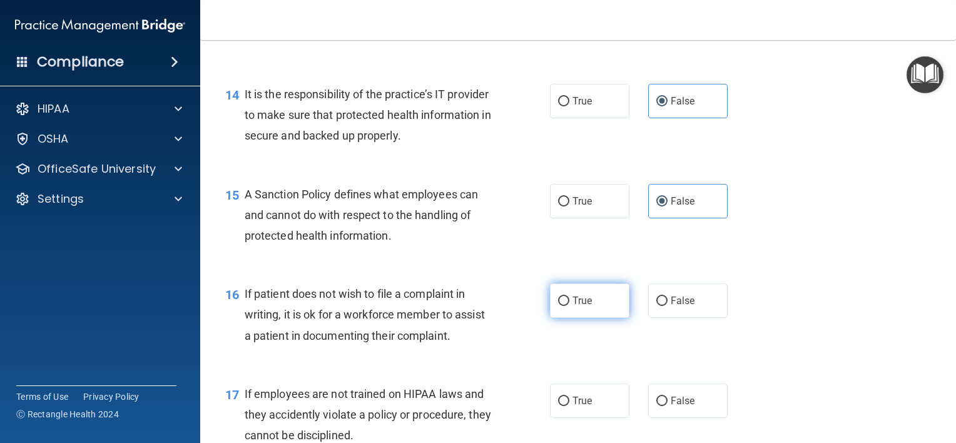
scroll to position [1690, 0]
click at [574, 305] on span "True" at bounding box center [582, 300] width 19 height 12
click at [570, 305] on input "True" at bounding box center [563, 299] width 11 height 9
radio input "true"
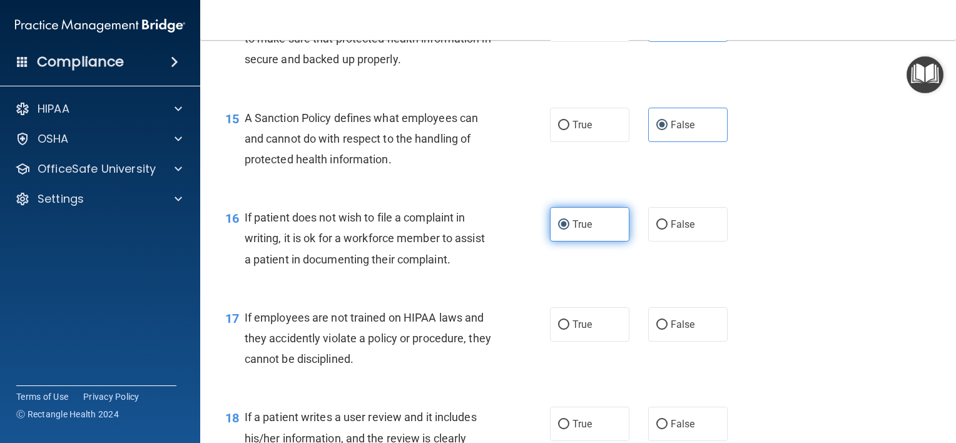
scroll to position [1815, 0]
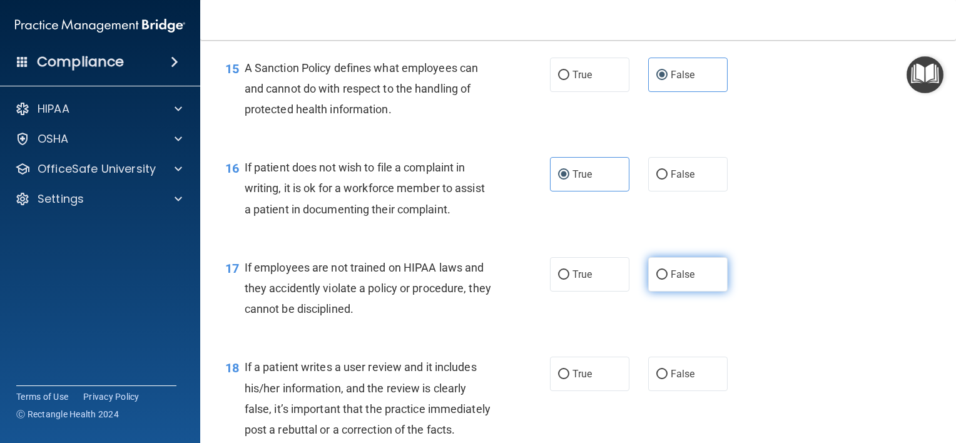
click at [648, 292] on label "False" at bounding box center [687, 274] width 79 height 34
click at [657, 280] on input "False" at bounding box center [662, 274] width 11 height 9
radio input "true"
click at [648, 292] on label "False" at bounding box center [687, 274] width 79 height 34
click at [657, 280] on input "False" at bounding box center [662, 274] width 11 height 9
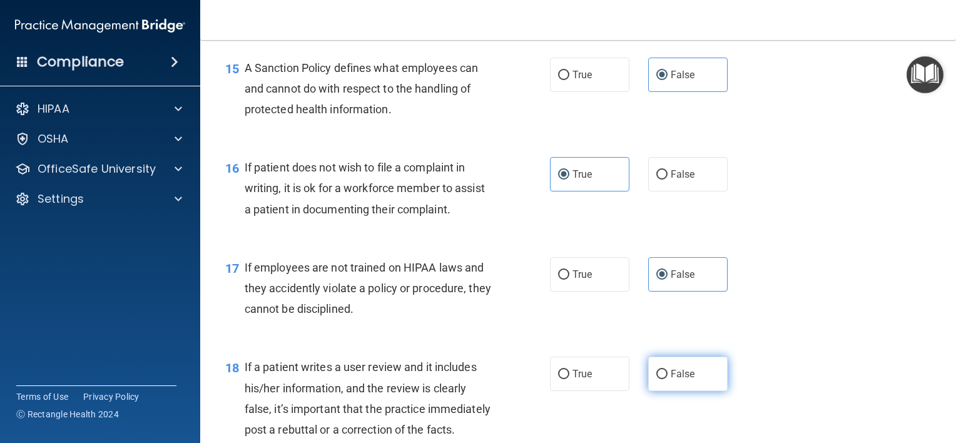
drag, startPoint x: 648, startPoint y: 301, endPoint x: 657, endPoint y: 401, distance: 100.6
click at [657, 391] on label "False" at bounding box center [687, 374] width 79 height 34
click at [657, 379] on input "False" at bounding box center [662, 374] width 11 height 9
radio input "true"
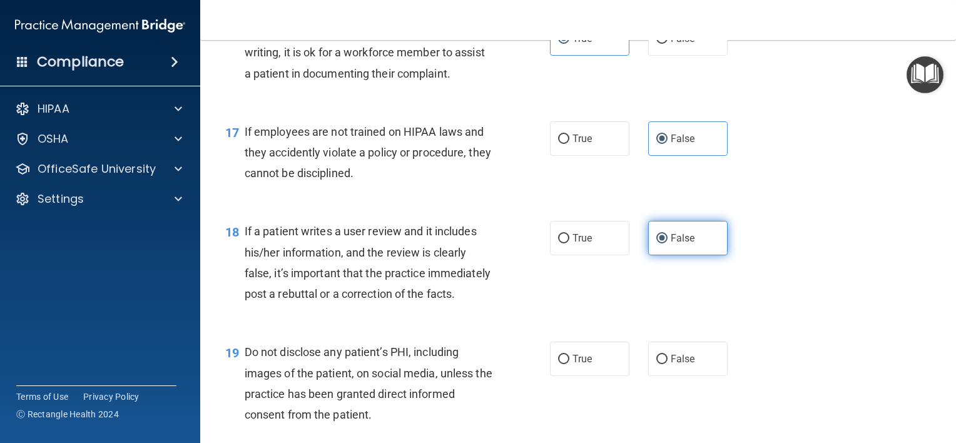
scroll to position [2003, 0]
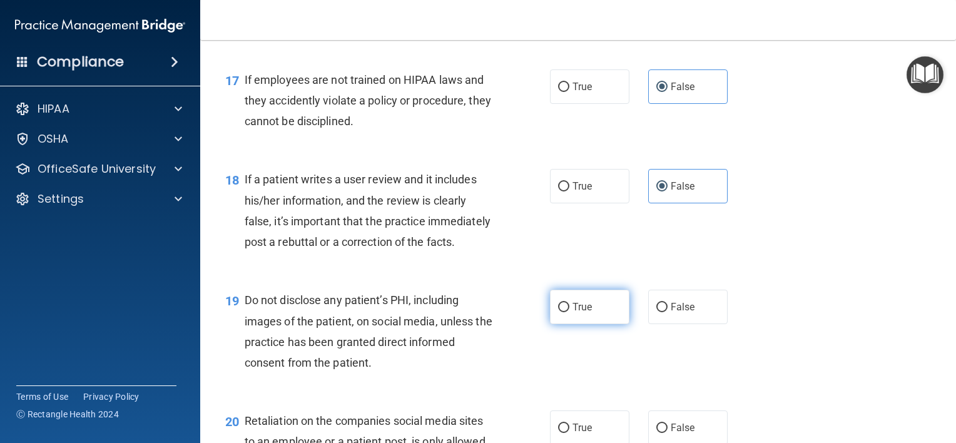
click at [575, 313] on span "True" at bounding box center [582, 307] width 19 height 12
click at [570, 312] on input "True" at bounding box center [563, 307] width 11 height 9
radio input "true"
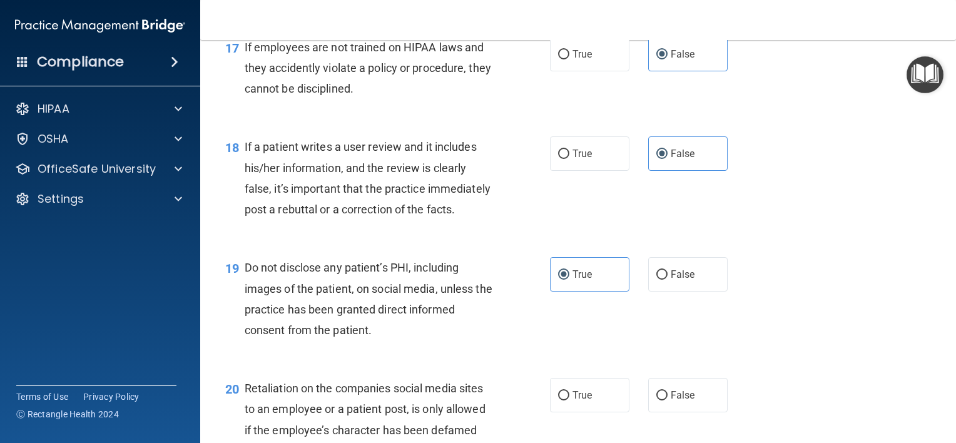
scroll to position [2128, 0]
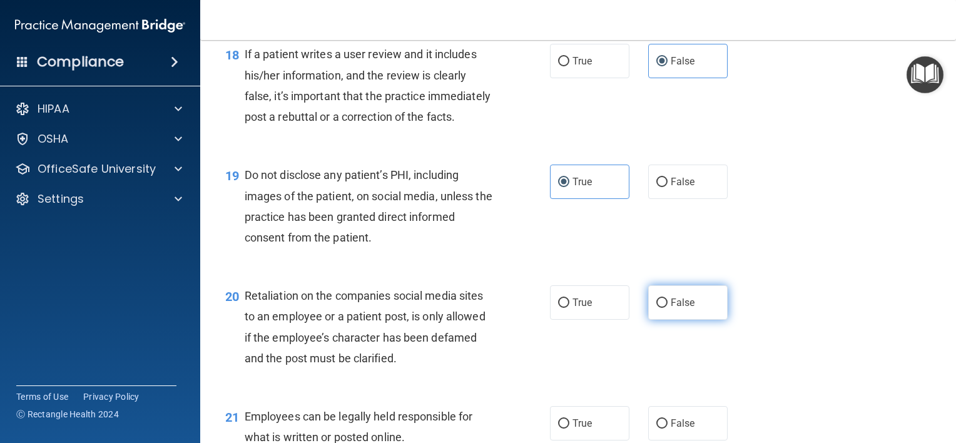
click at [657, 308] on input "False" at bounding box center [662, 303] width 11 height 9
radio input "true"
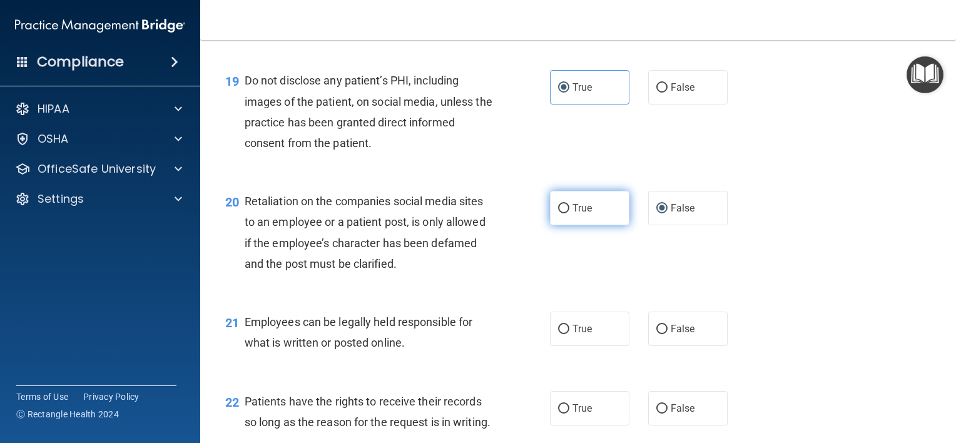
scroll to position [2253, 0]
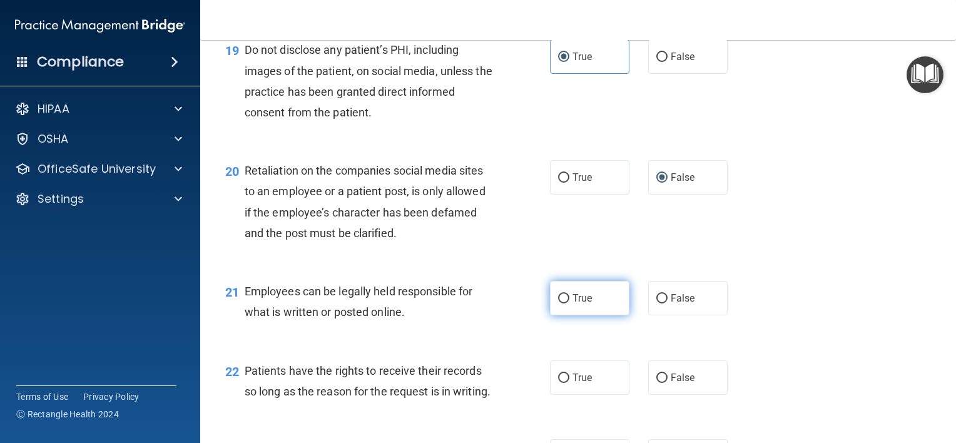
click at [578, 304] on span "True" at bounding box center [582, 298] width 19 height 12
click at [570, 304] on input "True" at bounding box center [563, 298] width 11 height 9
radio input "true"
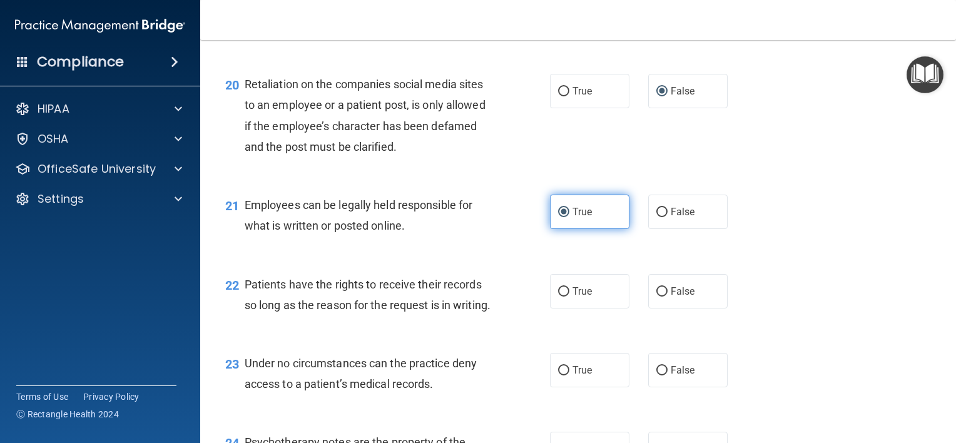
scroll to position [2378, 0]
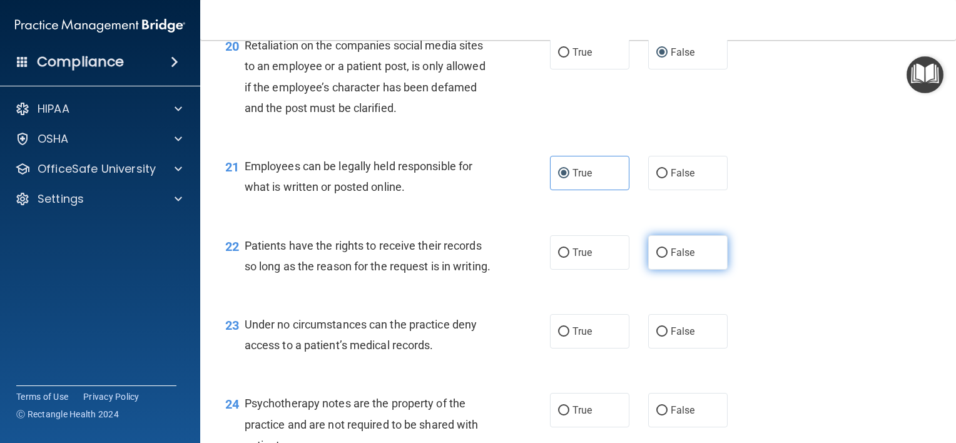
click at [657, 258] on input "False" at bounding box center [662, 252] width 11 height 9
radio input "true"
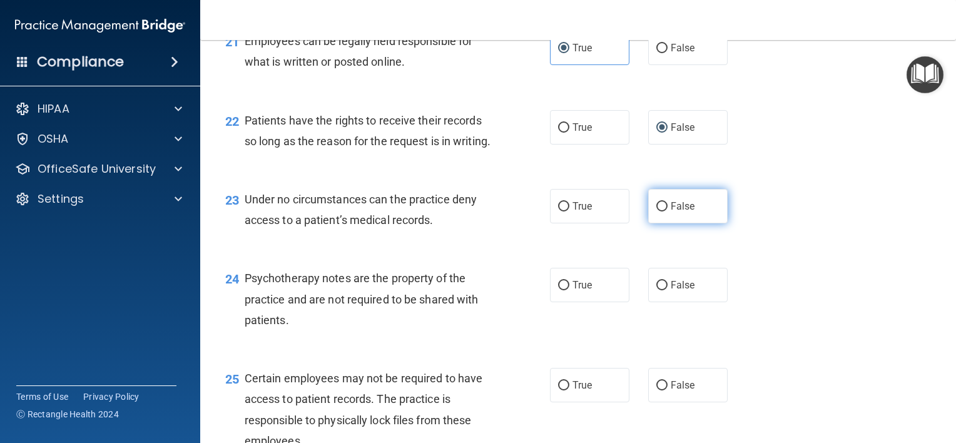
click at [655, 223] on label "False" at bounding box center [687, 206] width 79 height 34
click at [657, 212] on input "False" at bounding box center [662, 206] width 11 height 9
radio input "true"
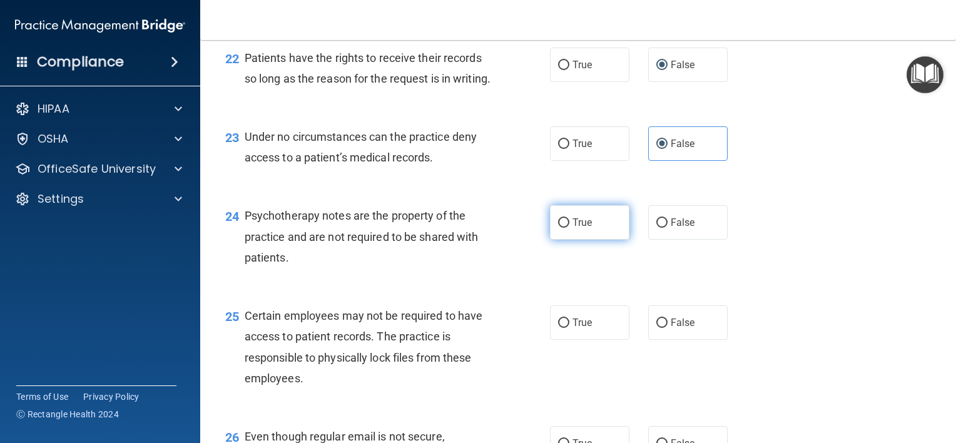
click at [558, 228] on input "True" at bounding box center [563, 222] width 11 height 9
radio input "true"
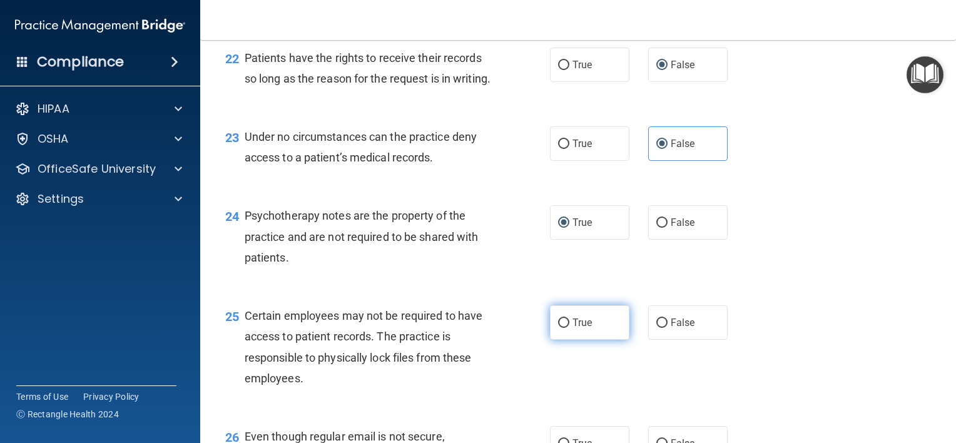
click at [573, 329] on span "True" at bounding box center [582, 323] width 19 height 12
click at [570, 328] on input "True" at bounding box center [563, 323] width 11 height 9
radio input "true"
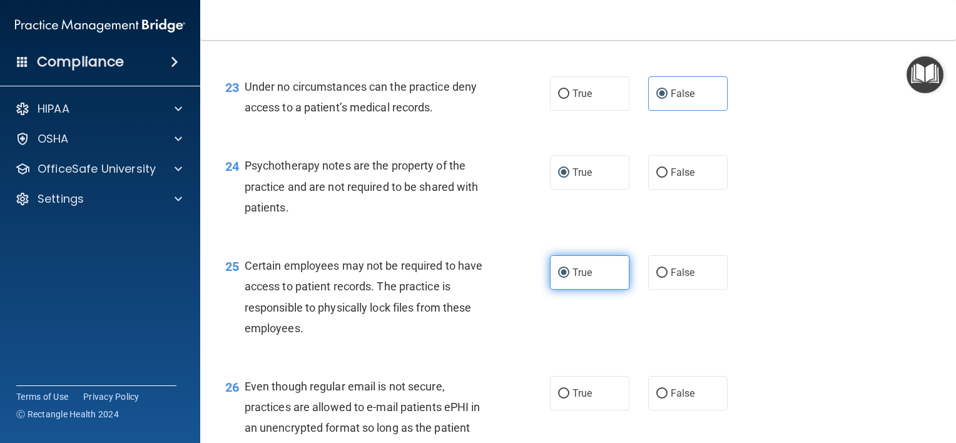
scroll to position [2691, 0]
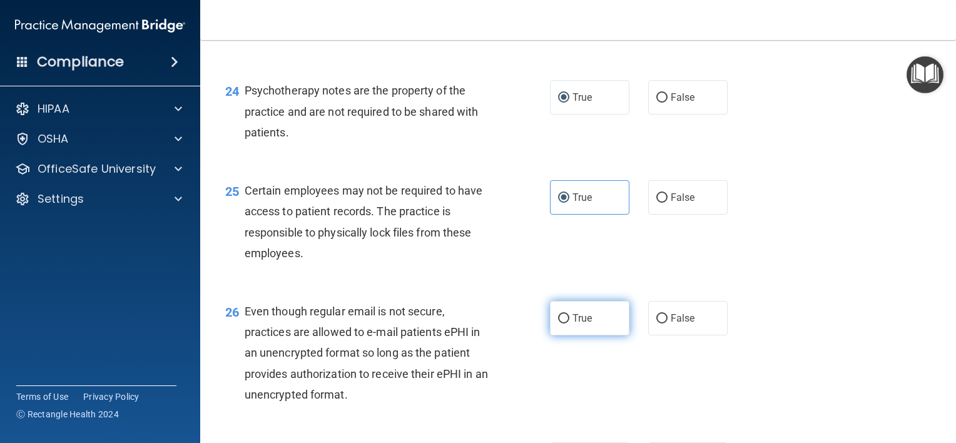
click at [566, 335] on label "True" at bounding box center [589, 318] width 79 height 34
click at [566, 324] on input "True" at bounding box center [563, 318] width 11 height 9
radio input "true"
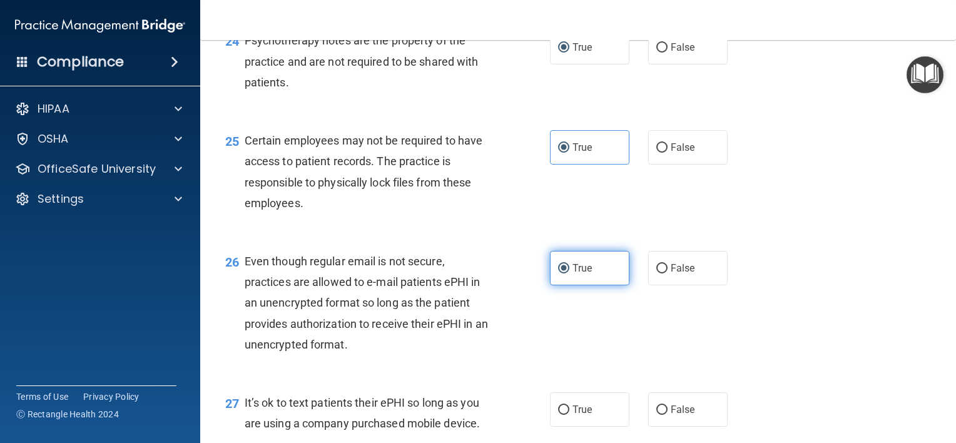
scroll to position [2817, 0]
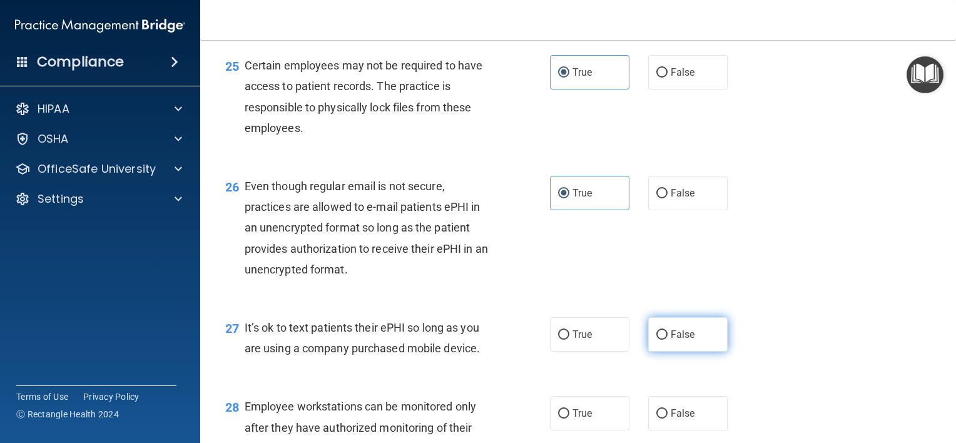
click at [661, 340] on input "False" at bounding box center [662, 334] width 11 height 9
radio input "true"
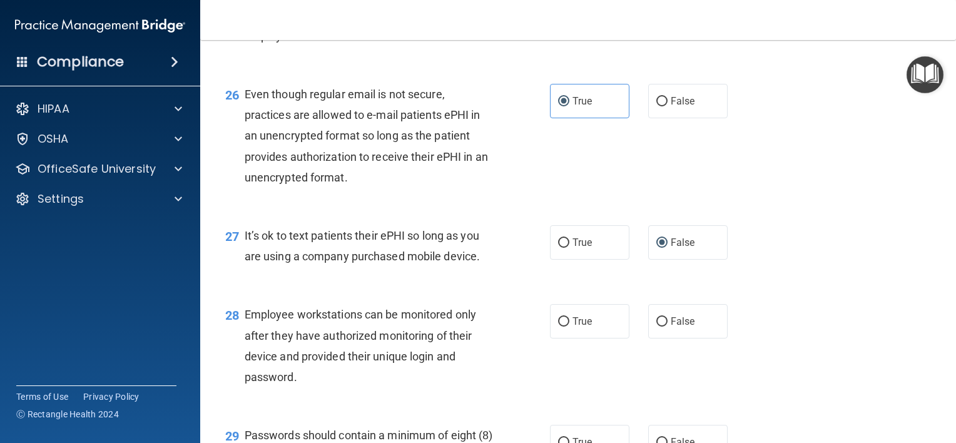
scroll to position [2942, 0]
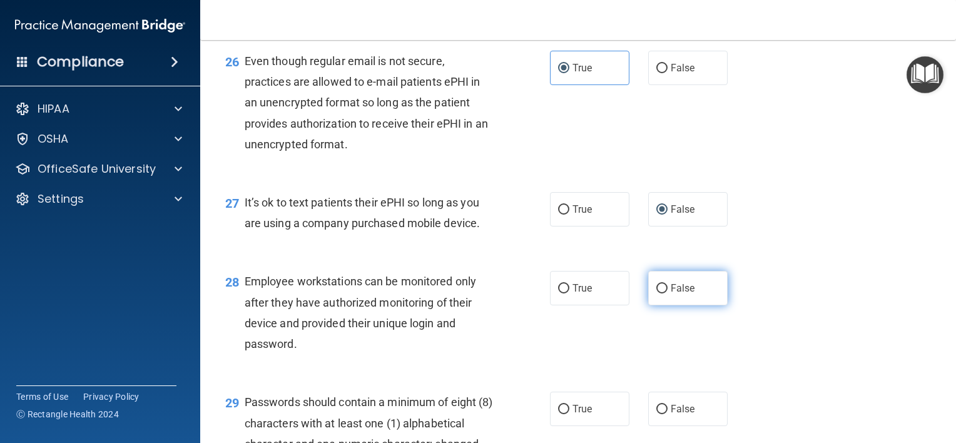
click at [657, 294] on input "False" at bounding box center [662, 288] width 11 height 9
radio input "true"
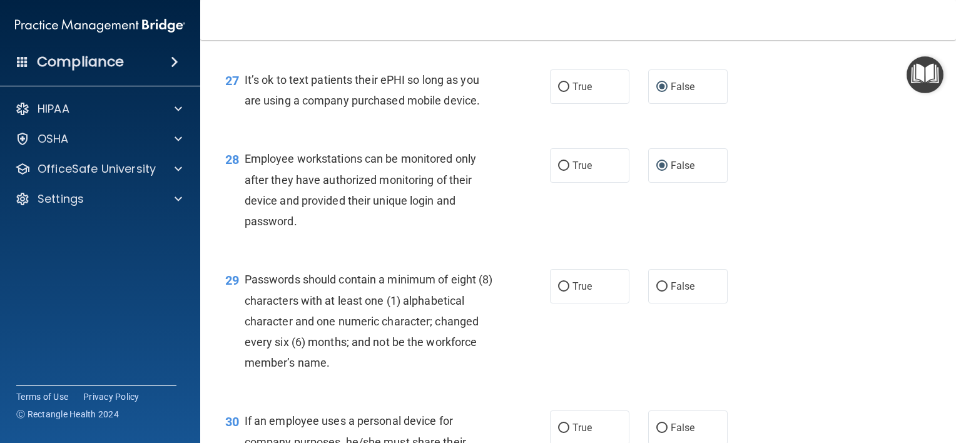
scroll to position [3130, 0]
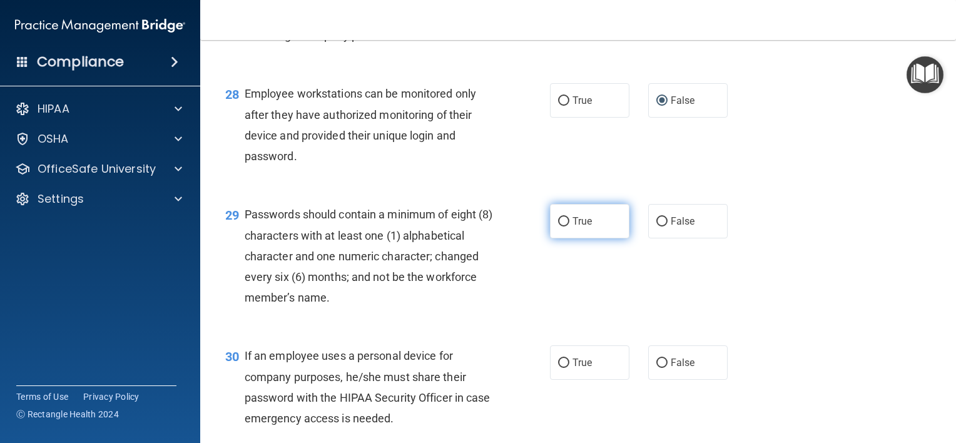
click at [558, 227] on input "True" at bounding box center [563, 221] width 11 height 9
radio input "true"
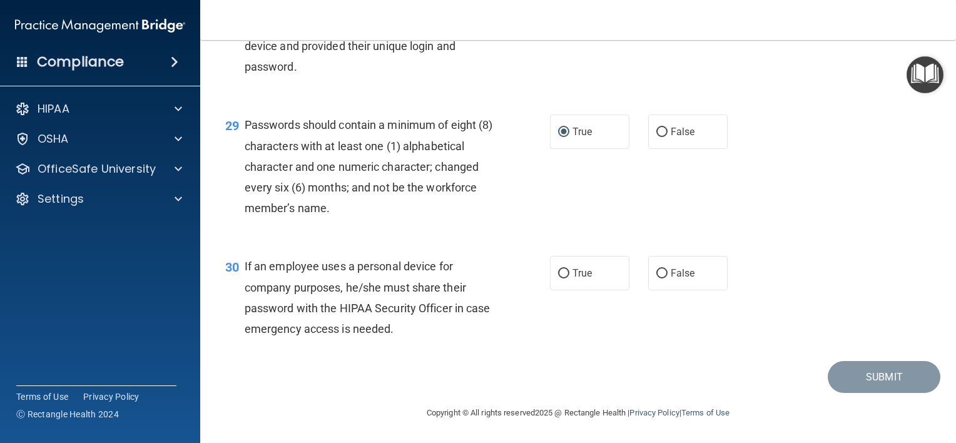
scroll to position [3255, 0]
click at [648, 290] on label "False" at bounding box center [687, 273] width 79 height 34
click at [657, 279] on input "False" at bounding box center [662, 273] width 11 height 9
radio input "true"
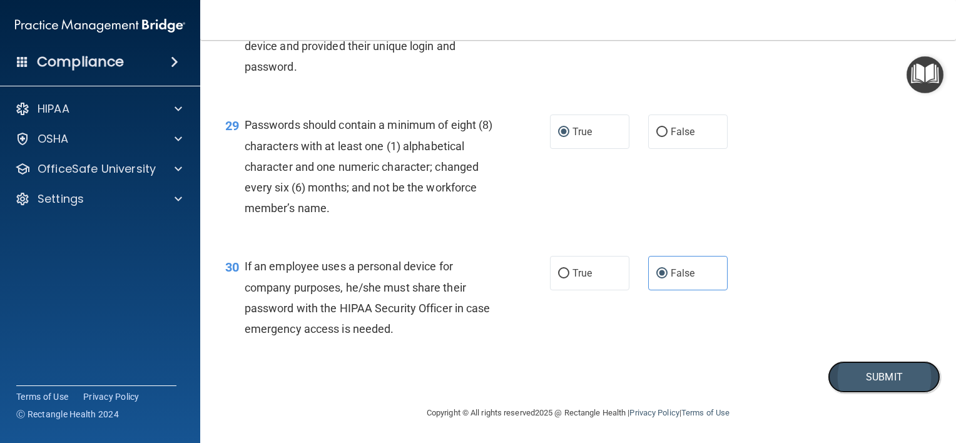
click at [875, 373] on button "Submit" at bounding box center [884, 377] width 113 height 32
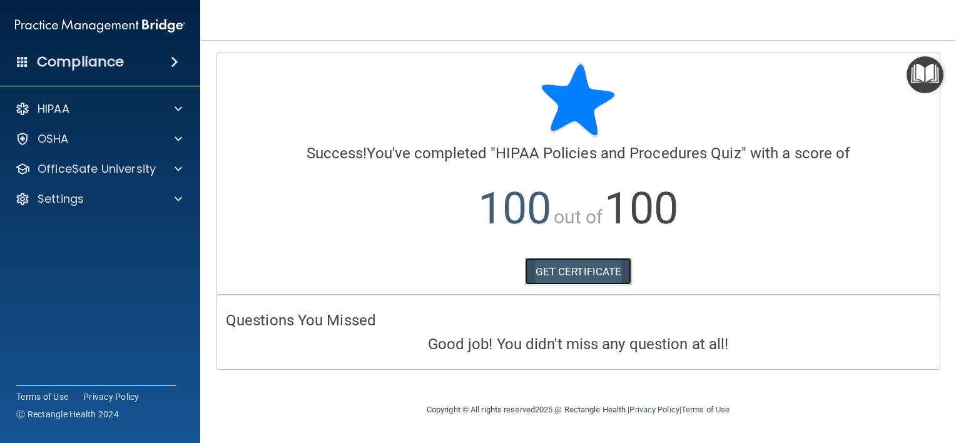
click at [596, 268] on link "GET CERTIFICATE" at bounding box center [578, 272] width 107 height 28
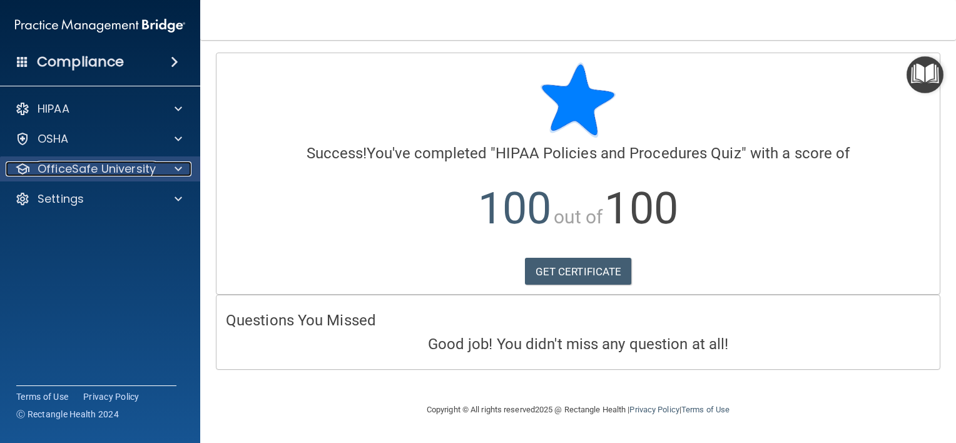
click at [138, 175] on p "OfficeSafe University" at bounding box center [97, 168] width 118 height 15
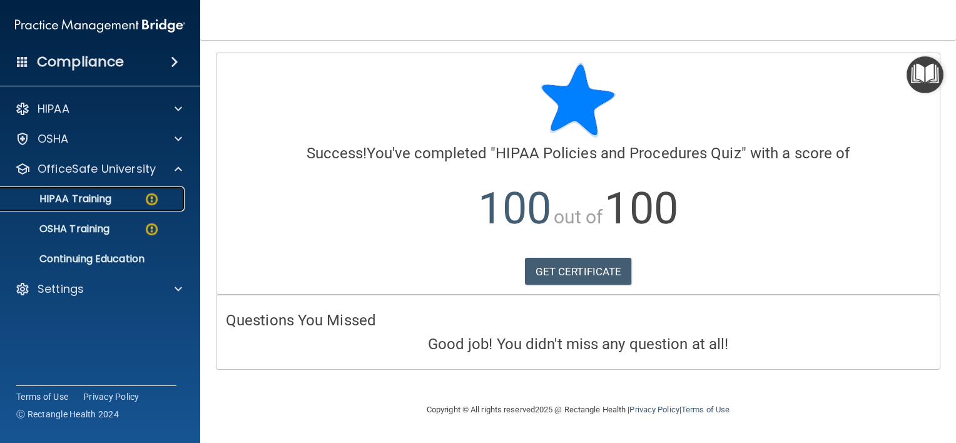
click at [143, 207] on link "HIPAA Training" at bounding box center [85, 199] width 197 height 25
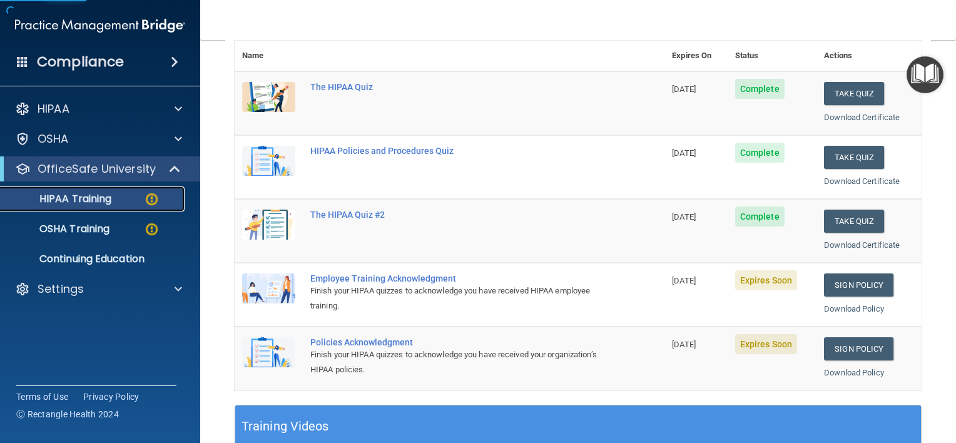
scroll to position [188, 0]
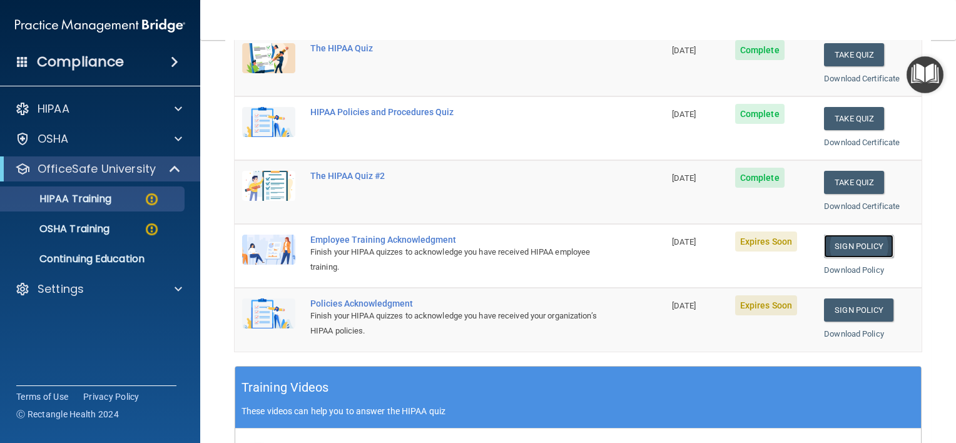
click at [839, 248] on link "Sign Policy" at bounding box center [858, 246] width 69 height 23
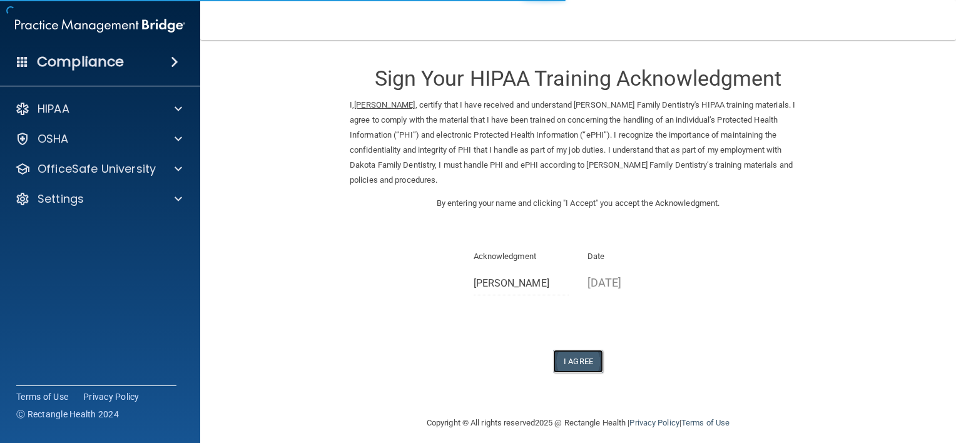
click at [583, 350] on button "I Agree" at bounding box center [578, 361] width 50 height 23
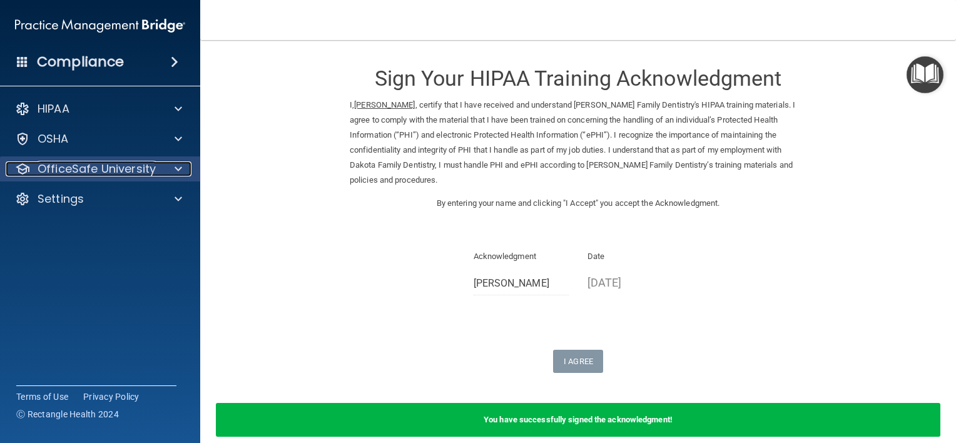
click at [143, 172] on p "OfficeSafe University" at bounding box center [97, 168] width 118 height 15
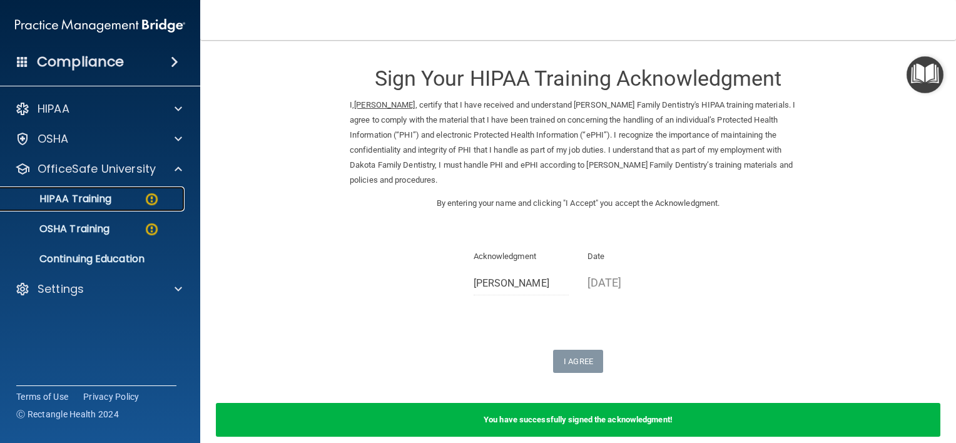
click at [145, 204] on img at bounding box center [152, 200] width 16 height 16
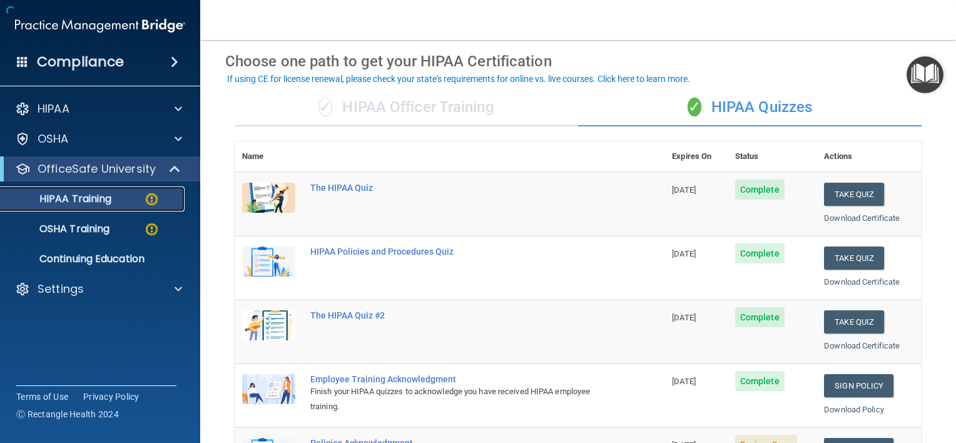
scroll to position [250, 0]
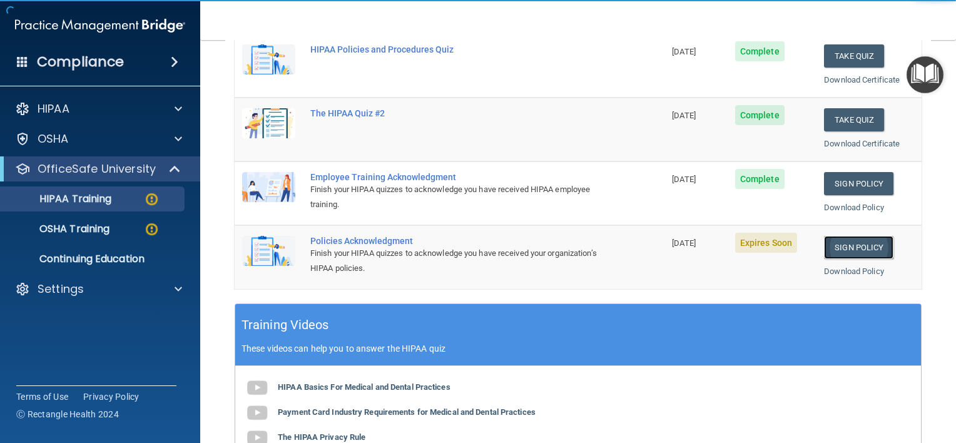
click at [836, 243] on link "Sign Policy" at bounding box center [858, 247] width 69 height 23
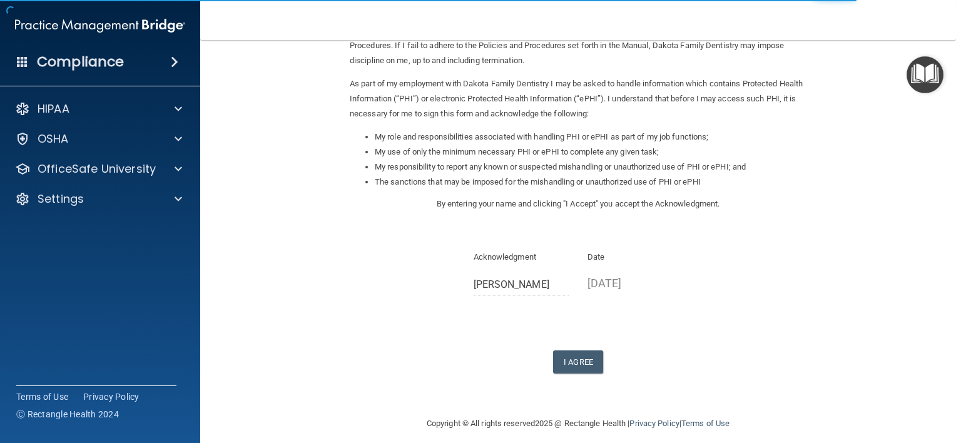
scroll to position [130, 0]
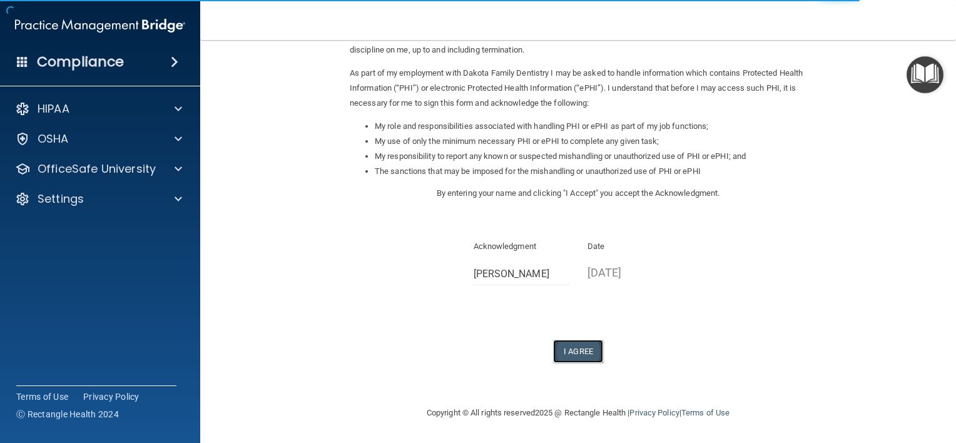
click at [561, 347] on button "I Agree" at bounding box center [578, 351] width 50 height 23
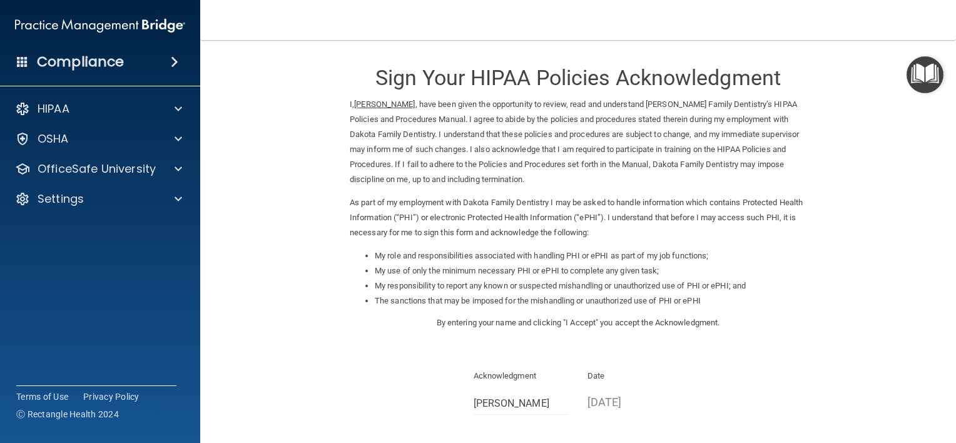
scroll to position [0, 0]
click at [125, 165] on p "OfficeSafe University" at bounding box center [97, 168] width 118 height 15
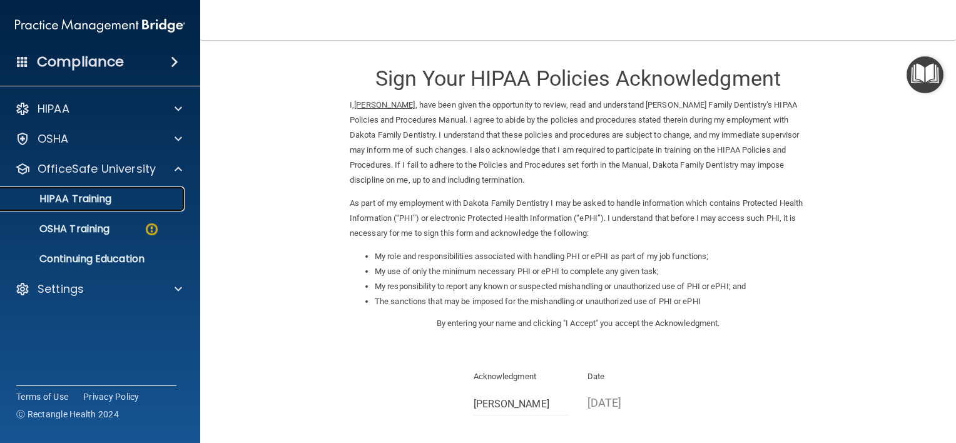
click at [135, 204] on div "HIPAA Training" at bounding box center [93, 199] width 171 height 13
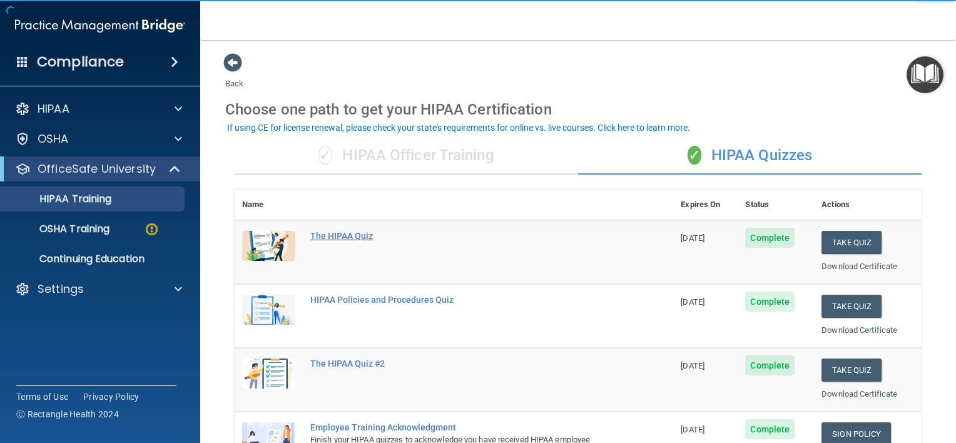
click at [340, 231] on div "The HIPAA Quiz" at bounding box center [460, 236] width 300 height 10
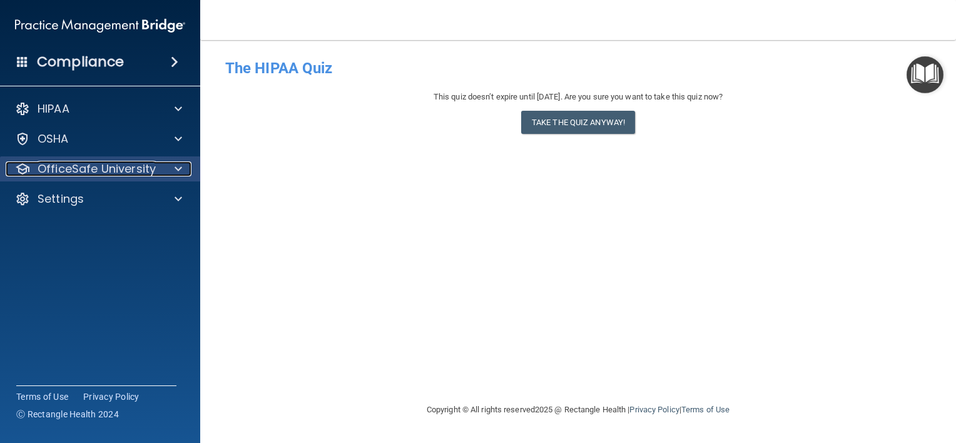
click at [128, 170] on p "OfficeSafe University" at bounding box center [97, 168] width 118 height 15
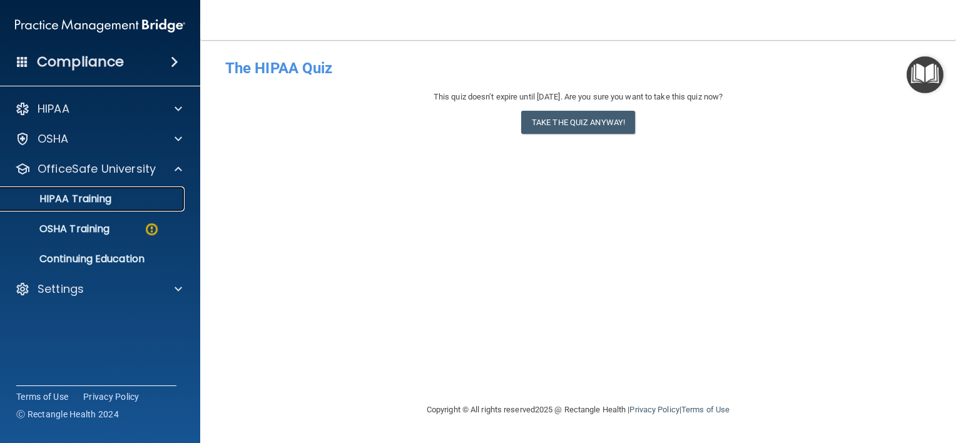
click at [129, 195] on div "HIPAA Training" at bounding box center [93, 199] width 171 height 13
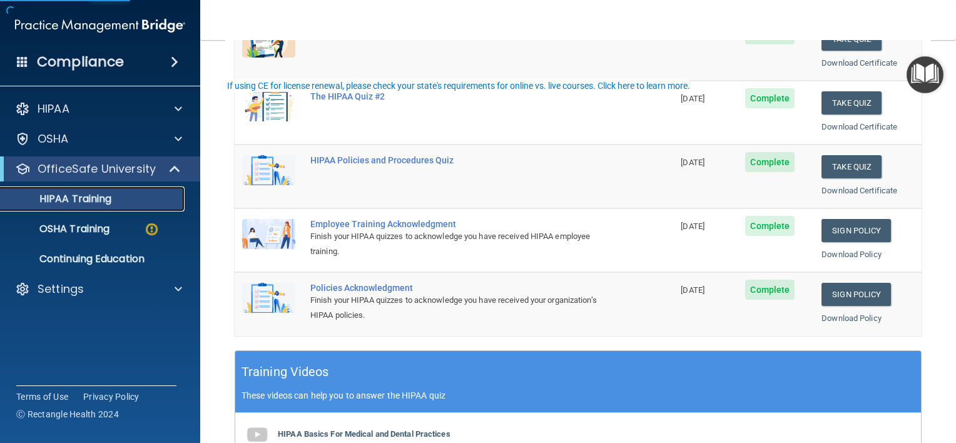
scroll to position [250, 0]
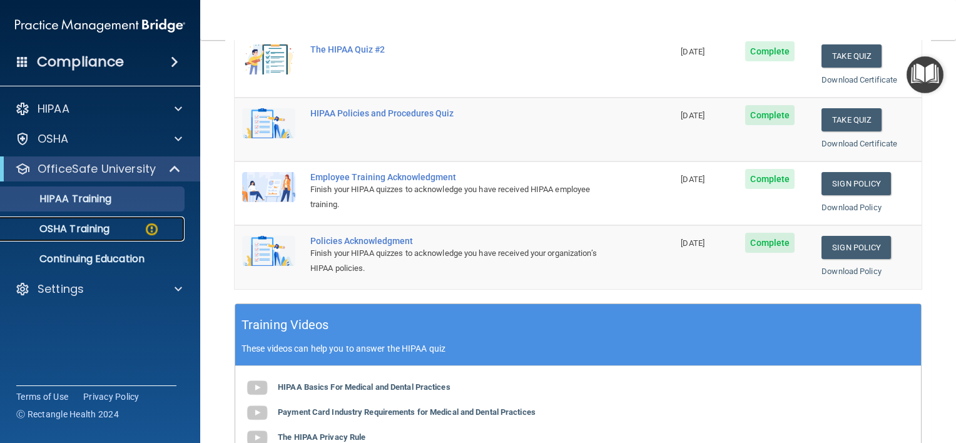
click at [142, 227] on div "OSHA Training" at bounding box center [93, 229] width 171 height 13
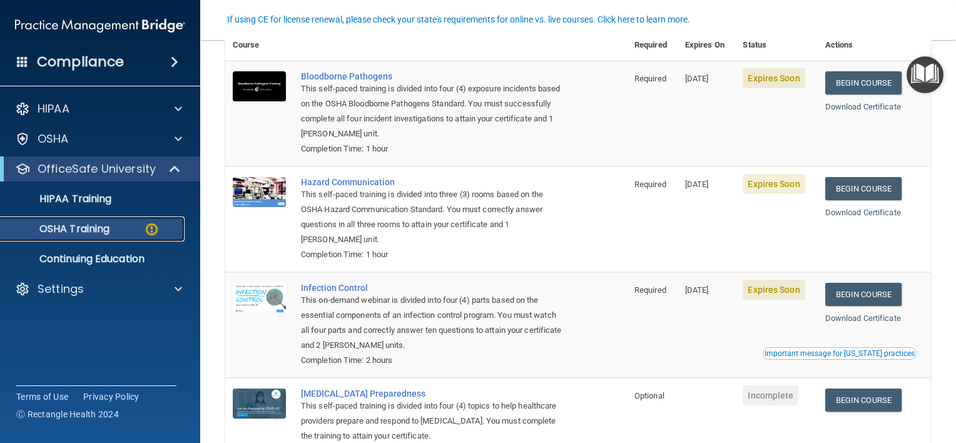
scroll to position [125, 0]
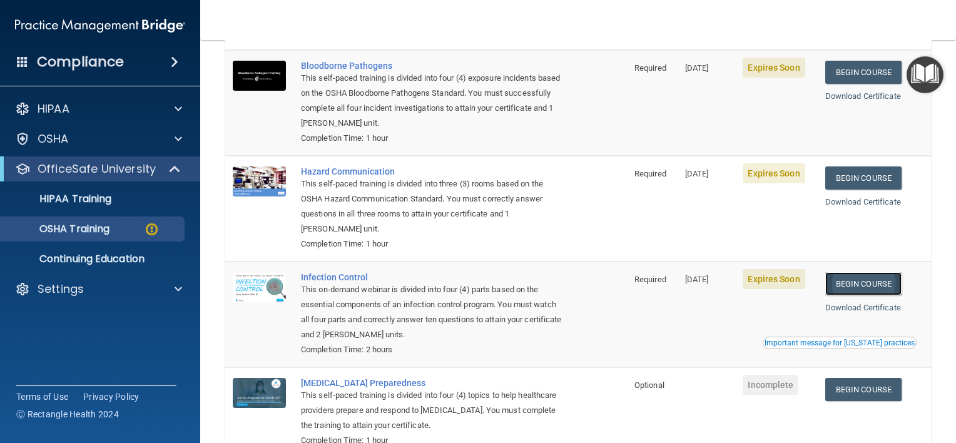
click at [854, 278] on link "Begin Course" at bounding box center [864, 283] width 76 height 23
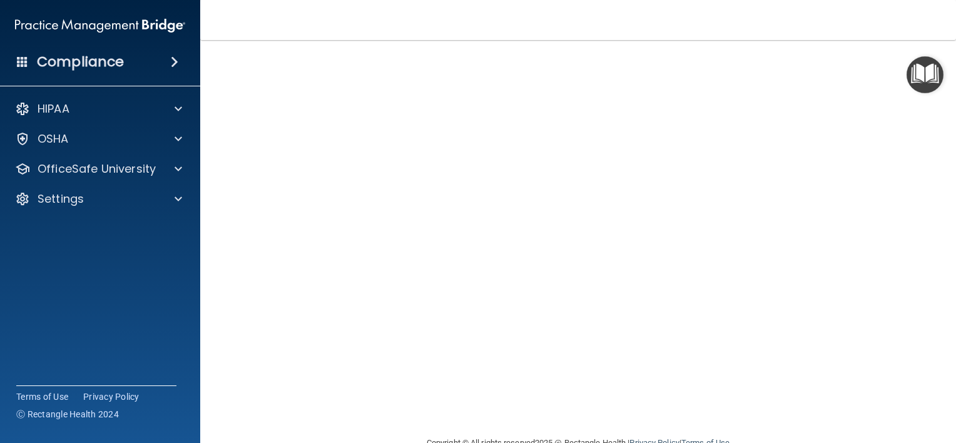
scroll to position [93, 0]
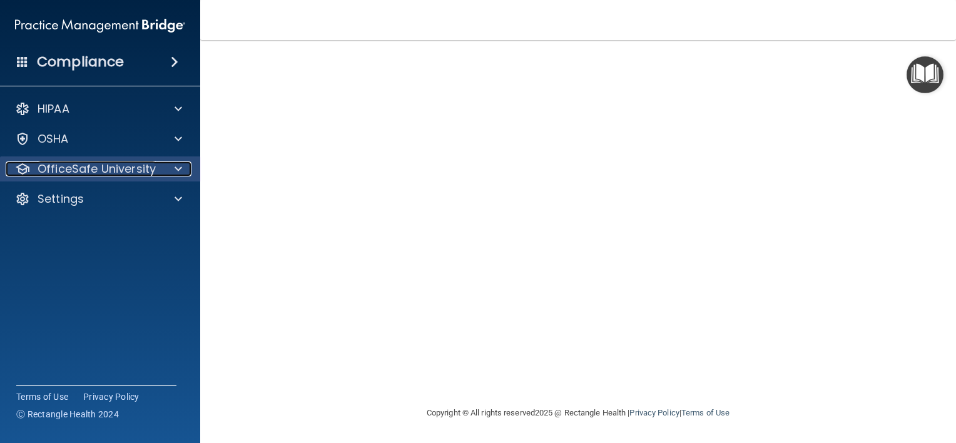
click at [125, 168] on p "OfficeSafe University" at bounding box center [97, 168] width 118 height 15
drag, startPoint x: 125, startPoint y: 168, endPoint x: 133, endPoint y: 185, distance: 18.5
click at [126, 170] on p "OfficeSafe University" at bounding box center [97, 168] width 118 height 15
click at [143, 175] on p "OfficeSafe University" at bounding box center [97, 168] width 118 height 15
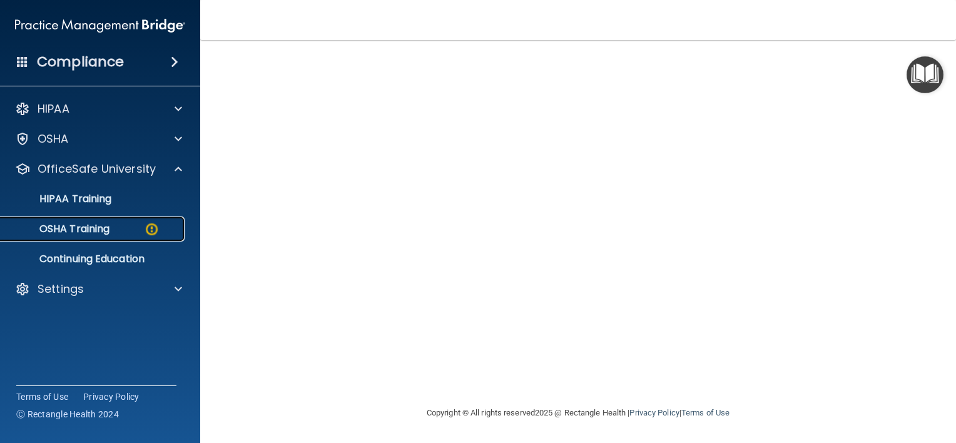
click at [153, 230] on img at bounding box center [152, 230] width 16 height 16
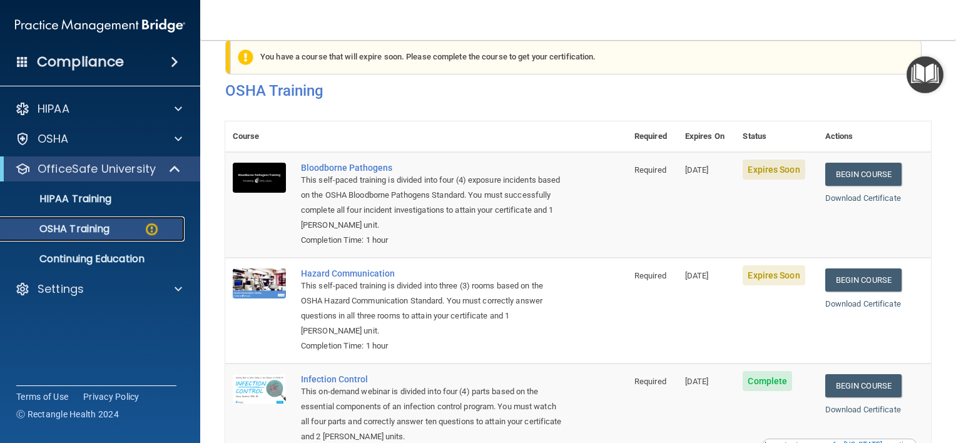
scroll to position [19, 0]
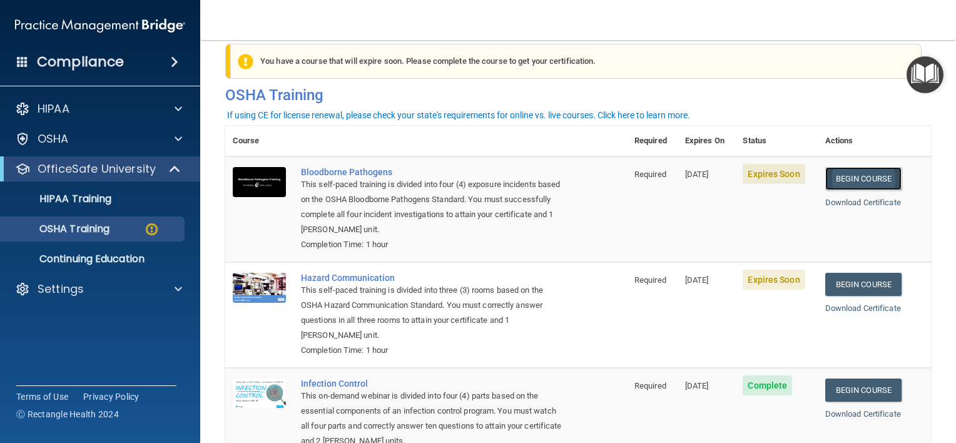
click at [855, 178] on link "Begin Course" at bounding box center [864, 178] width 76 height 23
click at [138, 232] on div "OSHA Training" at bounding box center [93, 229] width 171 height 13
click at [139, 230] on div "OSHA Training" at bounding box center [93, 229] width 171 height 13
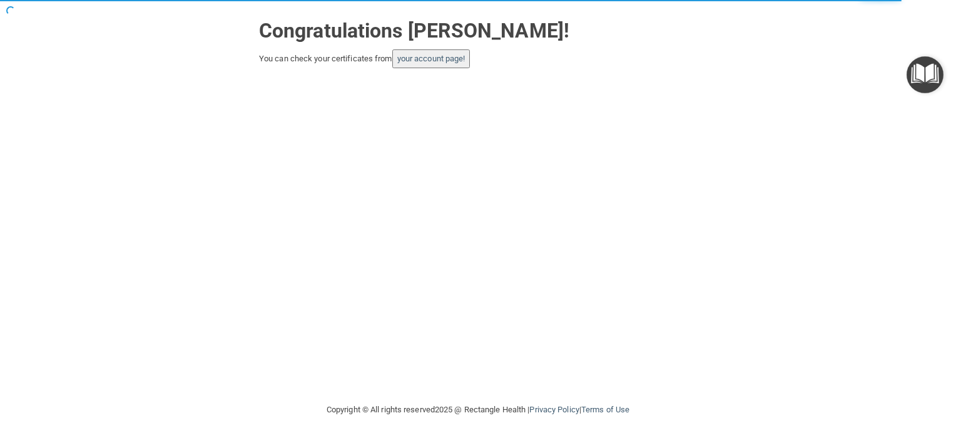
click at [443, 64] on button "your account page!" at bounding box center [431, 58] width 78 height 19
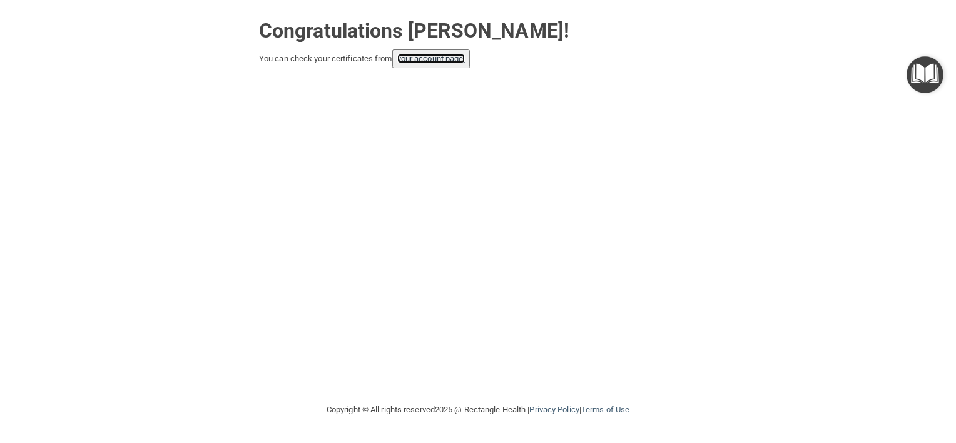
click at [427, 59] on link "your account page!" at bounding box center [431, 58] width 68 height 9
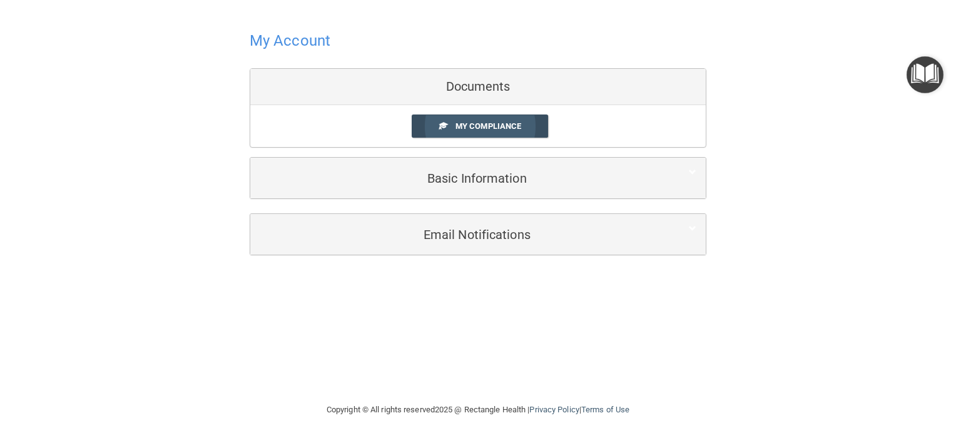
click at [493, 122] on span "My Compliance" at bounding box center [489, 125] width 66 height 9
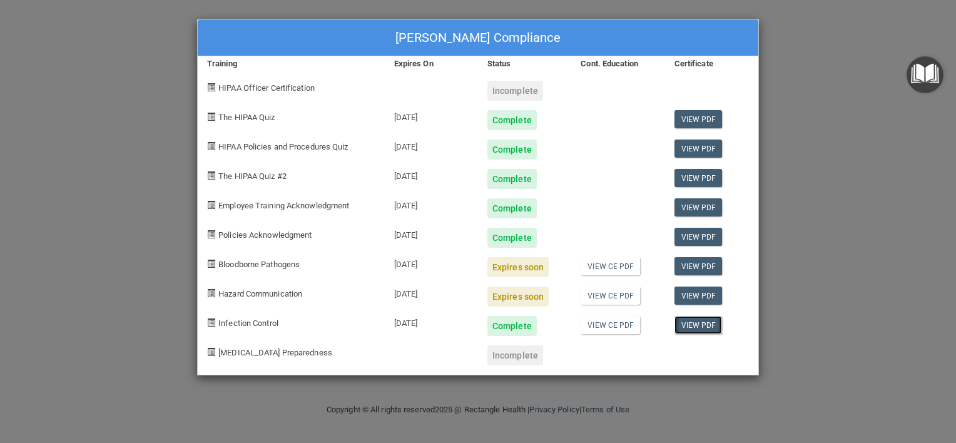
click at [690, 327] on link "View PDF" at bounding box center [699, 325] width 48 height 18
click at [247, 265] on span "Bloodborne Pathogens" at bounding box center [258, 264] width 81 height 9
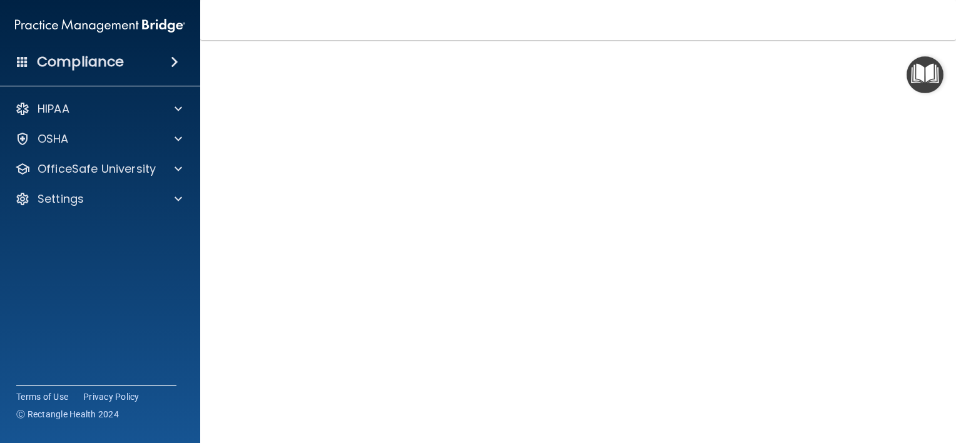
scroll to position [30, 0]
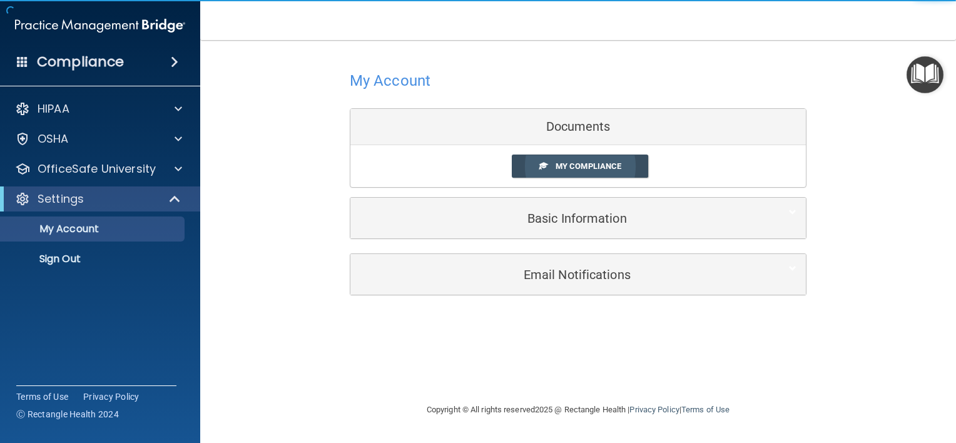
click at [578, 163] on span "My Compliance" at bounding box center [589, 165] width 66 height 9
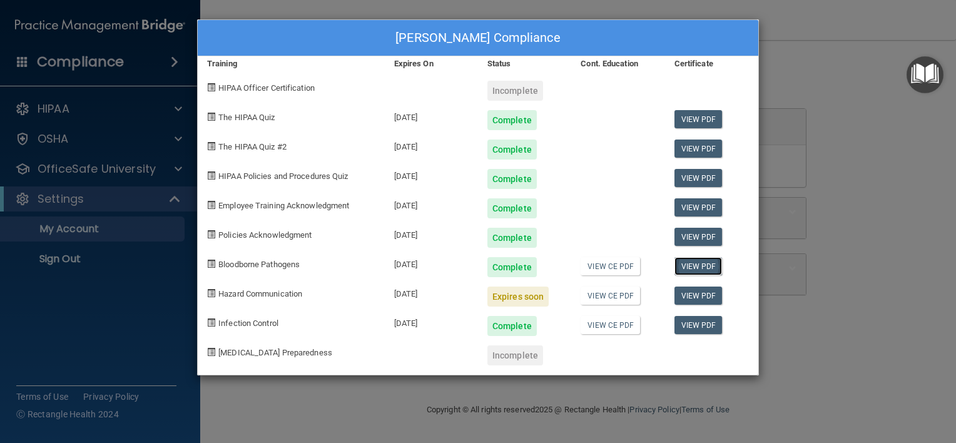
click at [700, 263] on link "View PDF" at bounding box center [699, 266] width 48 height 18
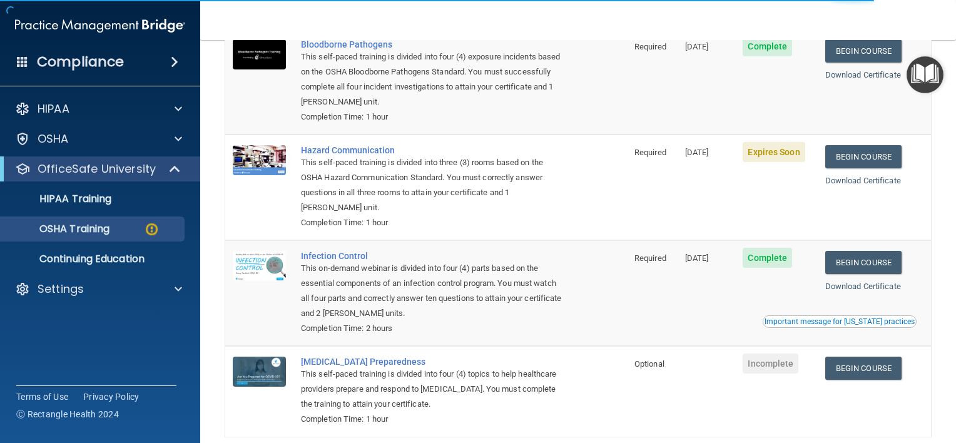
scroll to position [125, 0]
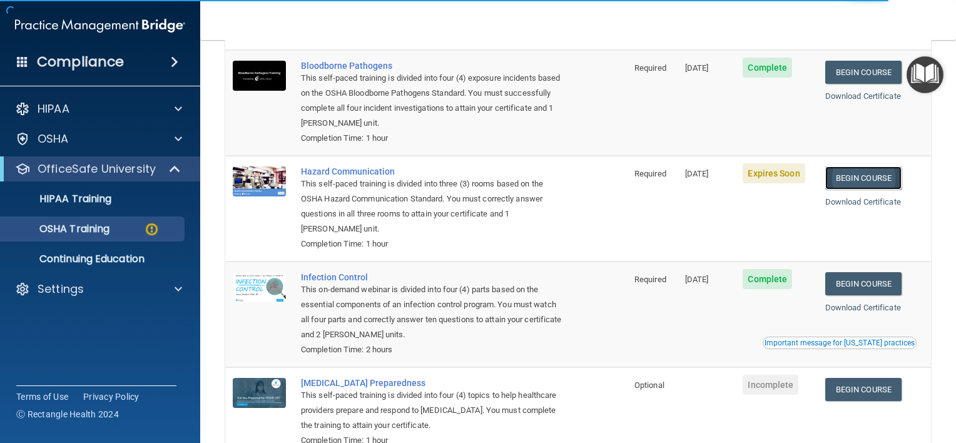
click at [876, 176] on link "Begin Course" at bounding box center [864, 177] width 76 height 23
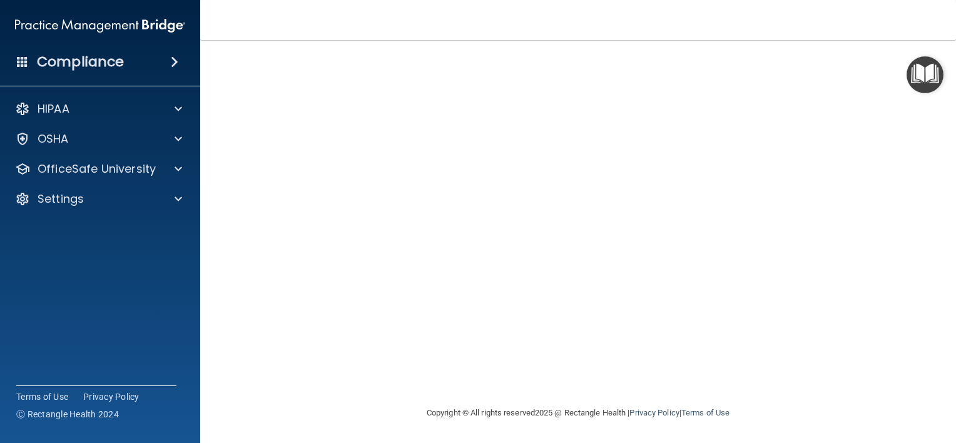
scroll to position [28, 0]
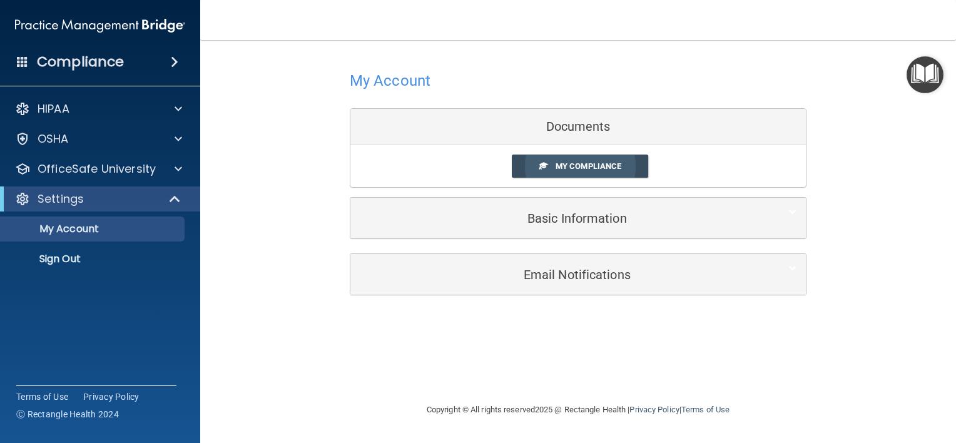
click at [608, 163] on span "My Compliance" at bounding box center [589, 165] width 66 height 9
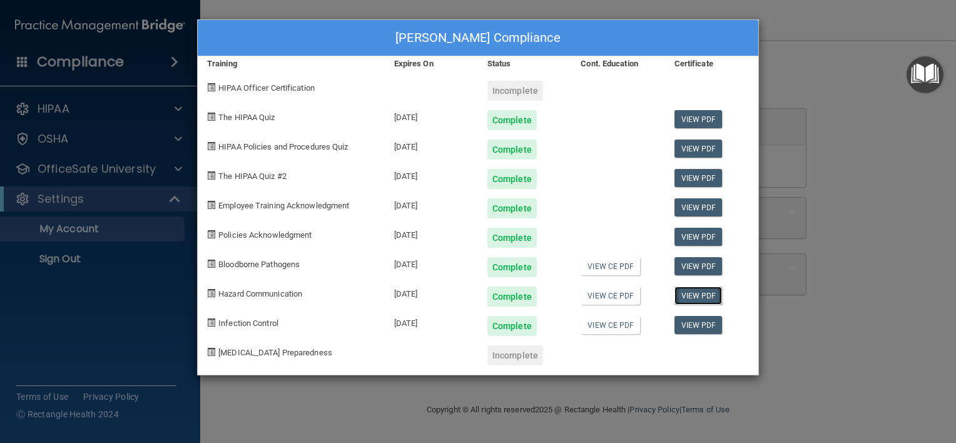
click at [694, 290] on link "View PDF" at bounding box center [699, 296] width 48 height 18
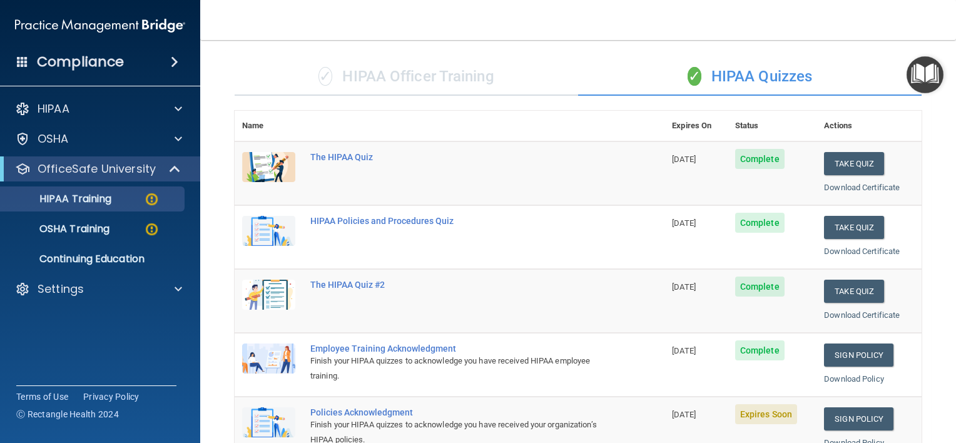
scroll to position [63, 0]
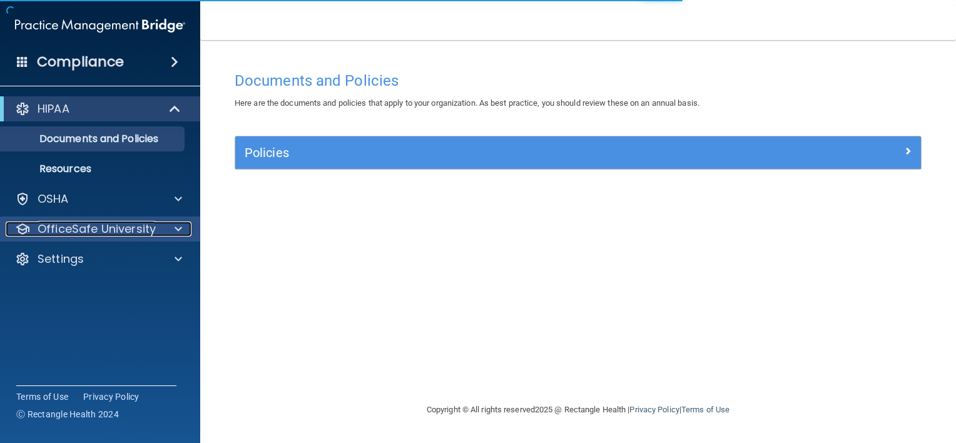
click at [170, 233] on div at bounding box center [176, 229] width 31 height 15
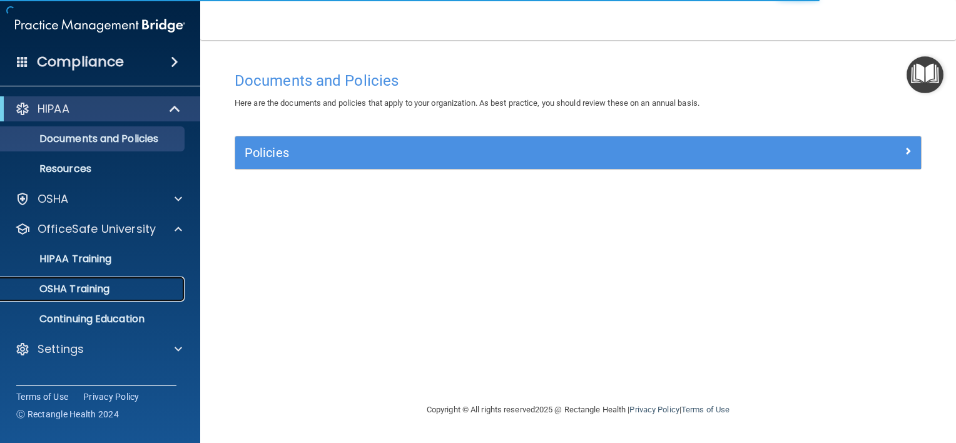
click at [146, 288] on div "OSHA Training" at bounding box center [93, 289] width 171 height 13
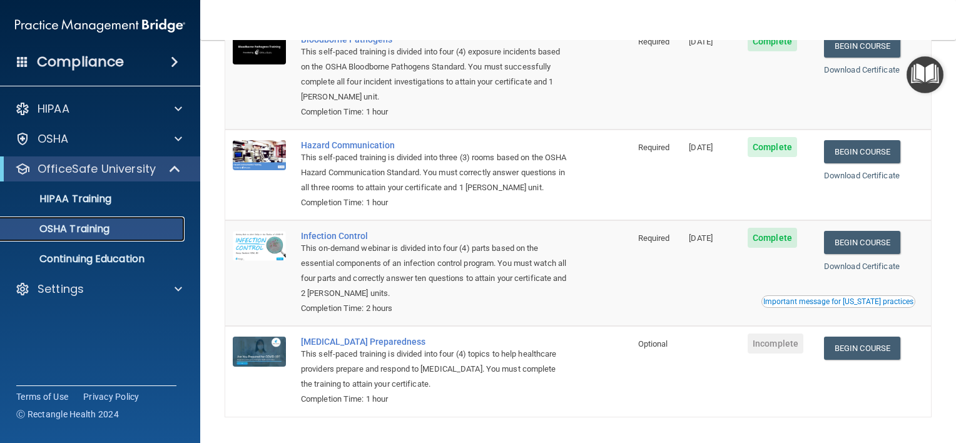
scroll to position [171, 0]
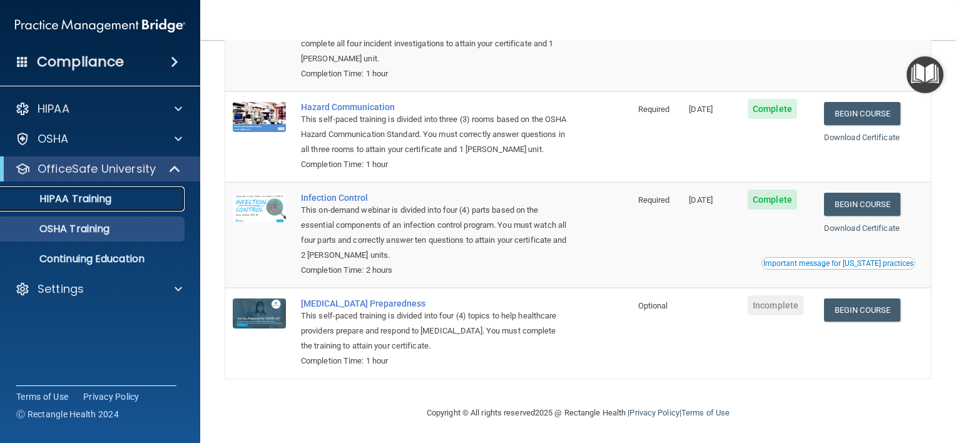
click at [120, 205] on link "HIPAA Training" at bounding box center [85, 199] width 197 height 25
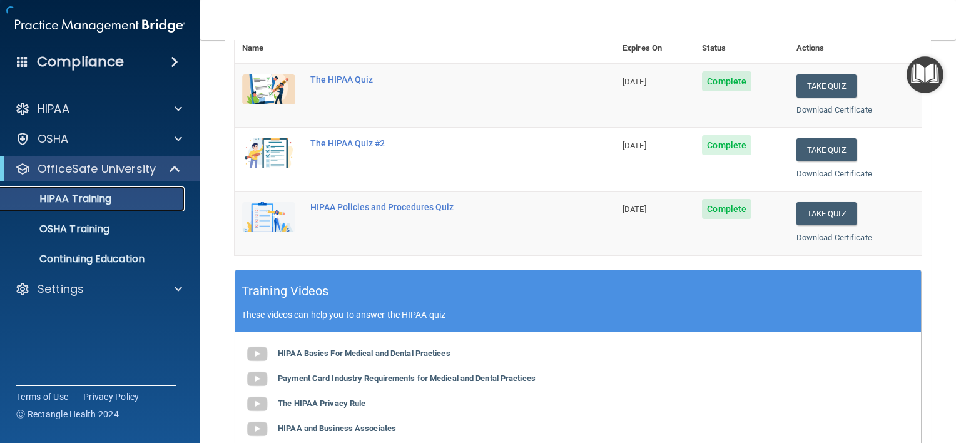
scroll to position [496, 0]
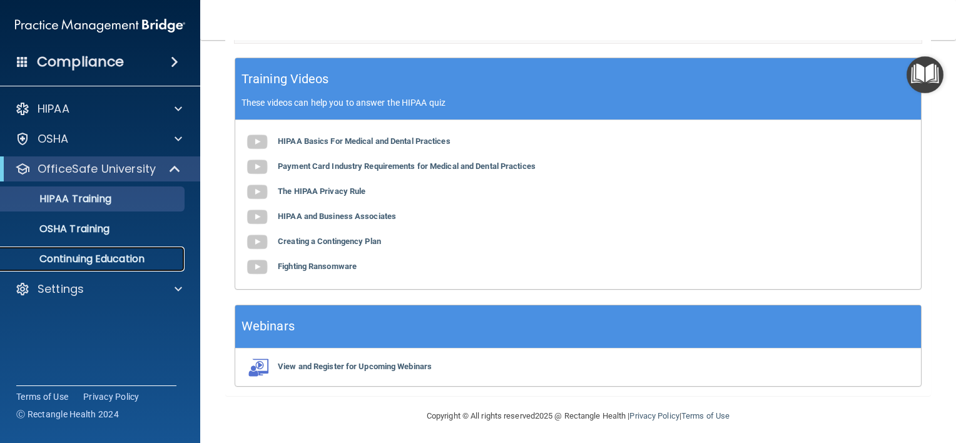
click at [98, 258] on p "Continuing Education" at bounding box center [93, 259] width 171 height 13
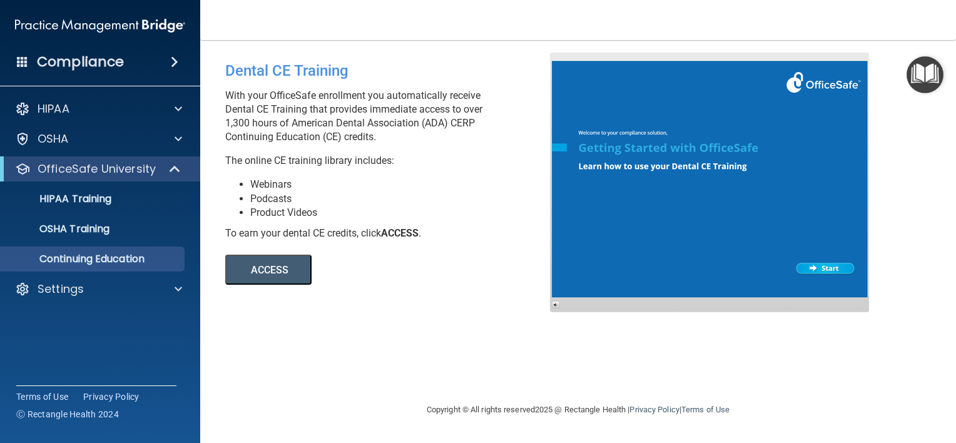
click at [278, 265] on button "ACCESS" at bounding box center [268, 270] width 86 height 30
click at [89, 225] on p "OSHA Training" at bounding box center [58, 229] width 101 height 13
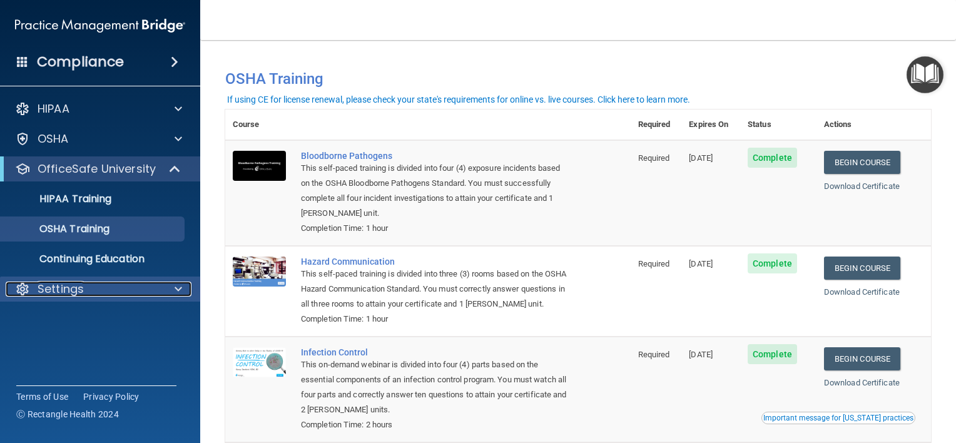
click at [71, 296] on p "Settings" at bounding box center [61, 289] width 46 height 15
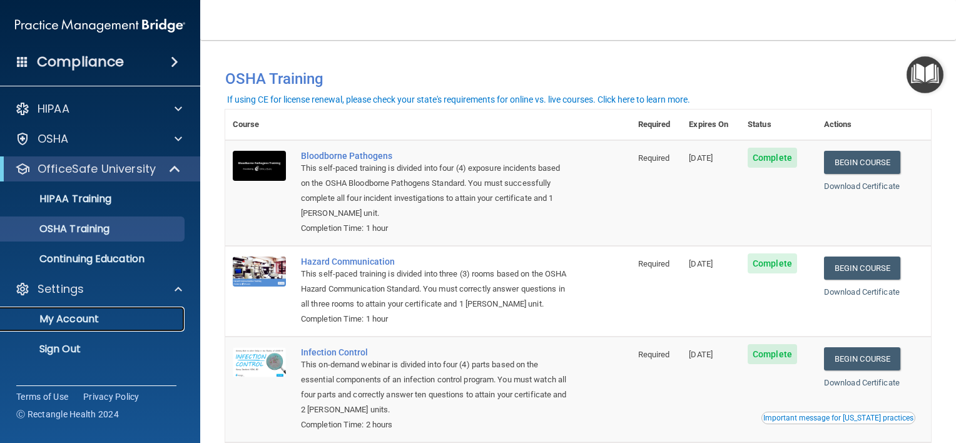
click at [71, 307] on link "My Account" at bounding box center [85, 319] width 197 height 25
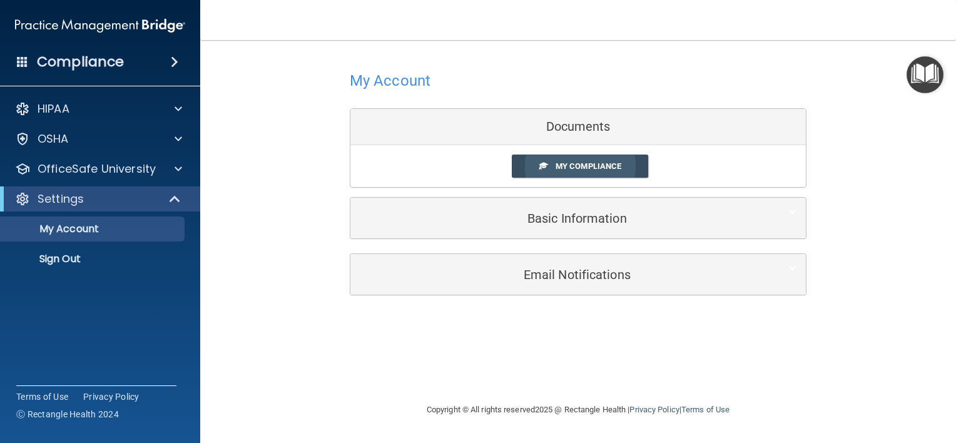
click at [600, 166] on span "My Compliance" at bounding box center [589, 165] width 66 height 9
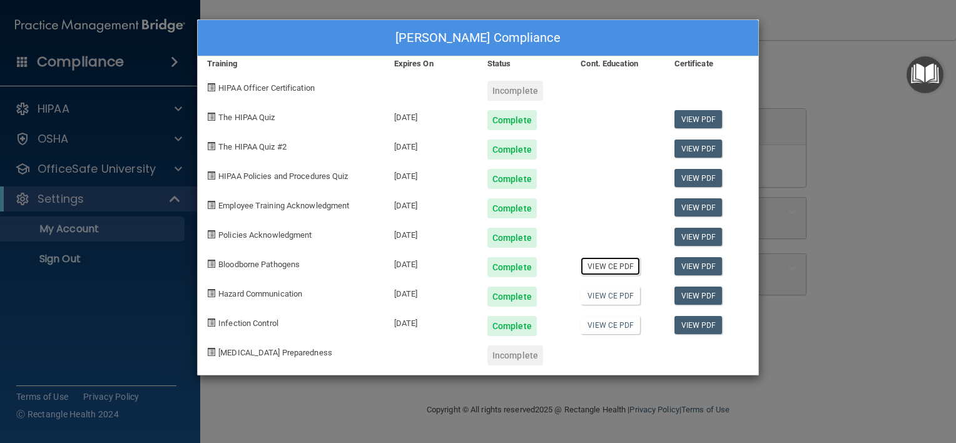
click at [600, 262] on link "View CE PDF" at bounding box center [610, 266] width 59 height 18
click at [601, 295] on link "View CE PDF" at bounding box center [610, 296] width 59 height 18
click at [605, 327] on link "View CE PDF" at bounding box center [610, 325] width 59 height 18
